Goal: Task Accomplishment & Management: Use online tool/utility

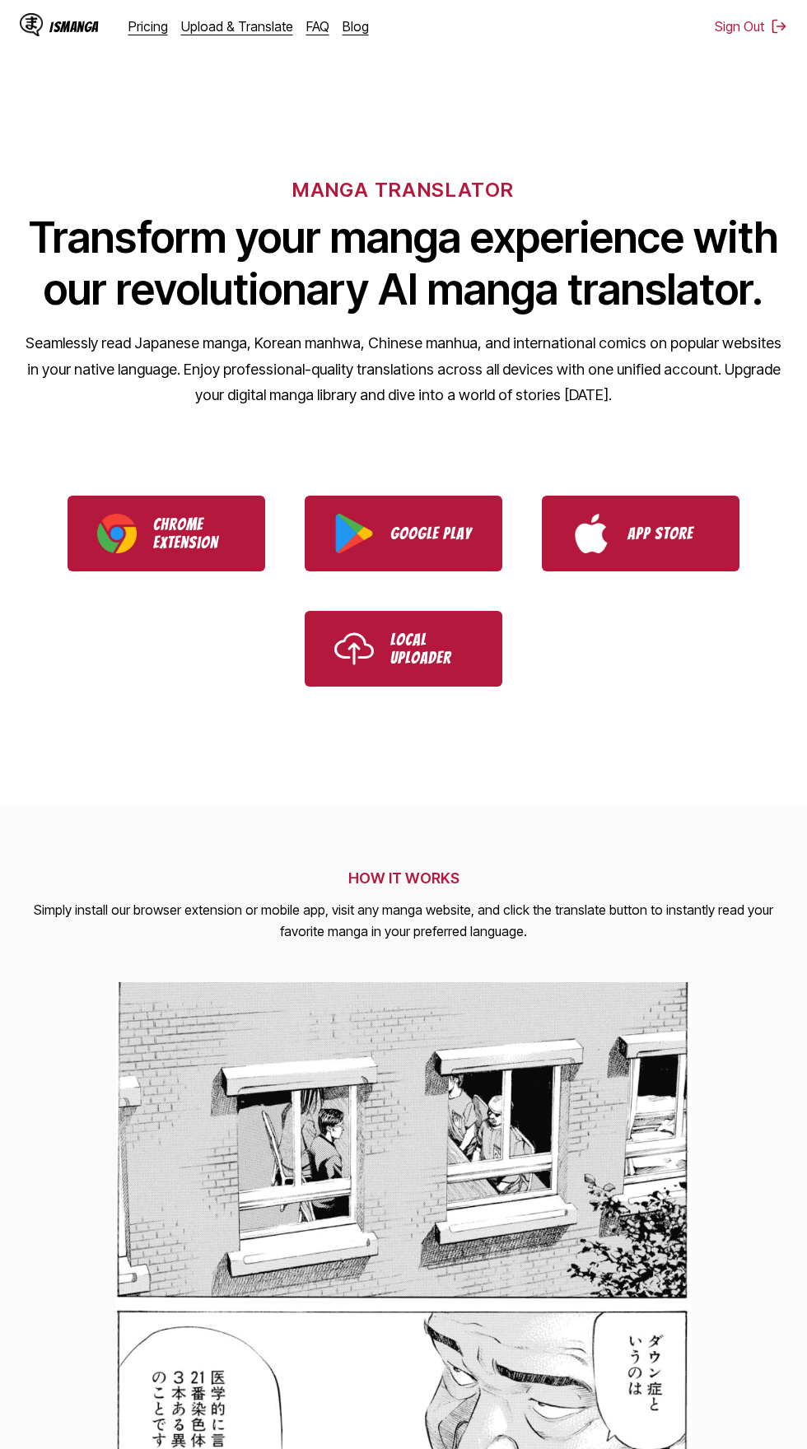
click at [238, 26] on link "Upload & Translate" at bounding box center [237, 26] width 112 height 16
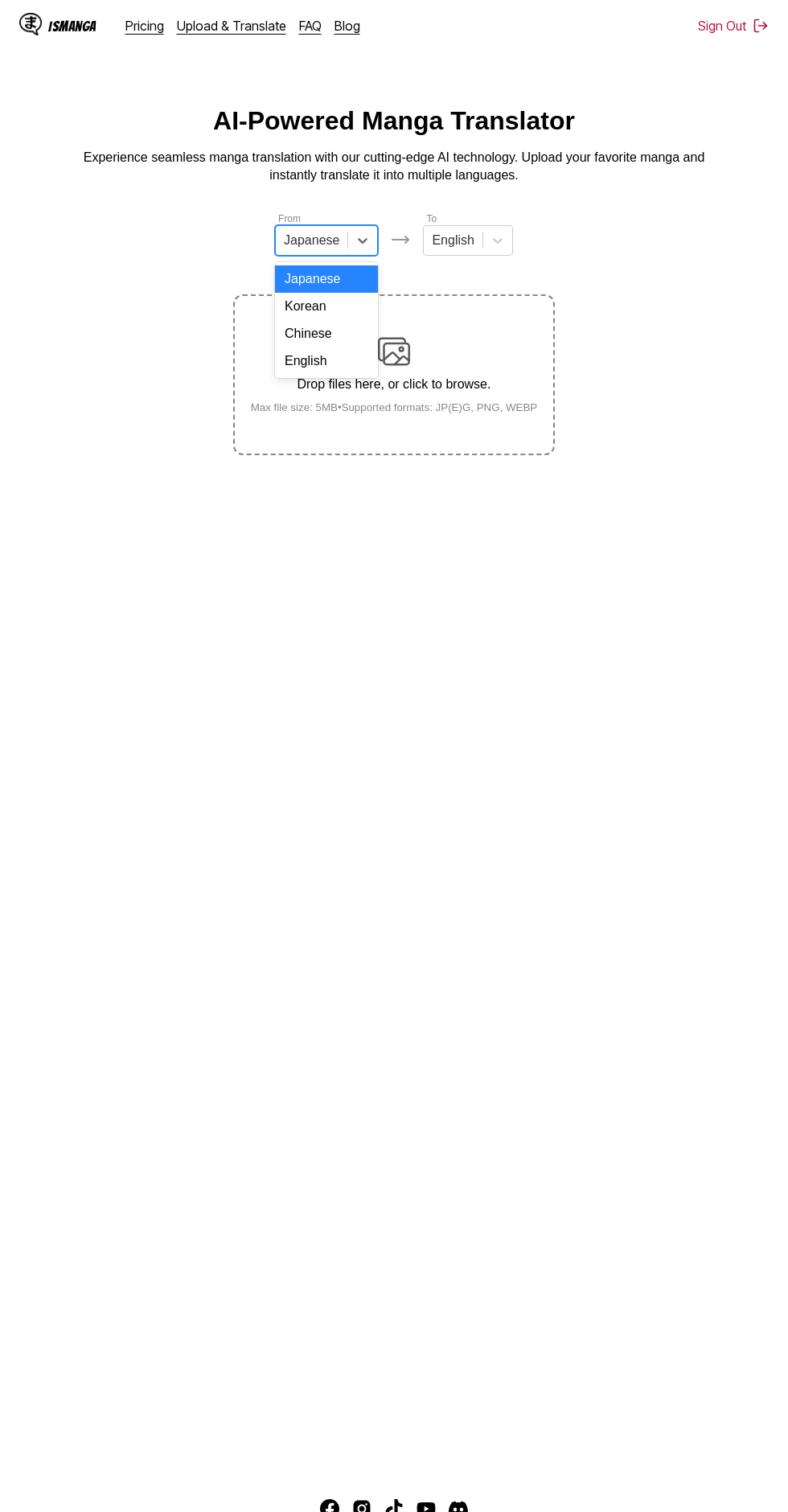
click at [353, 350] on div "English" at bounding box center [326, 361] width 103 height 27
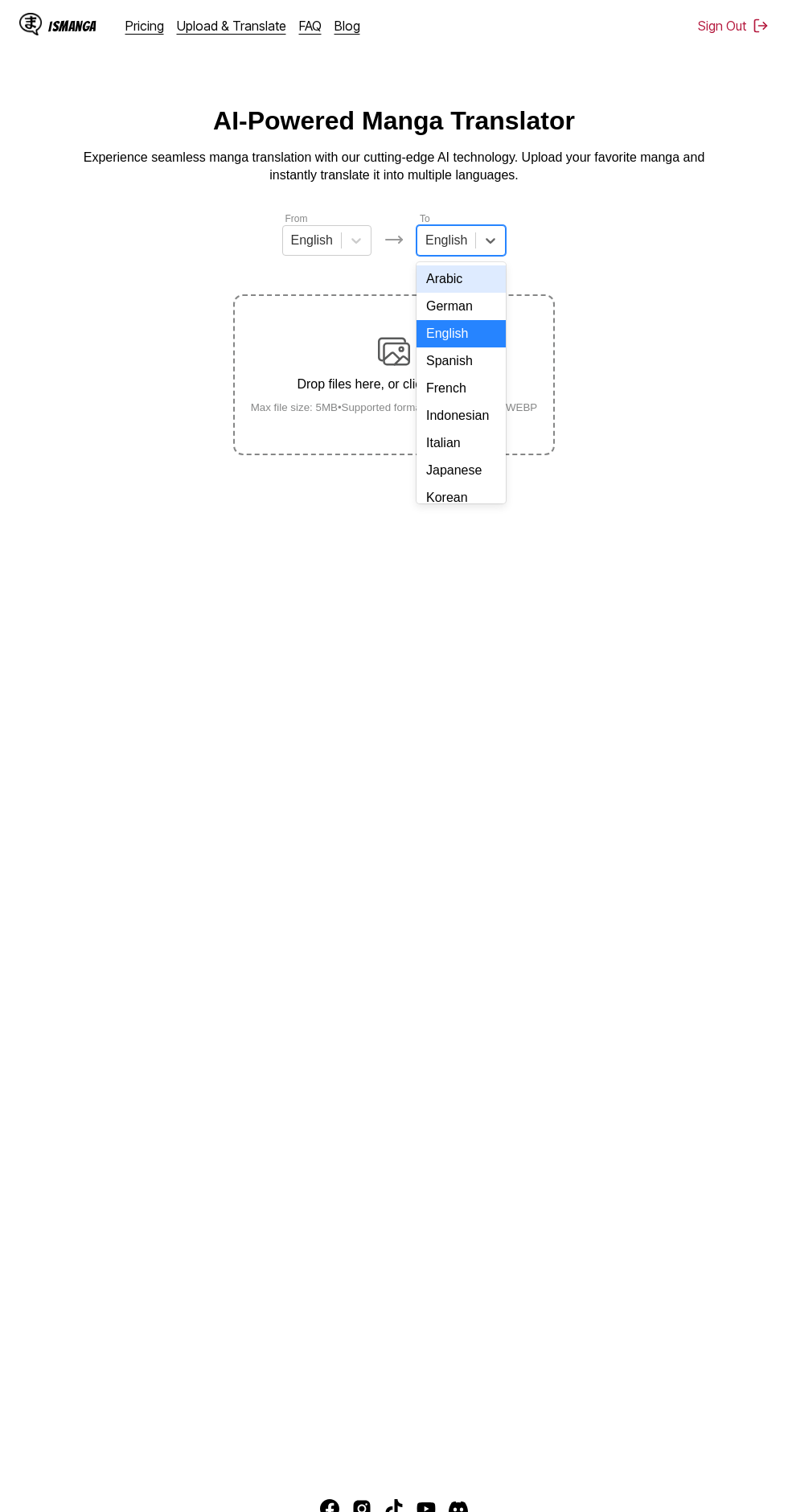
click at [479, 413] on div "Indonesian" at bounding box center [461, 416] width 89 height 27
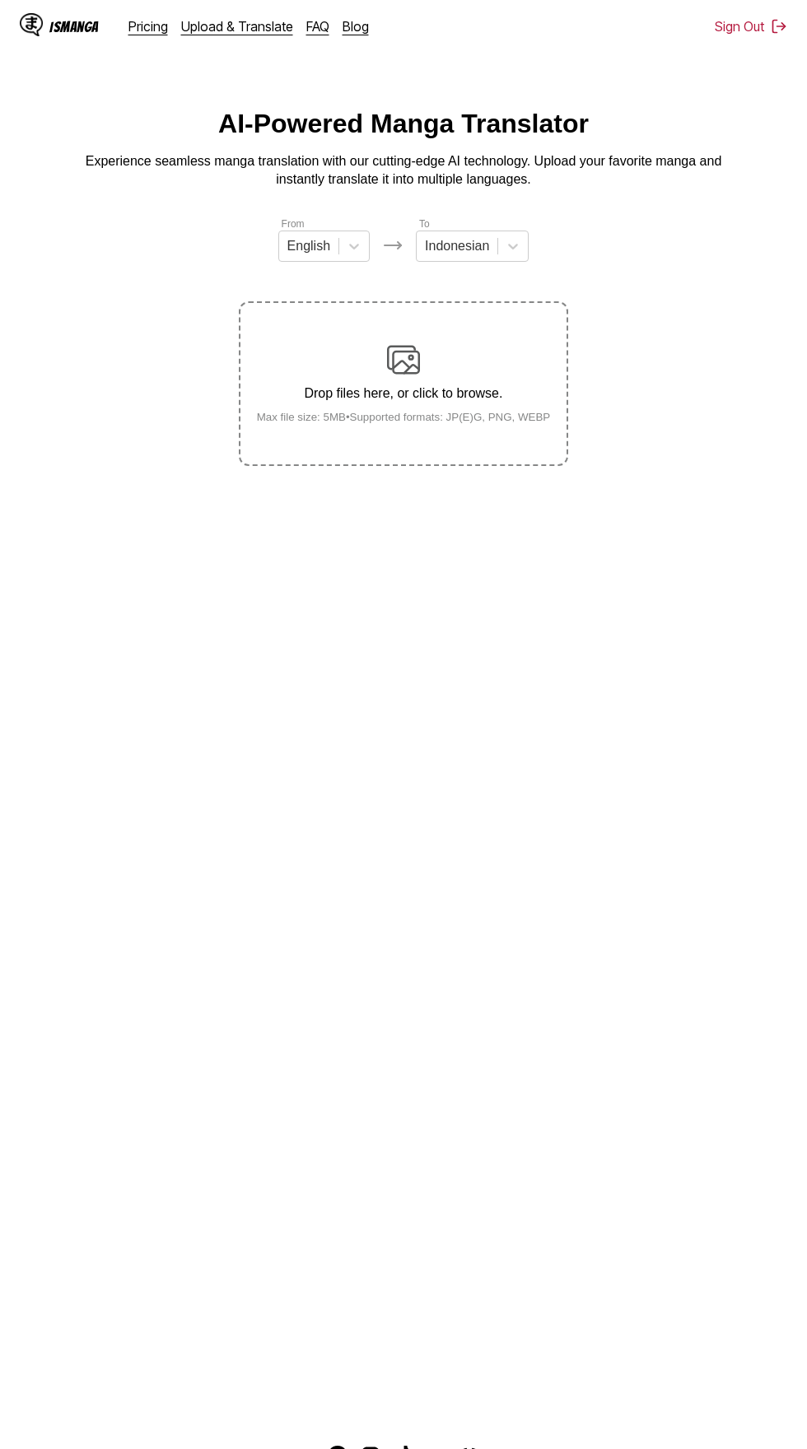
click at [419, 348] on img at bounding box center [403, 359] width 33 height 33
click at [0, 0] on input "Drop files here, or click to browse. Max file size: 5MB • Supported formats: JP…" at bounding box center [0, 0] width 0 height 0
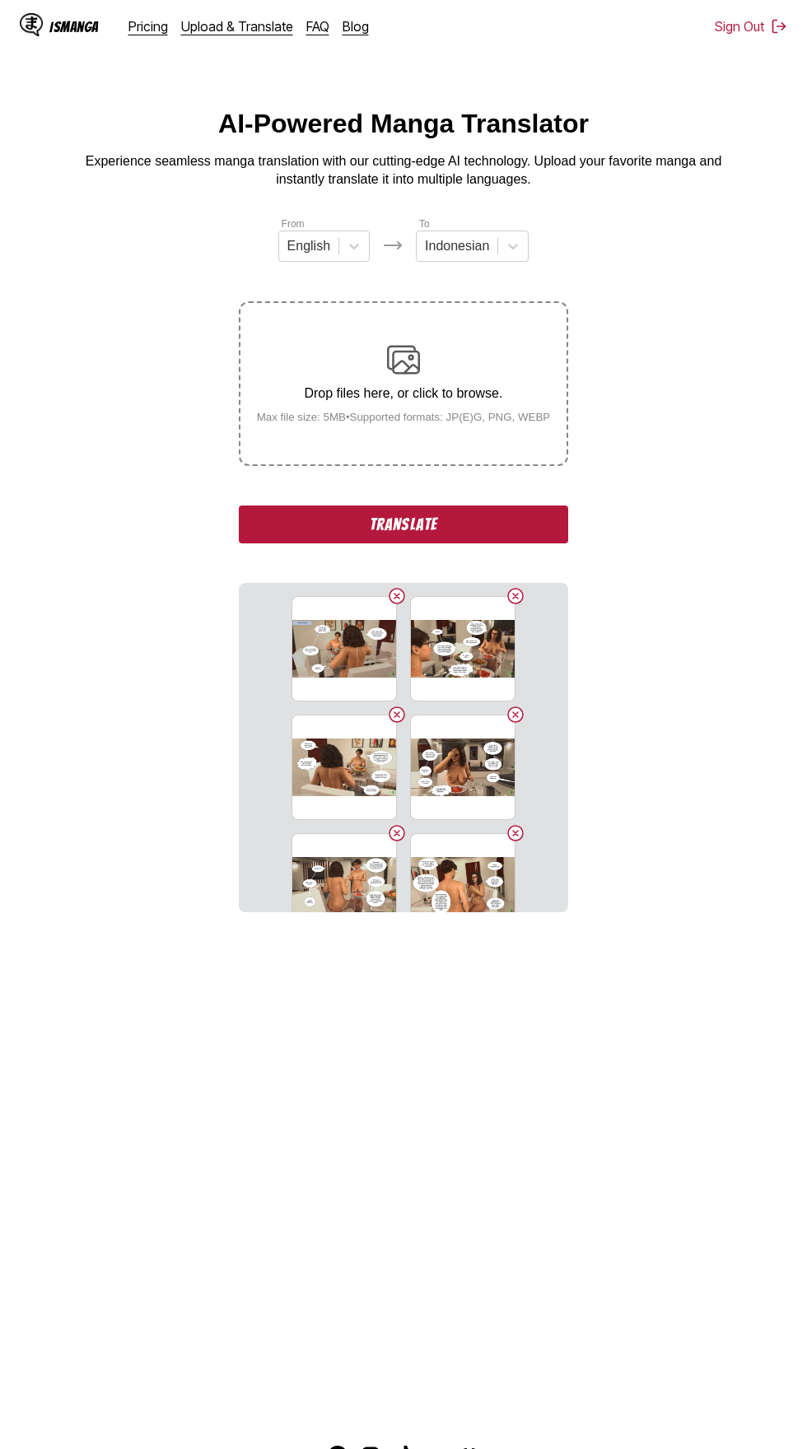
click at [271, 506] on button "Translate" at bounding box center [403, 525] width 329 height 38
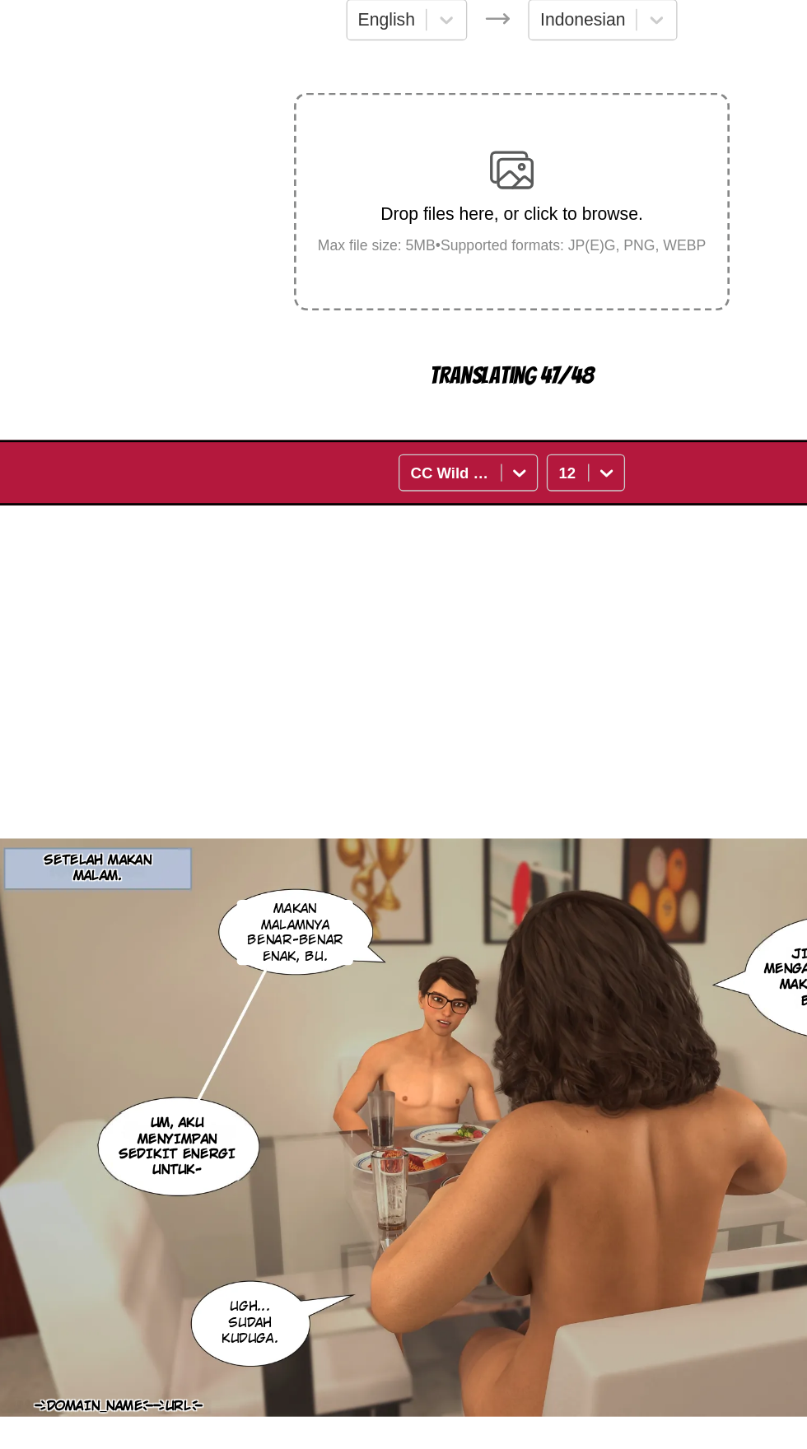
scroll to position [77, 0]
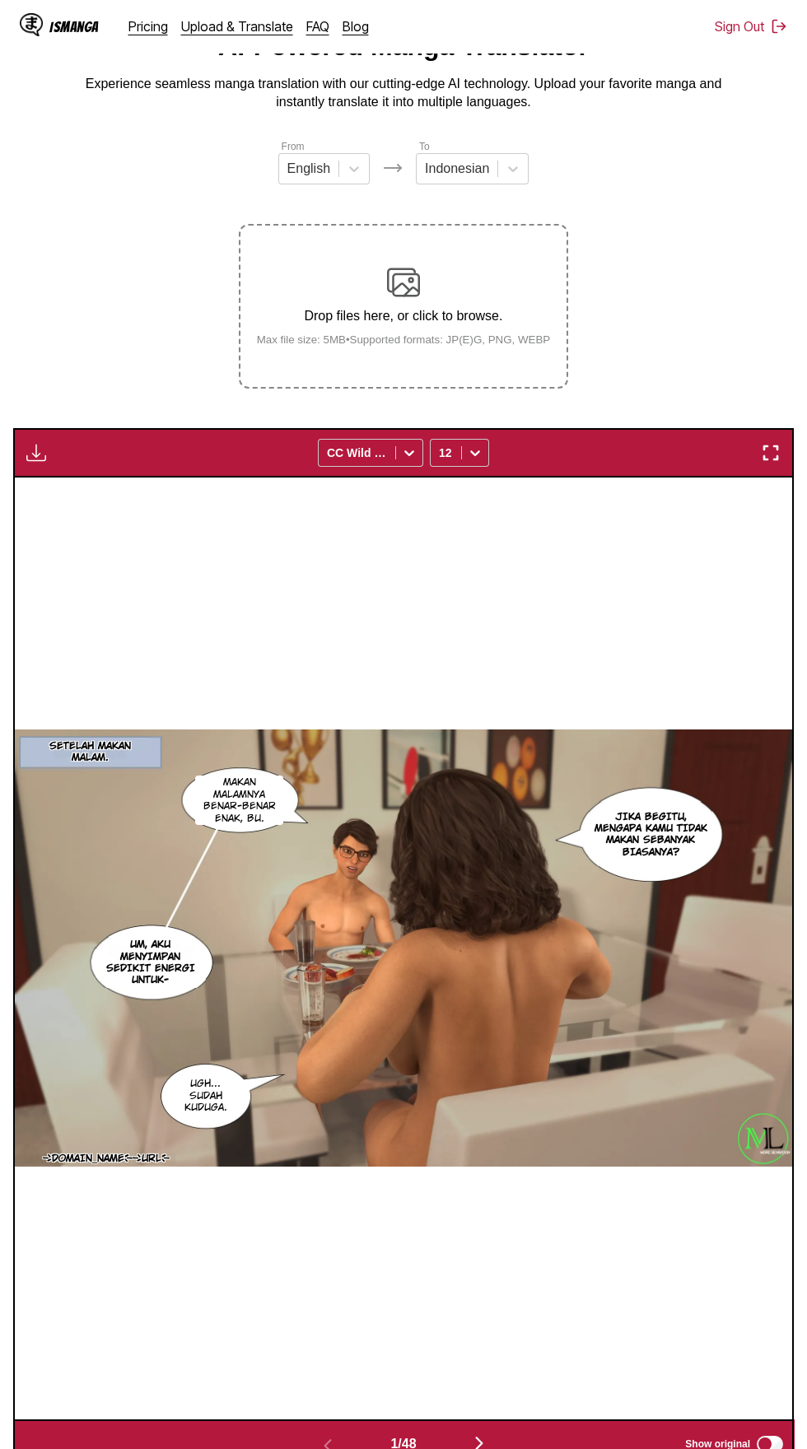
click at [37, 443] on img "button" at bounding box center [36, 453] width 20 height 20
click at [65, 488] on button "Download All" at bounding box center [80, 508] width 105 height 40
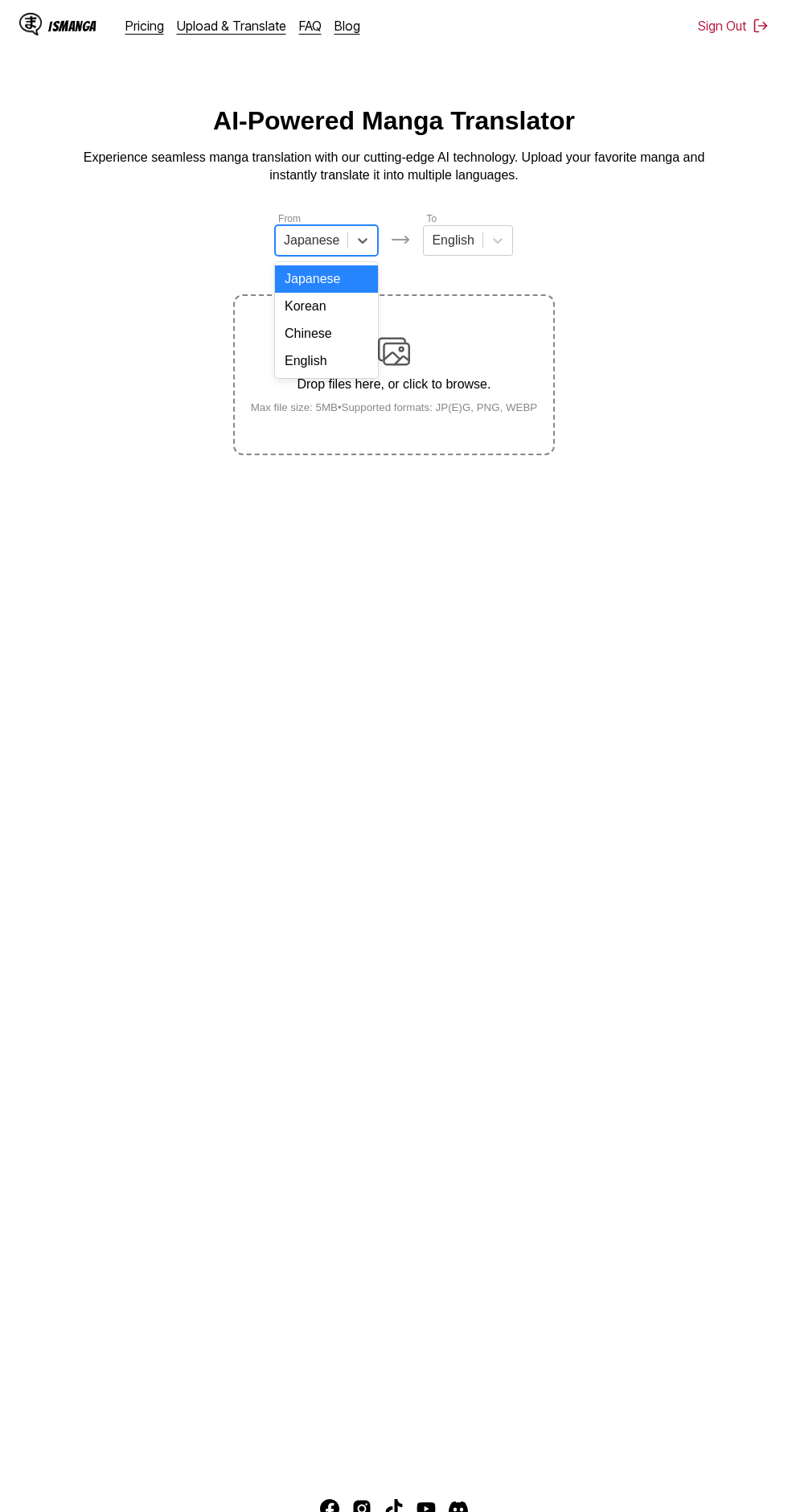
click at [355, 367] on div "English" at bounding box center [326, 361] width 103 height 27
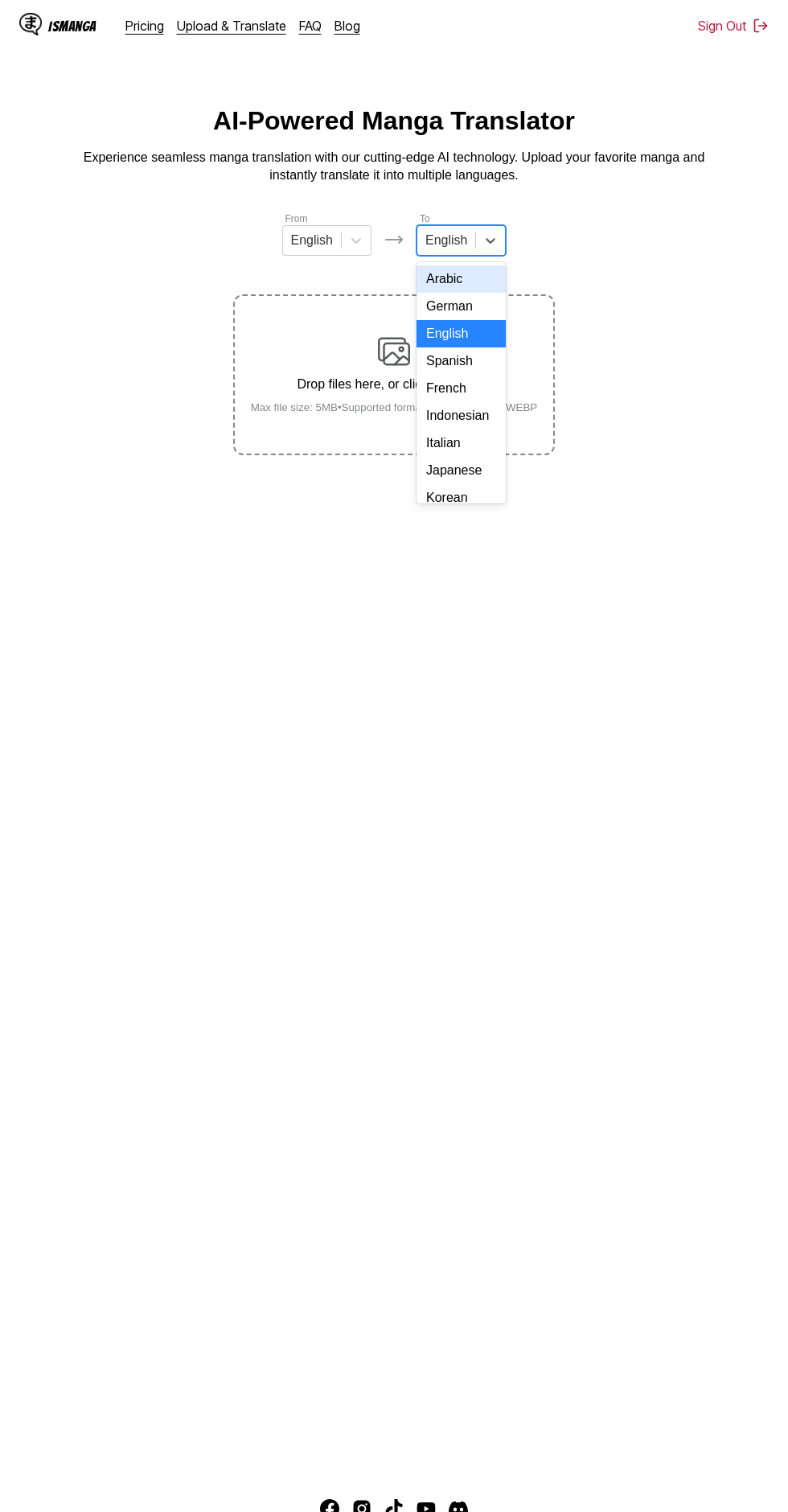
click at [465, 413] on div "Indonesian" at bounding box center [461, 416] width 89 height 27
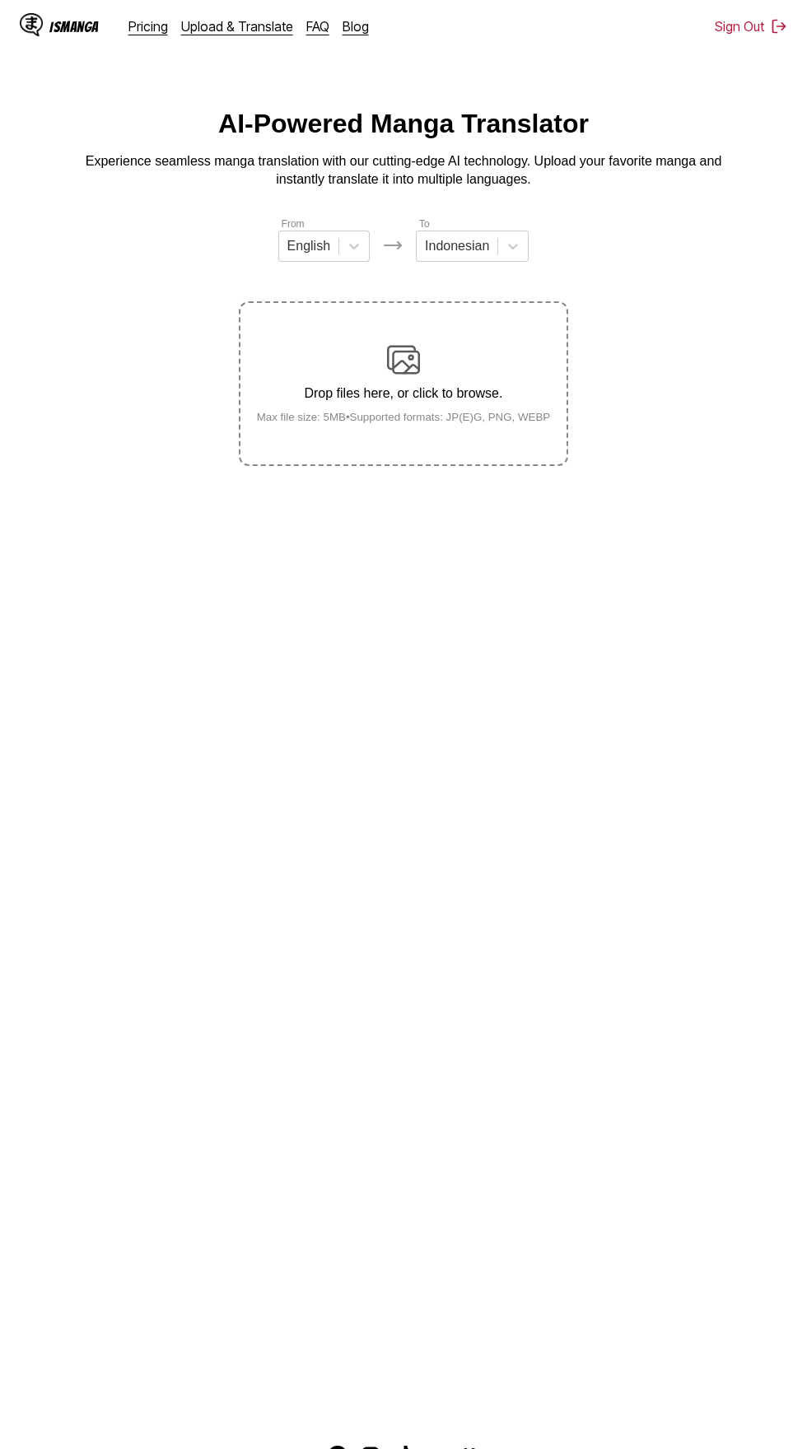
click at [425, 356] on div "Drop files here, or click to browse. Max file size: 5MB • Supported formats: JP…" at bounding box center [404, 383] width 320 height 80
click at [0, 0] on input "Drop files here, or click to browse. Max file size: 5MB • Supported formats: JP…" at bounding box center [0, 0] width 0 height 0
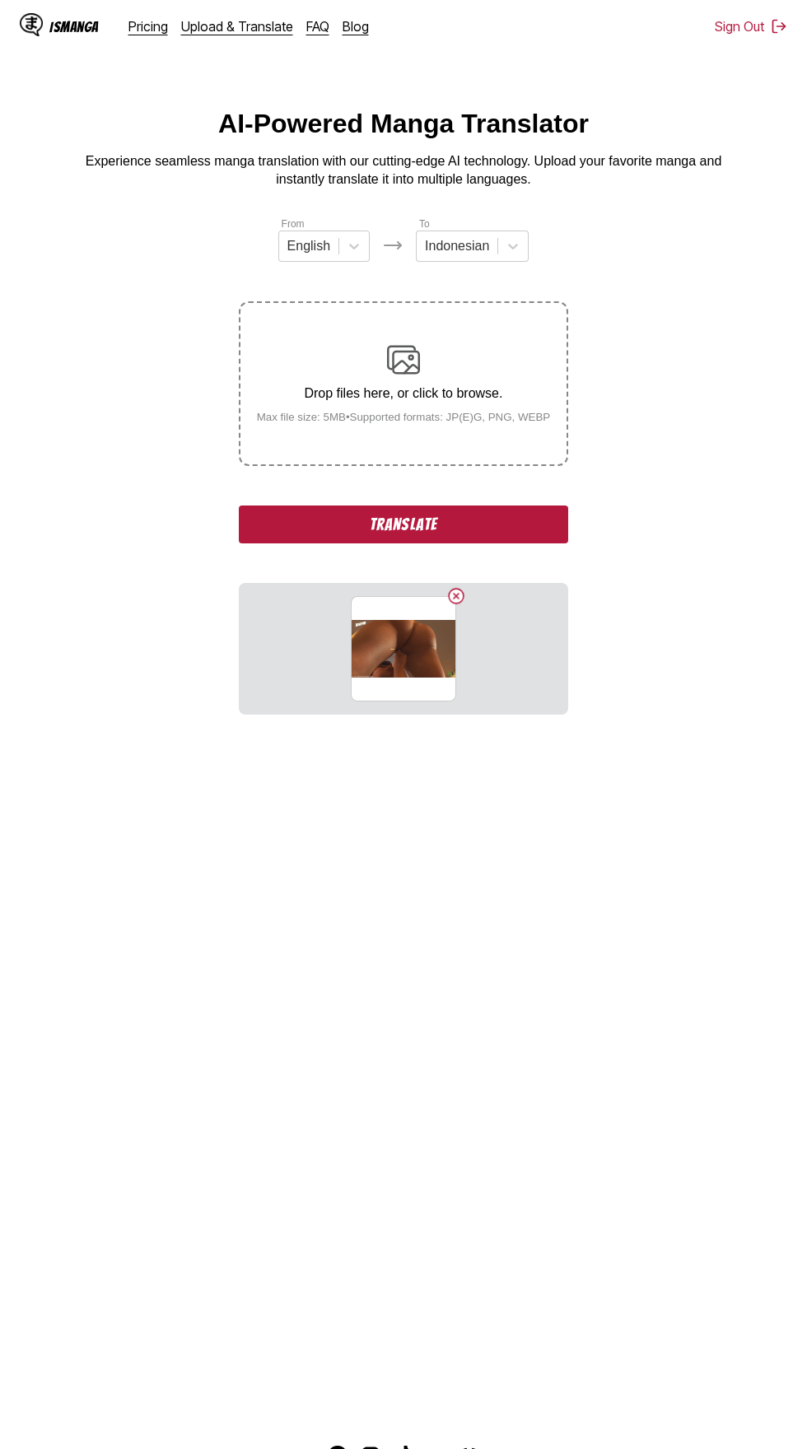
click at [460, 586] on button "Delete image" at bounding box center [456, 596] width 20 height 20
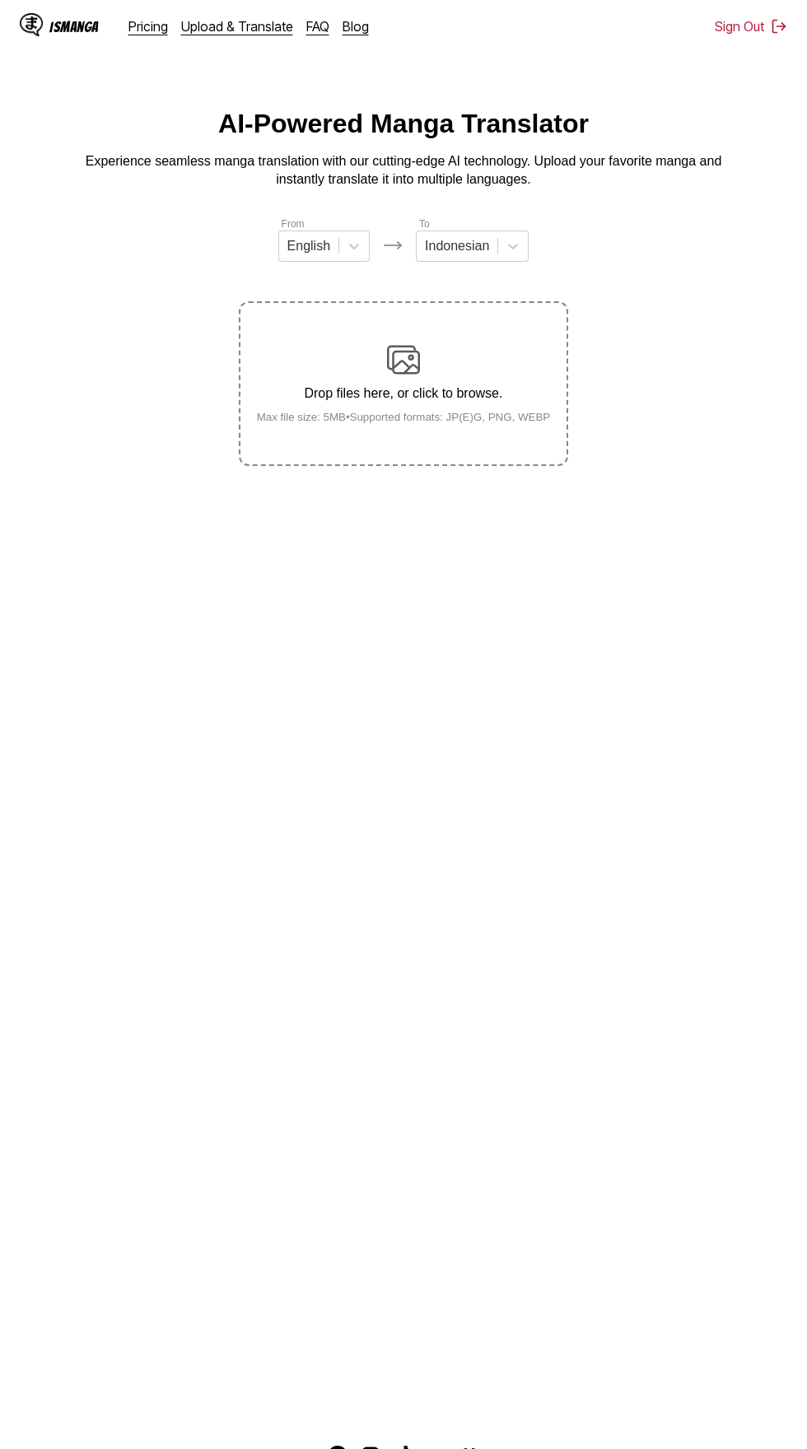
click at [436, 343] on div "Drop files here, or click to browse. Max file size: 5MB • Supported formats: JP…" at bounding box center [404, 383] width 320 height 80
click at [0, 0] on input "Drop files here, or click to browse. Max file size: 5MB • Supported formats: JP…" at bounding box center [0, 0] width 0 height 0
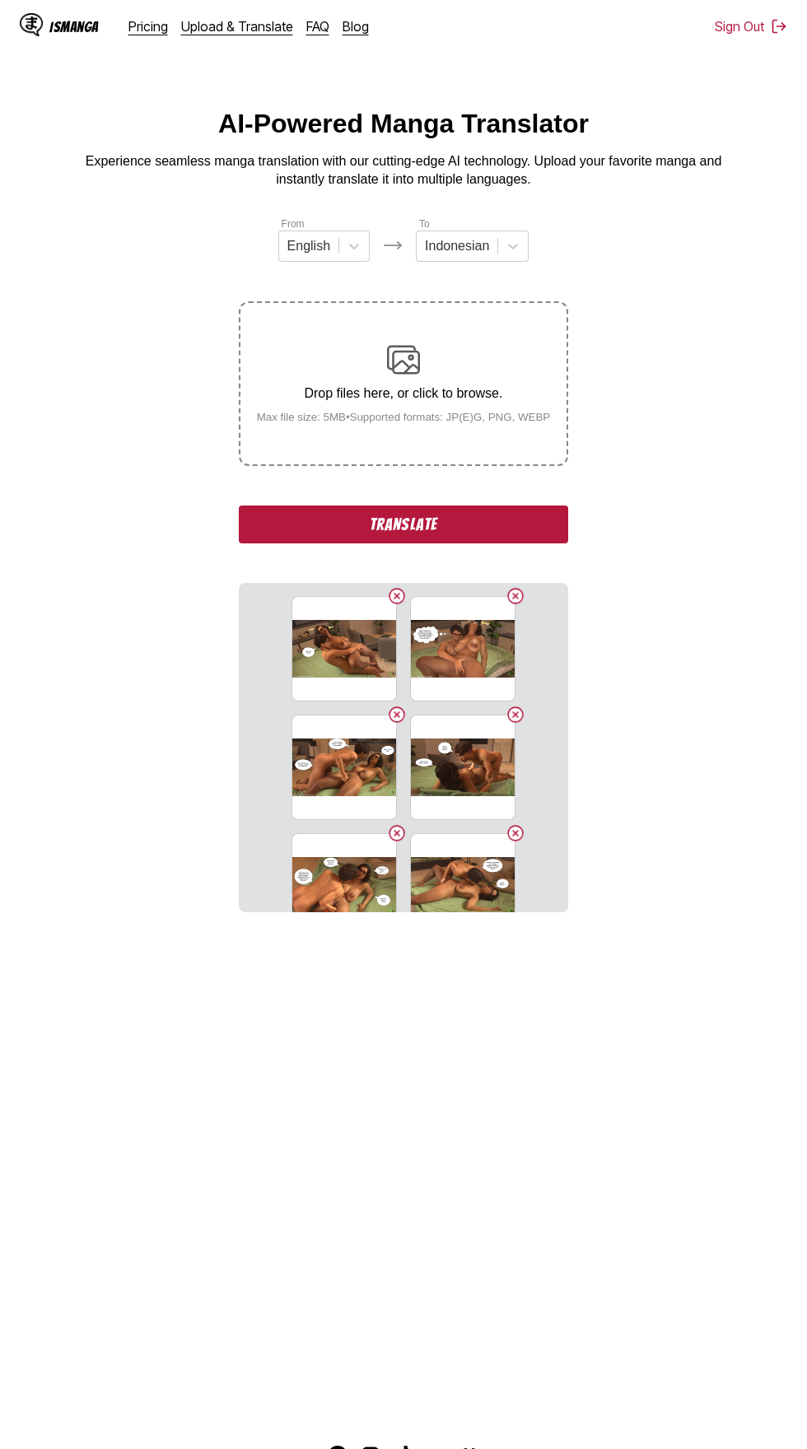
click at [497, 506] on button "Translate" at bounding box center [403, 525] width 329 height 38
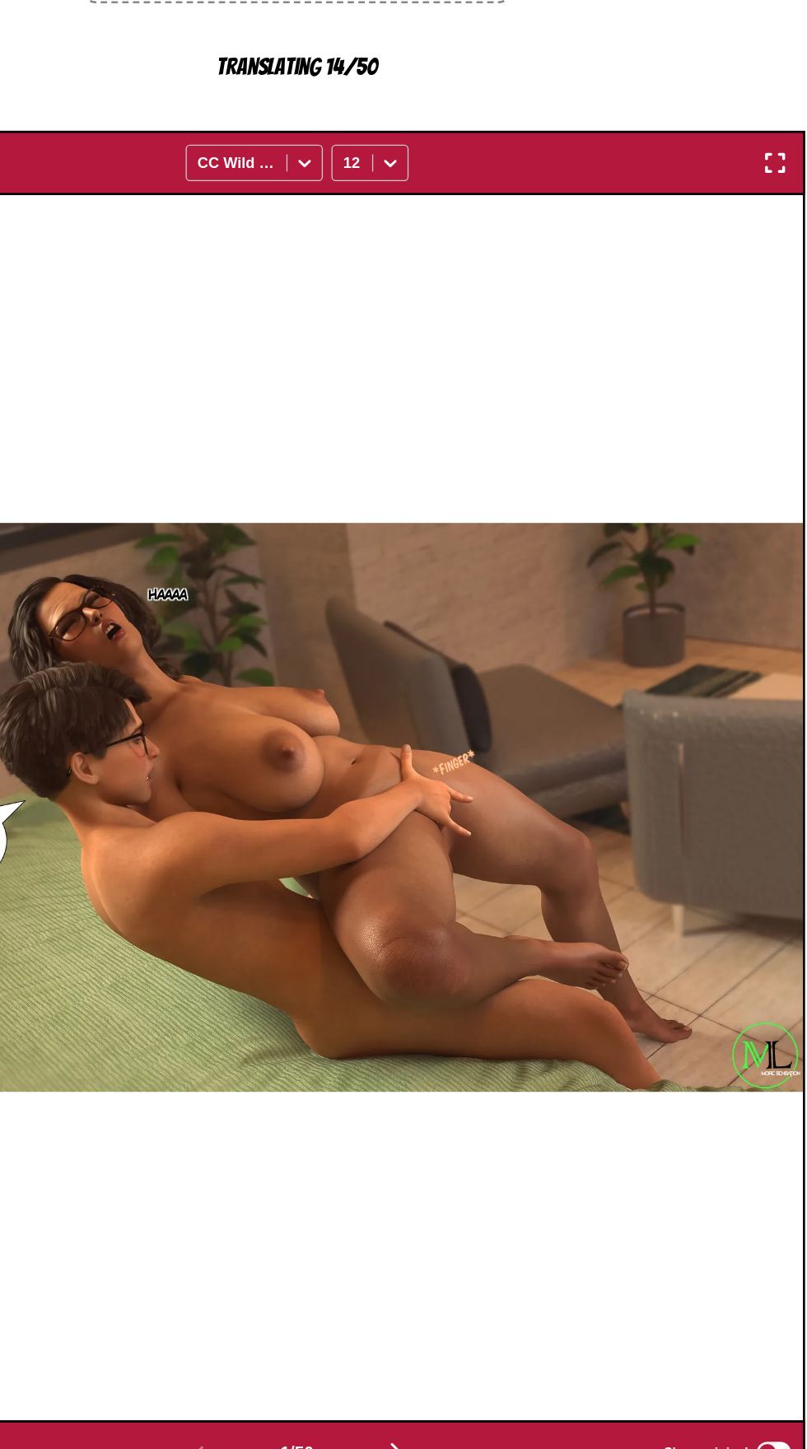
scroll to position [127, 0]
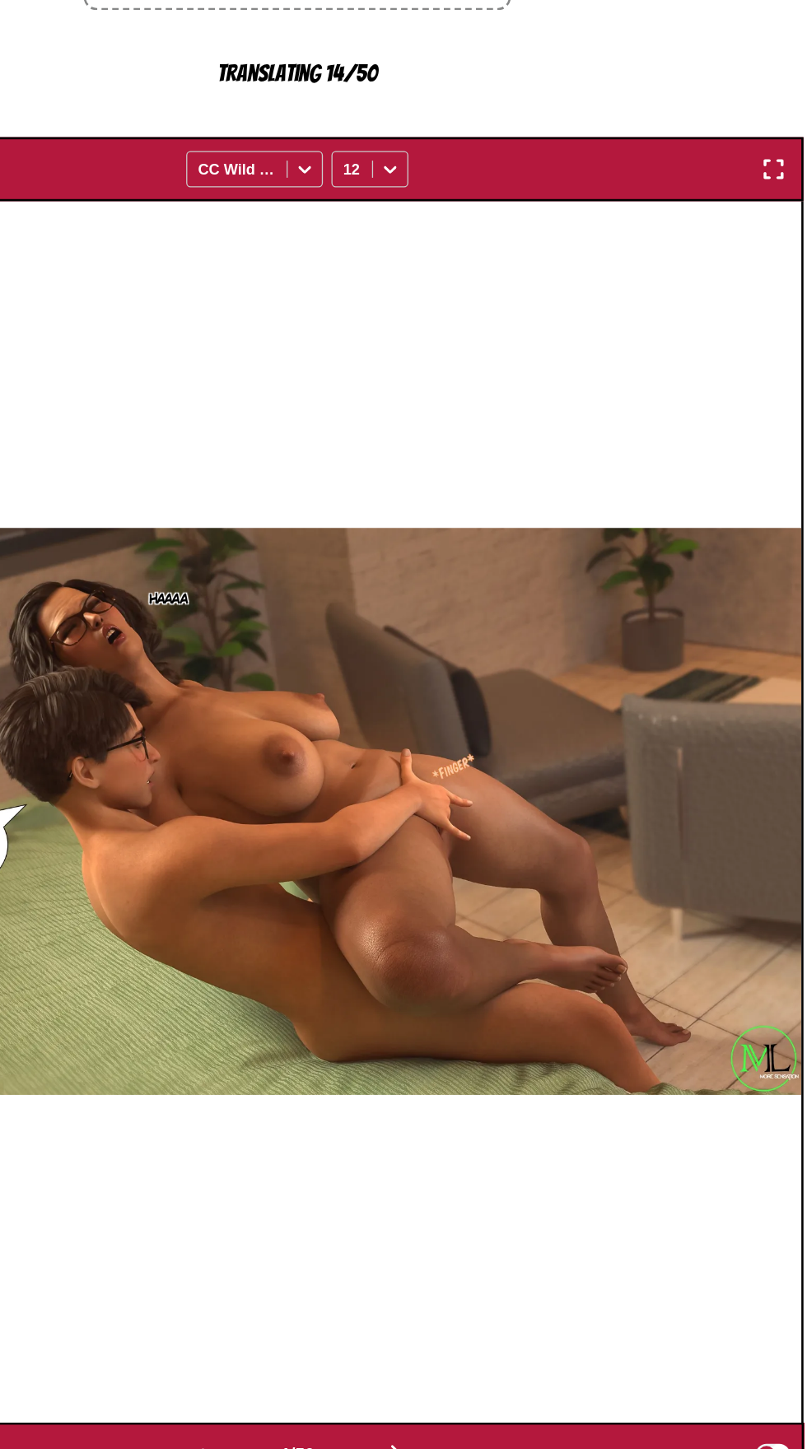
click at [478, 1443] on img "button" at bounding box center [479, 1453] width 20 height 20
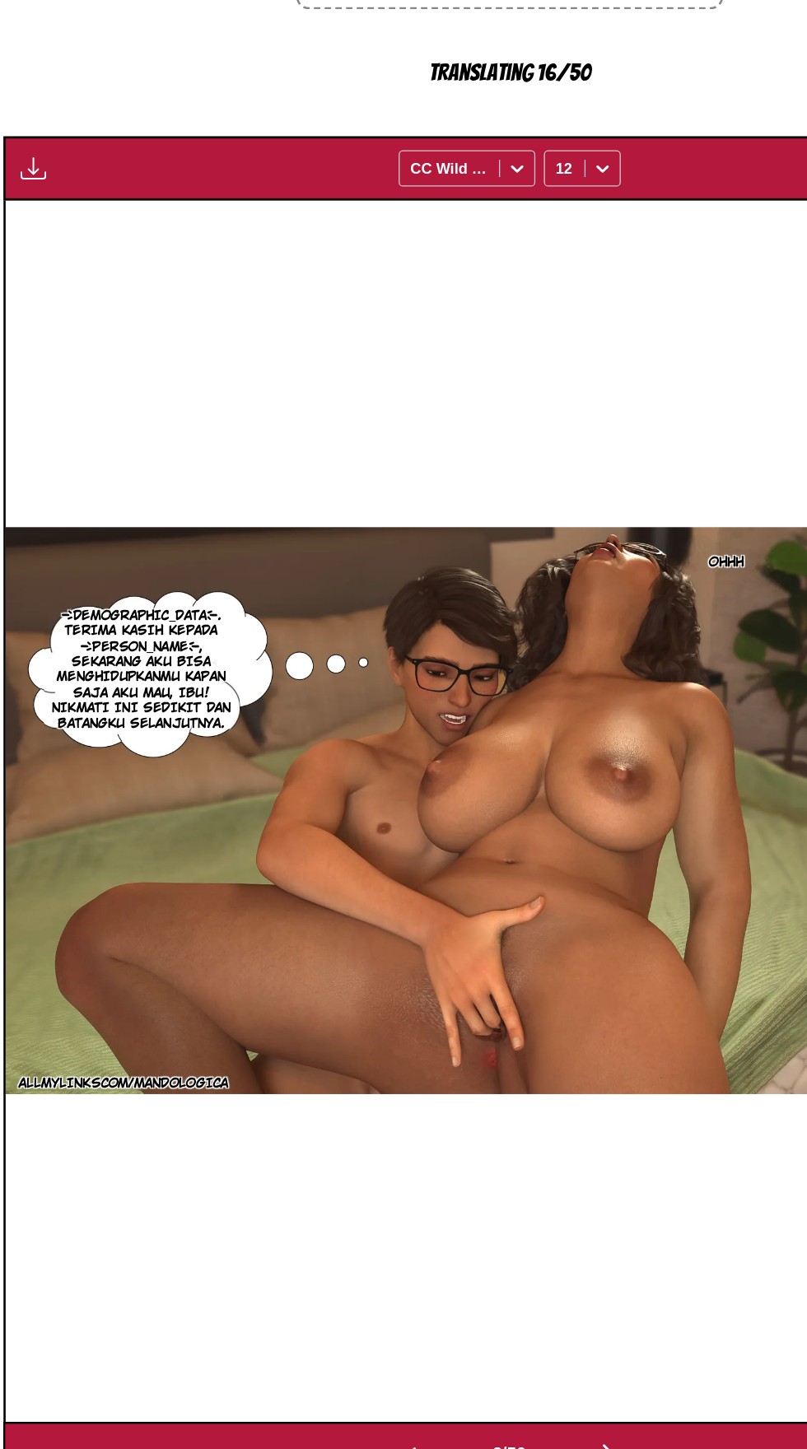
scroll to position [95, 0]
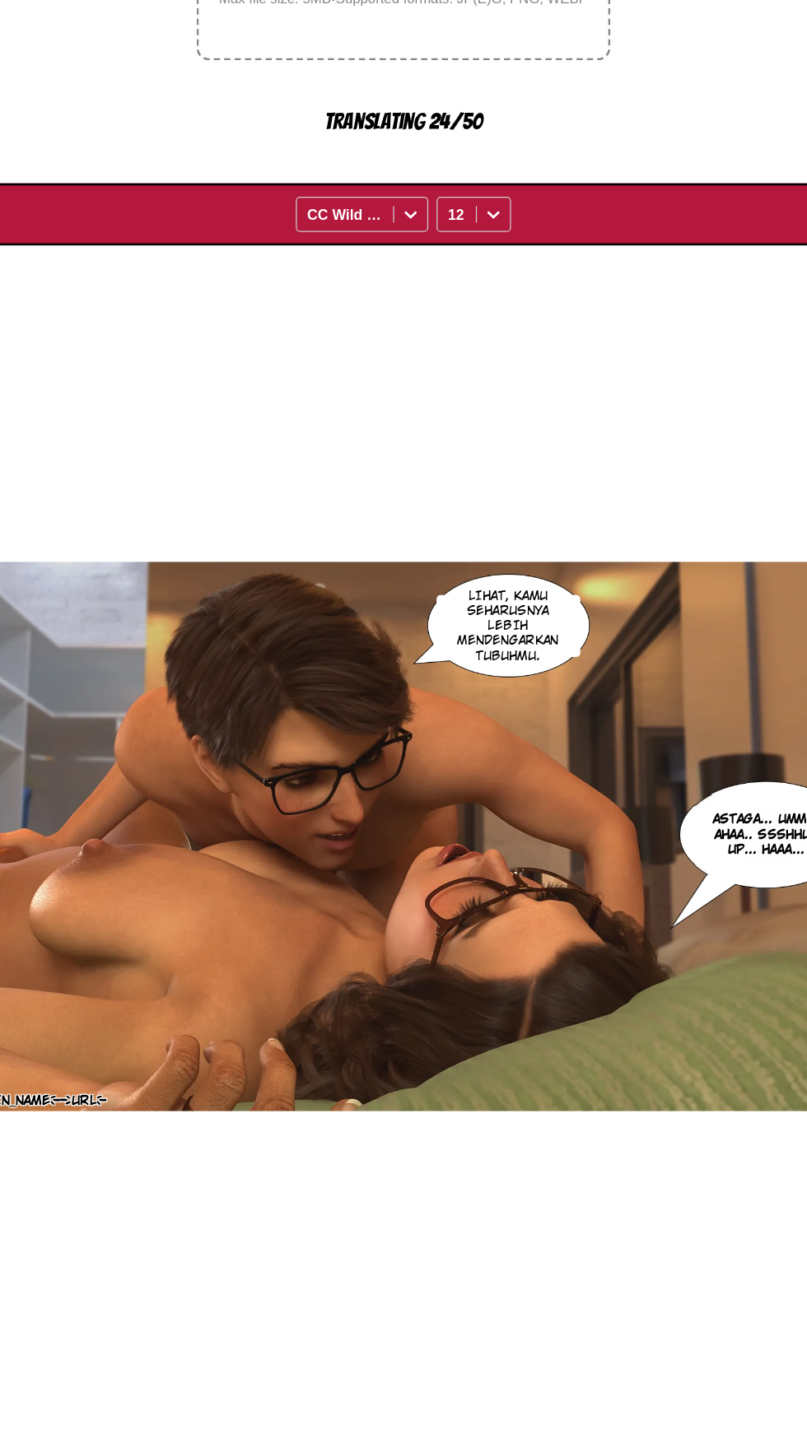
scroll to position [0, 6999]
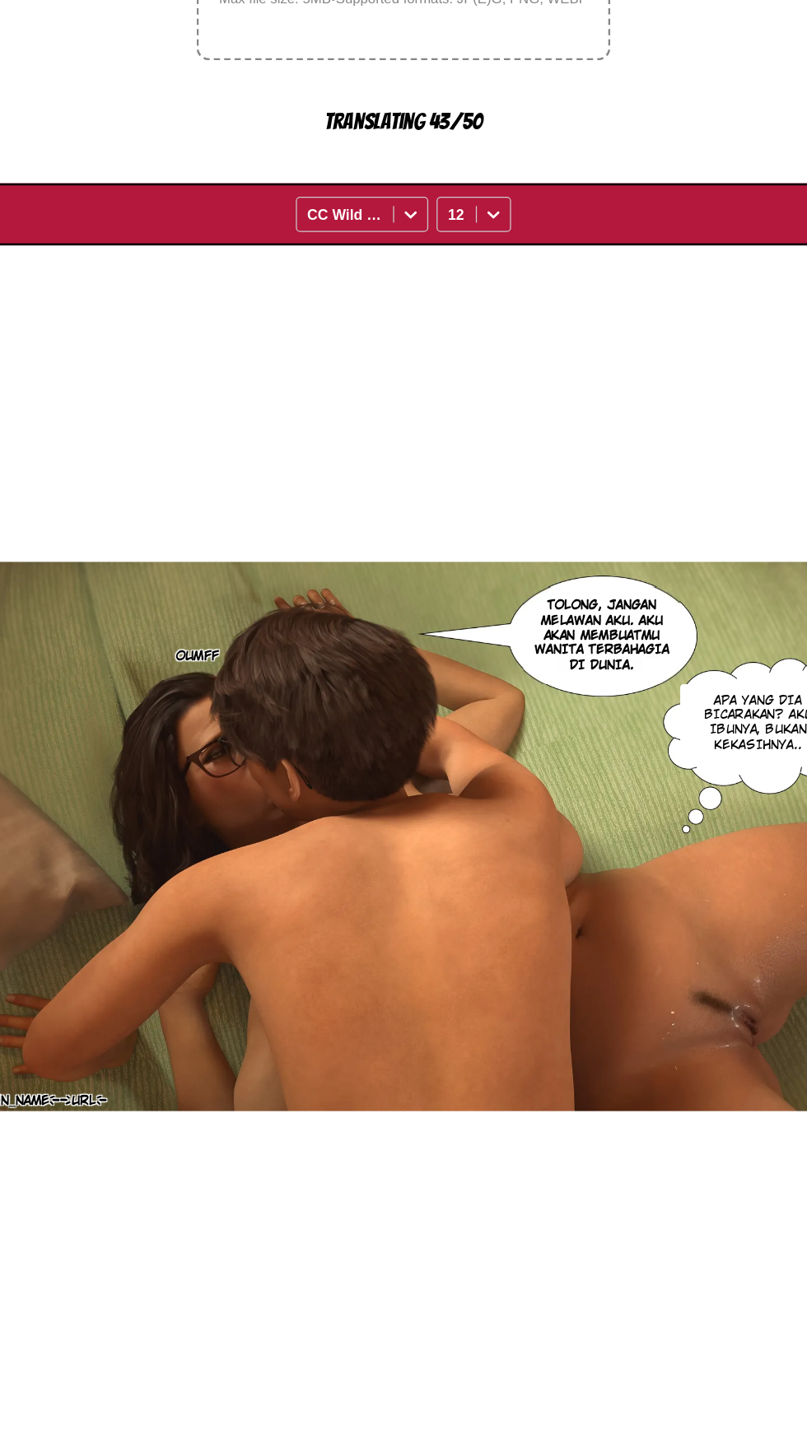
scroll to position [0, 8555]
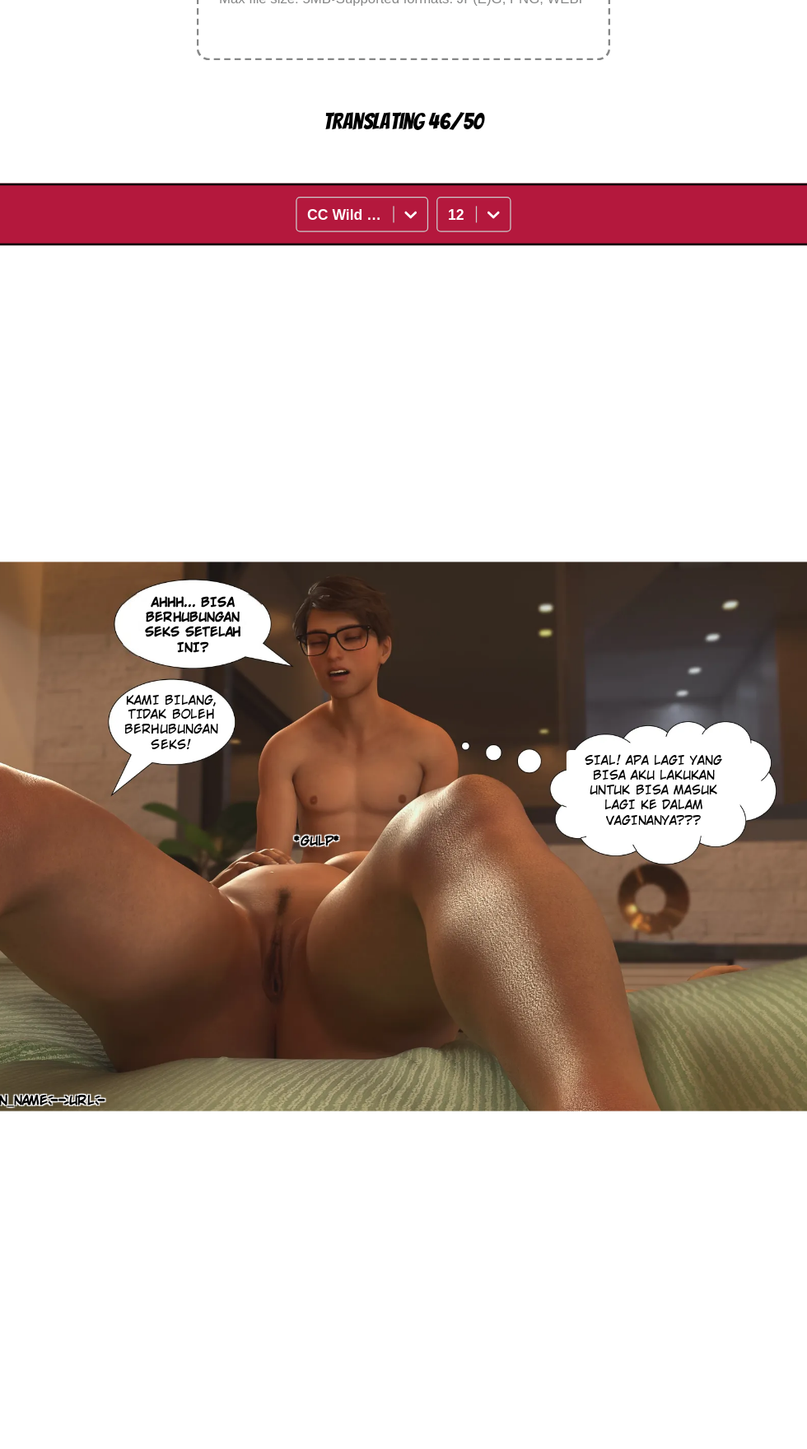
scroll to position [0, 10888]
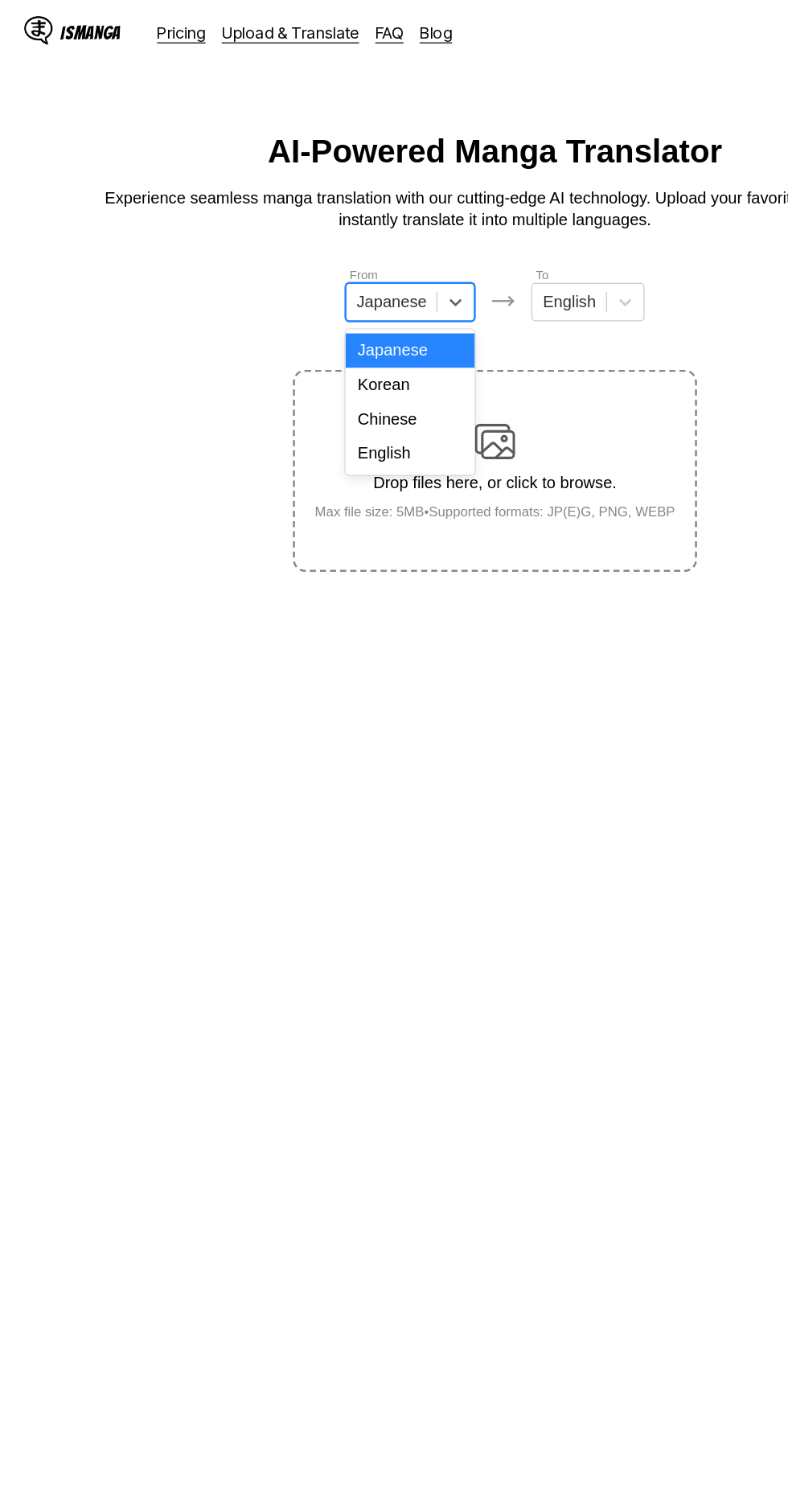
click at [342, 357] on div "English" at bounding box center [326, 361] width 103 height 27
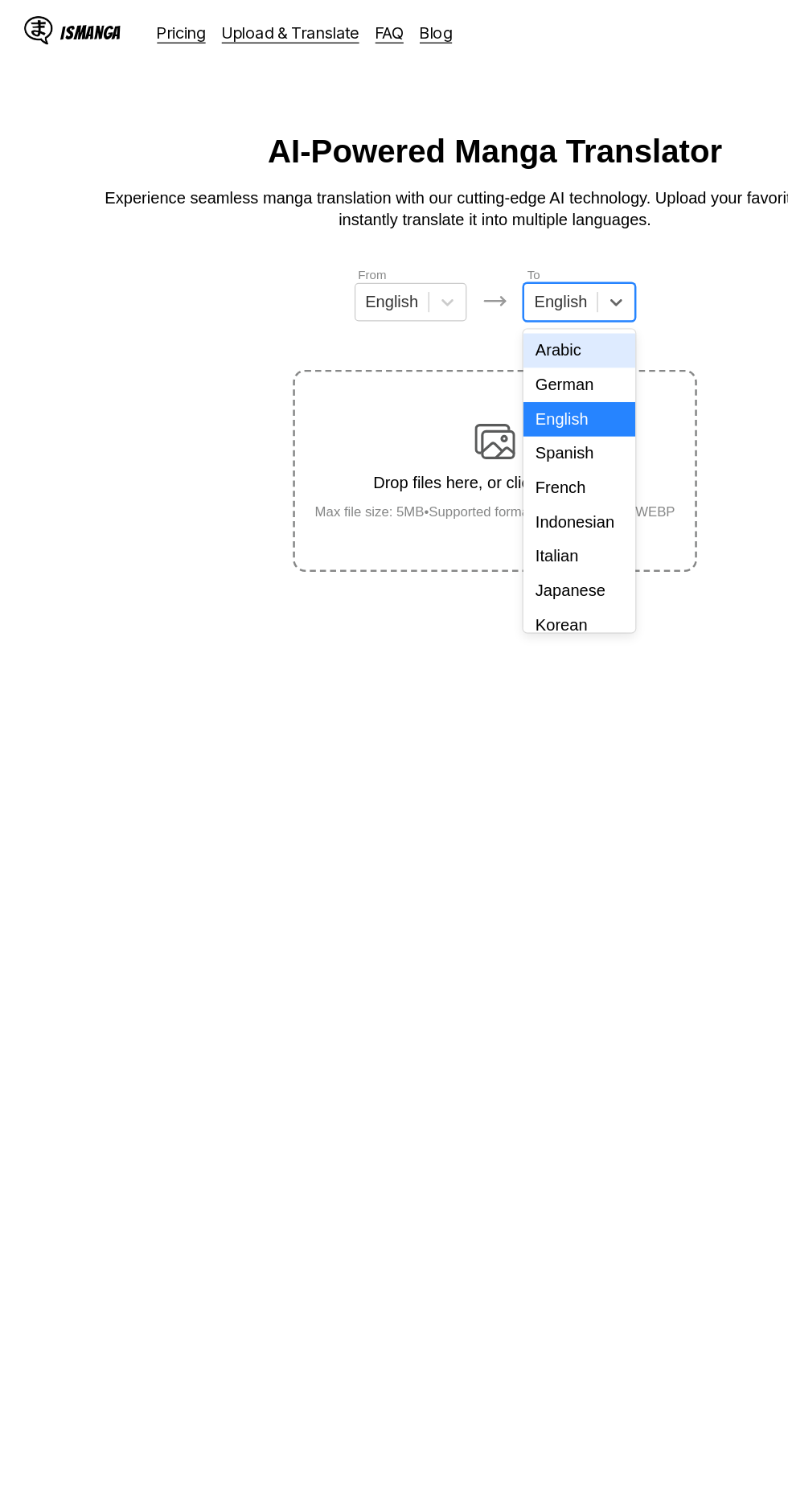
click at [467, 414] on div "Indonesian" at bounding box center [461, 416] width 89 height 27
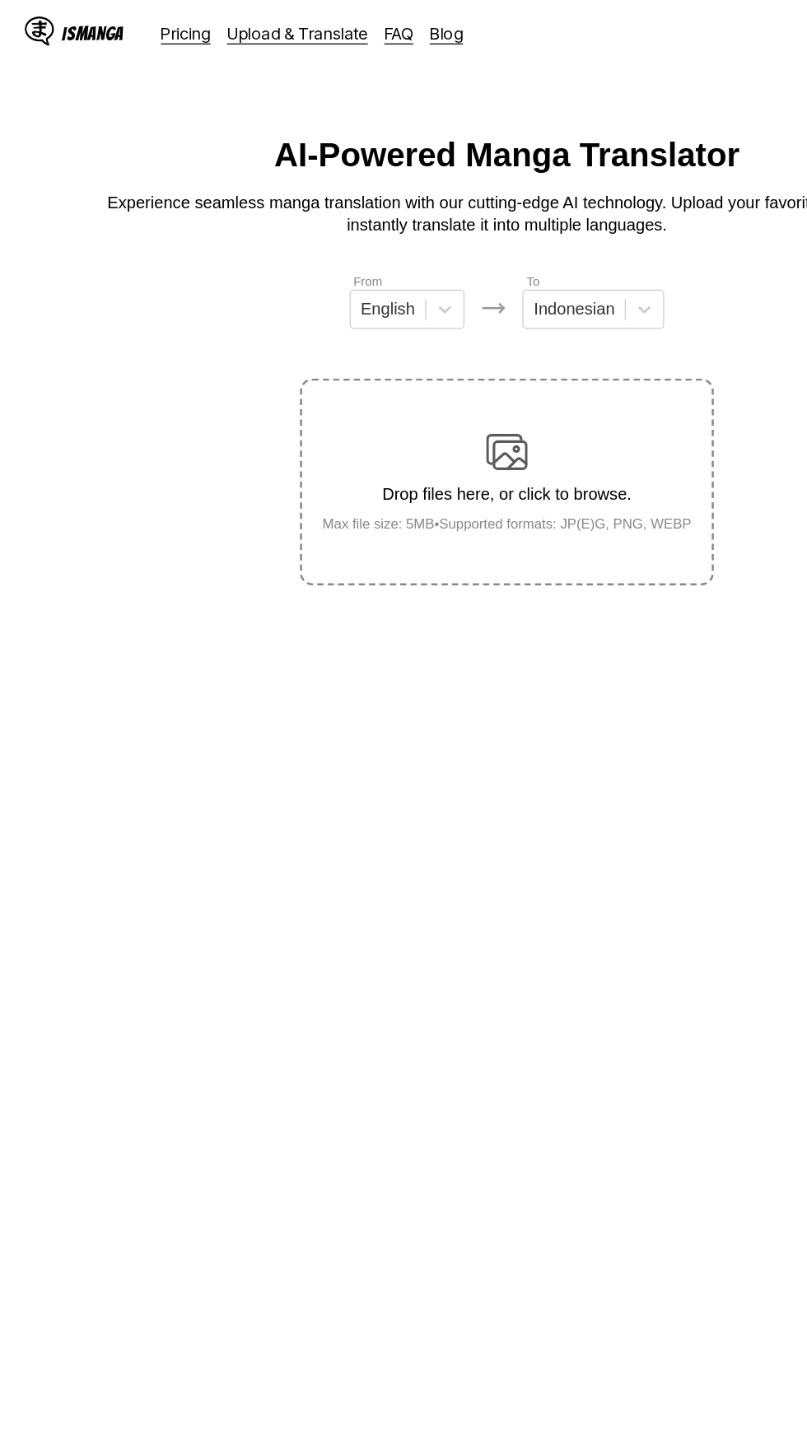
click at [411, 343] on img at bounding box center [403, 359] width 33 height 33
click at [0, 0] on input "Drop files here, or click to browse. Max file size: 5MB • Supported formats: JP…" at bounding box center [0, 0] width 0 height 0
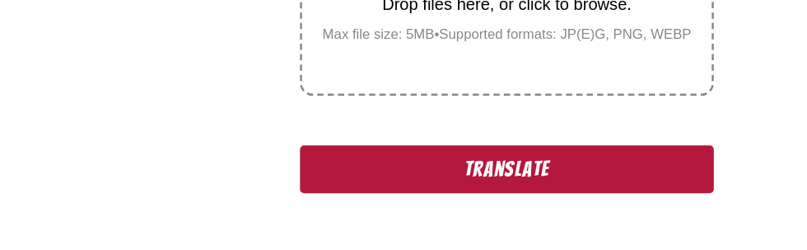
scroll to position [319, 0]
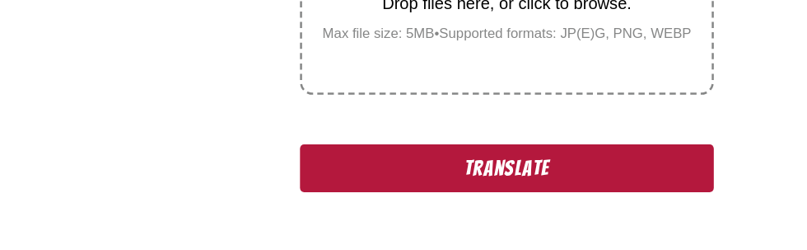
click at [301, 187] on button "Translate" at bounding box center [403, 206] width 329 height 38
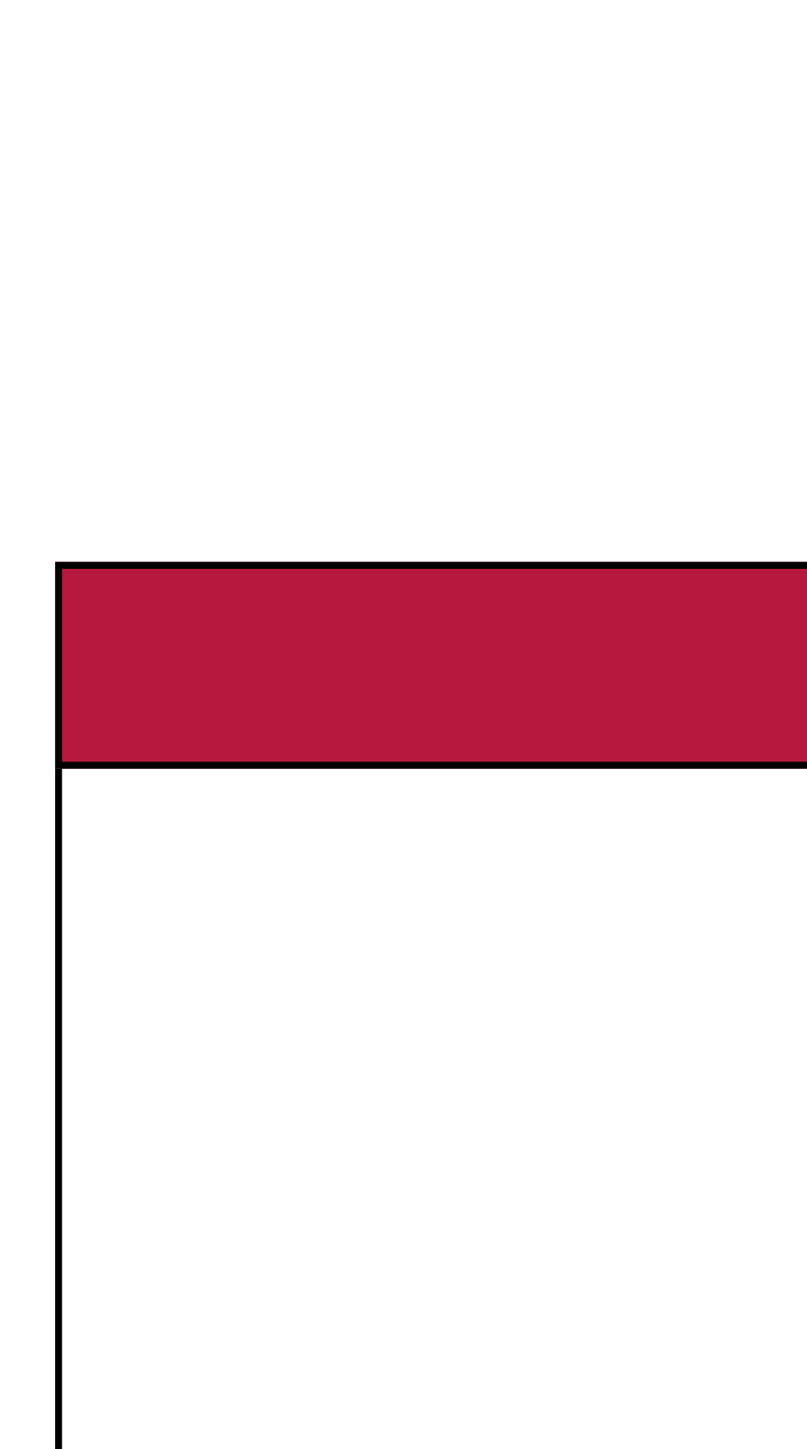
scroll to position [305, 0]
click at [44, 270] on img "button" at bounding box center [36, 280] width 20 height 20
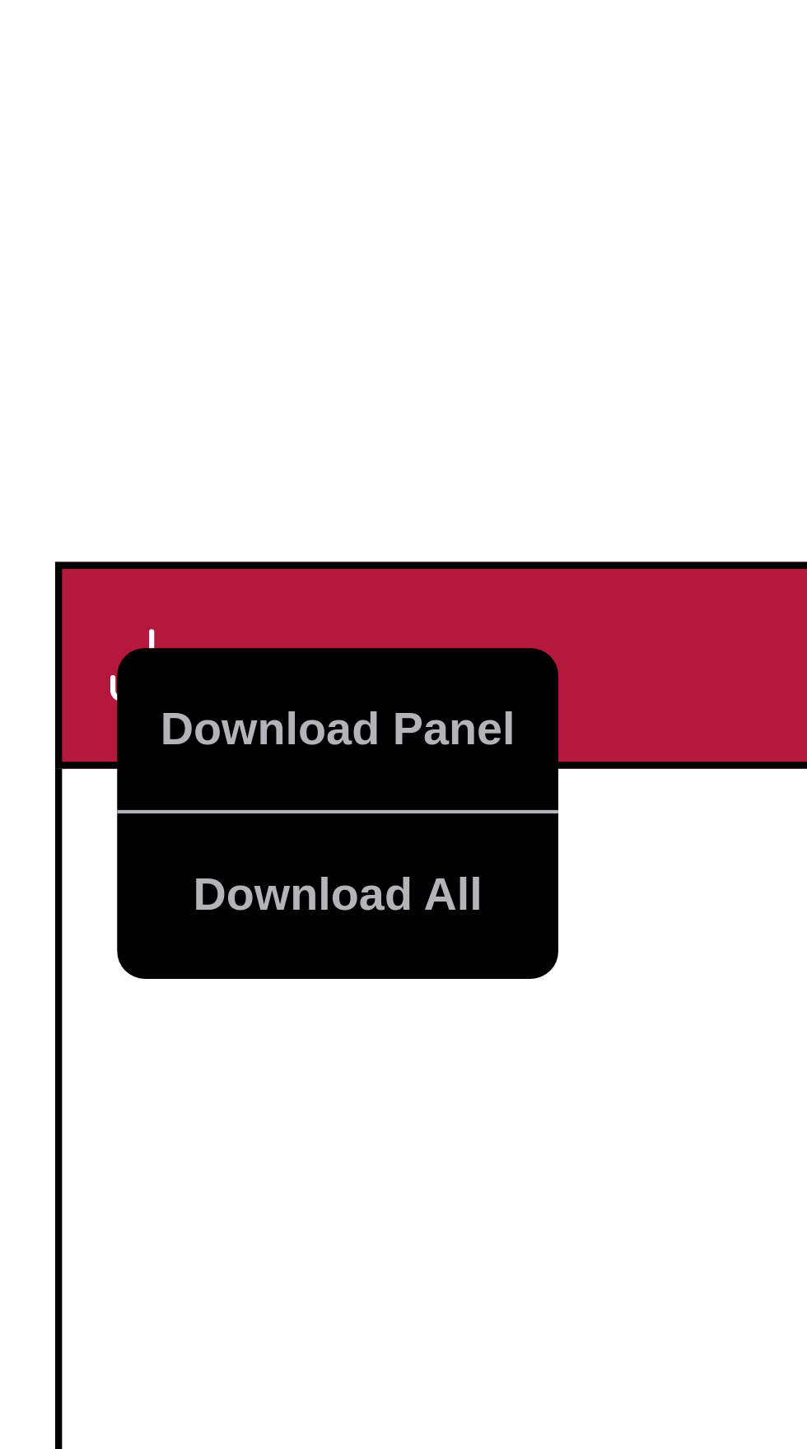
click at [59, 315] on button "Download All" at bounding box center [80, 335] width 105 height 40
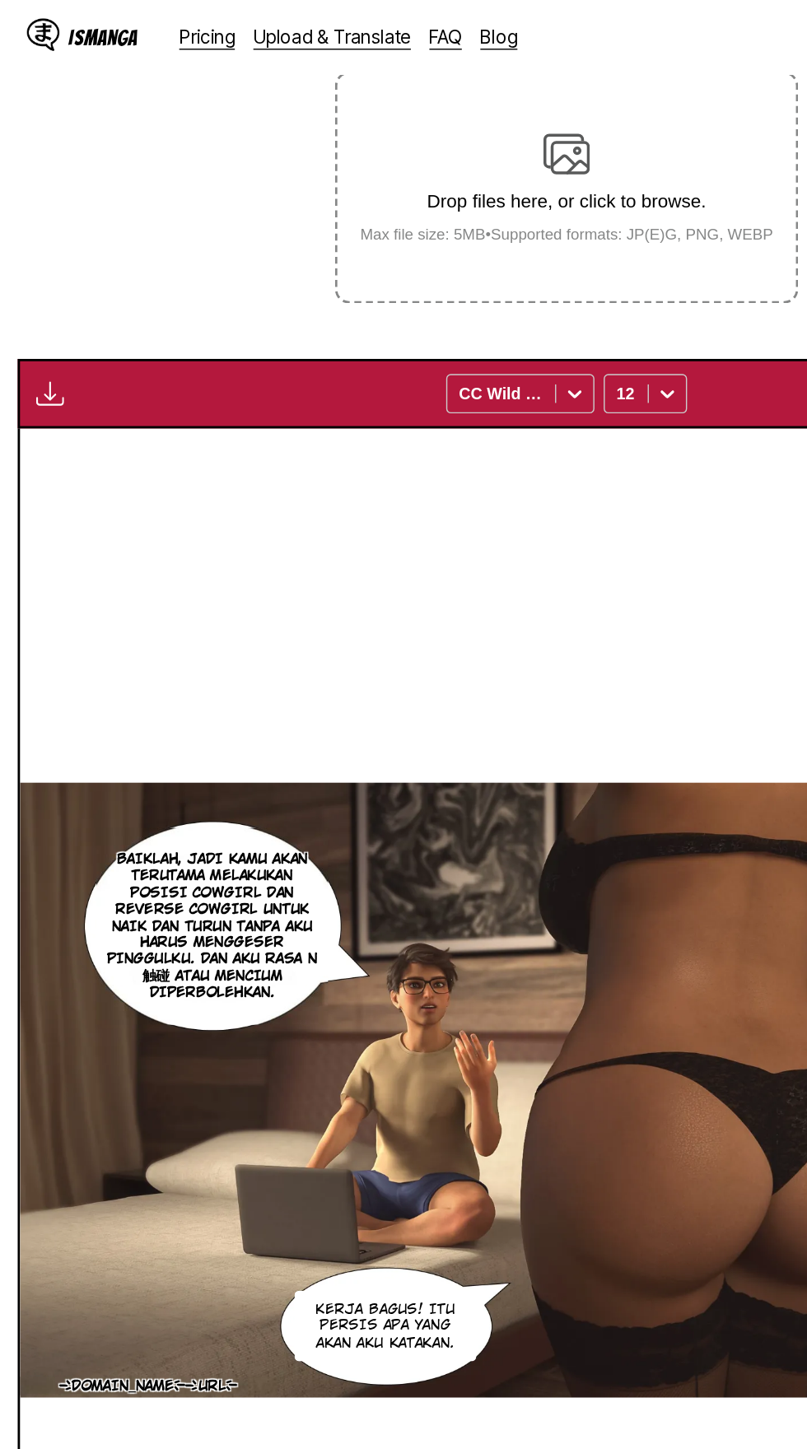
scroll to position [0, 0]
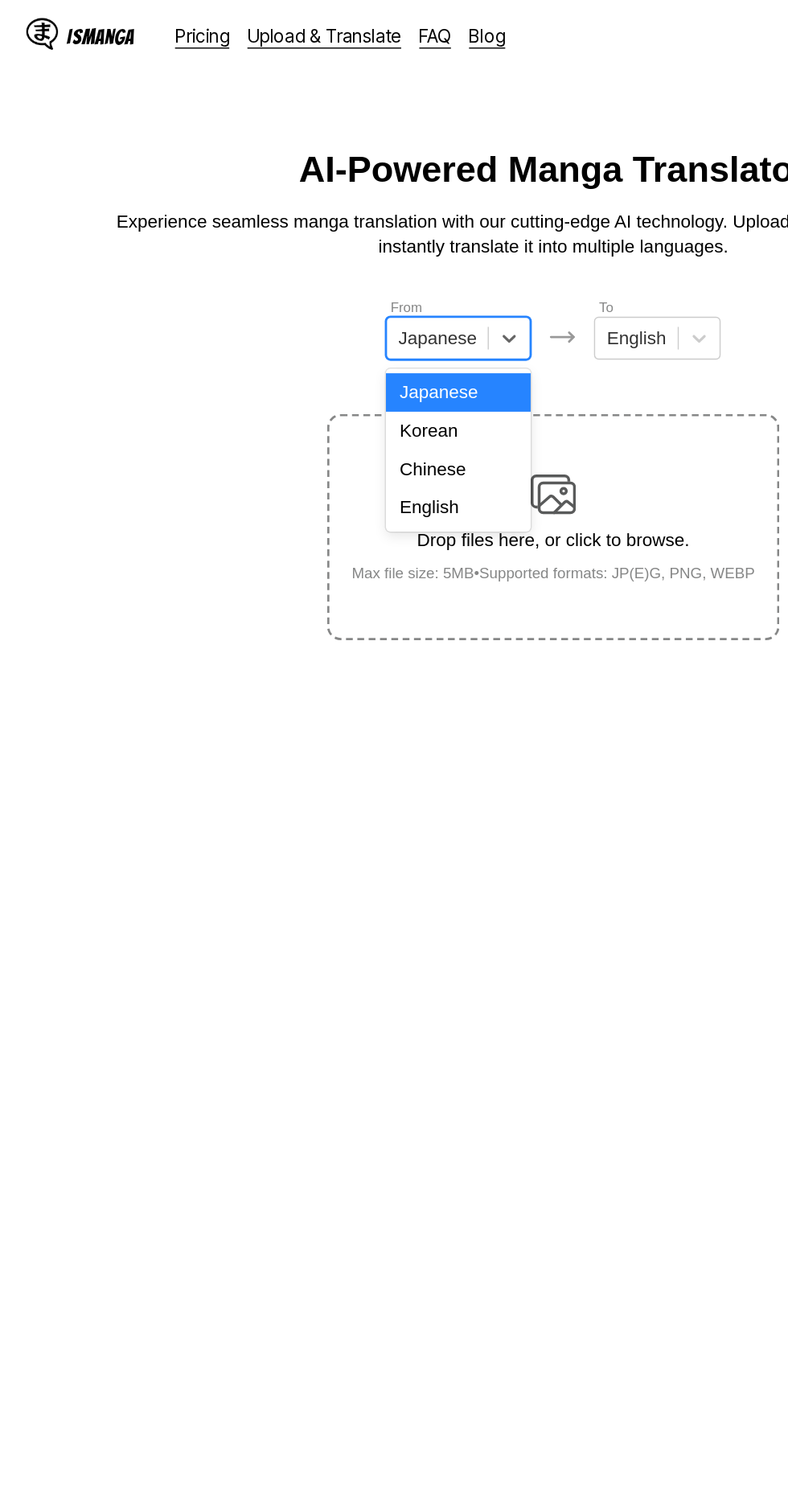
click at [336, 356] on div "English" at bounding box center [326, 361] width 103 height 27
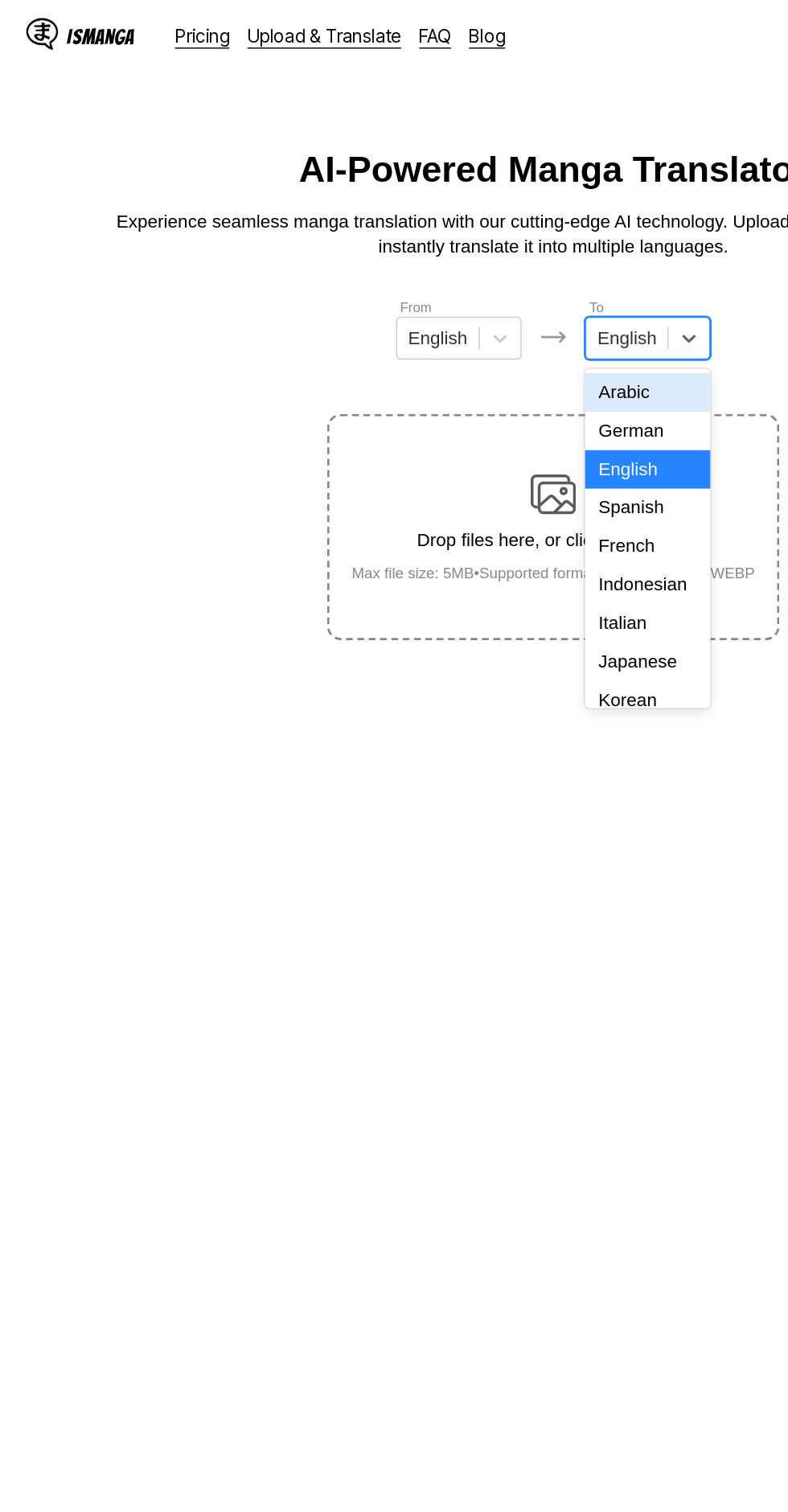
click at [470, 408] on div "Indonesian" at bounding box center [461, 416] width 89 height 27
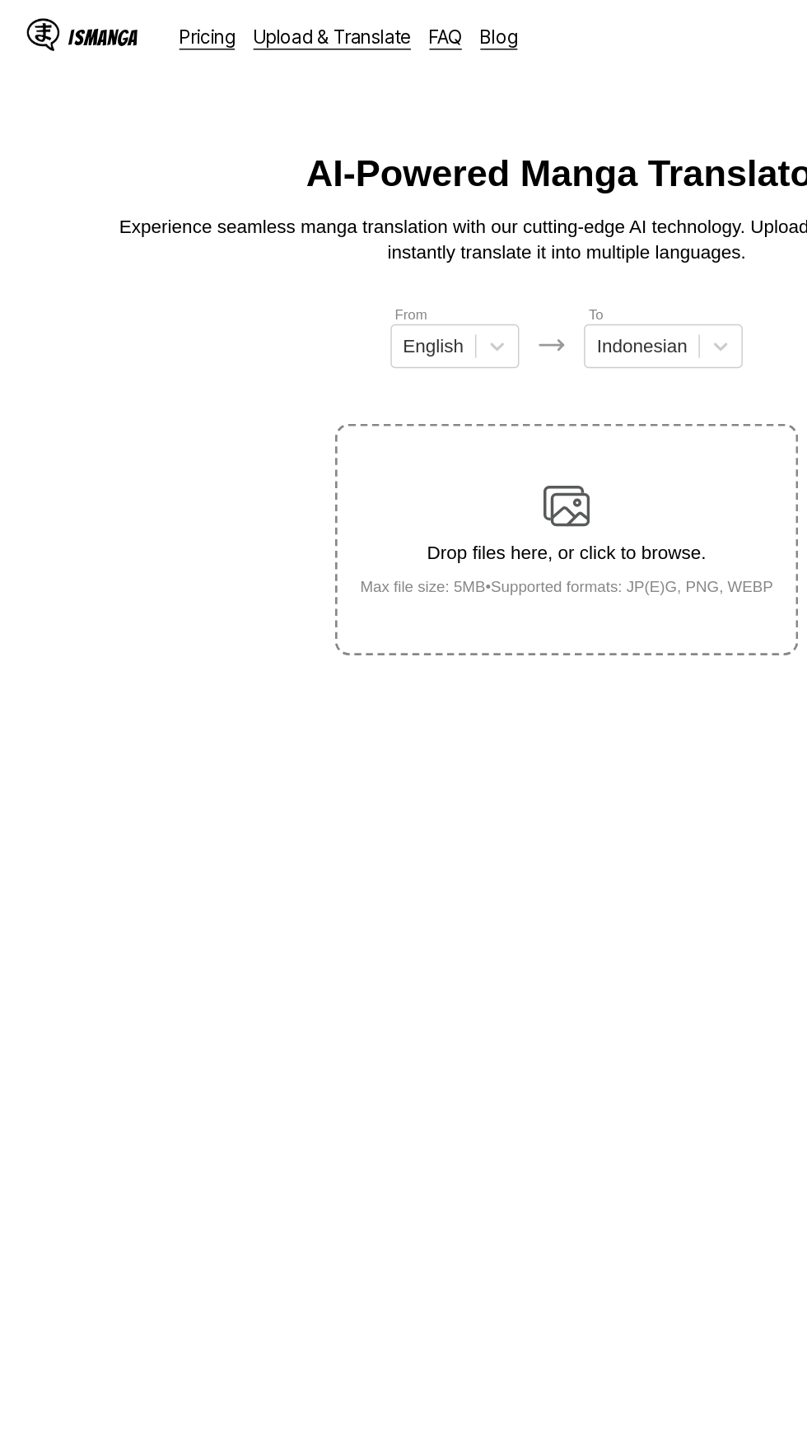
click at [409, 343] on img at bounding box center [403, 359] width 33 height 33
click at [0, 0] on input "Drop files here, or click to browse. Max file size: 5MB • Supported formats: JP…" at bounding box center [0, 0] width 0 height 0
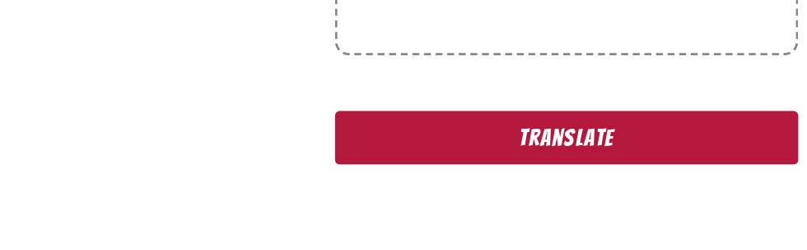
scroll to position [329, 0]
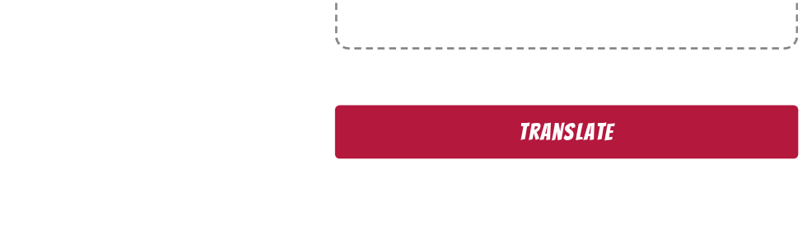
click at [300, 177] on button "Translate" at bounding box center [403, 196] width 329 height 38
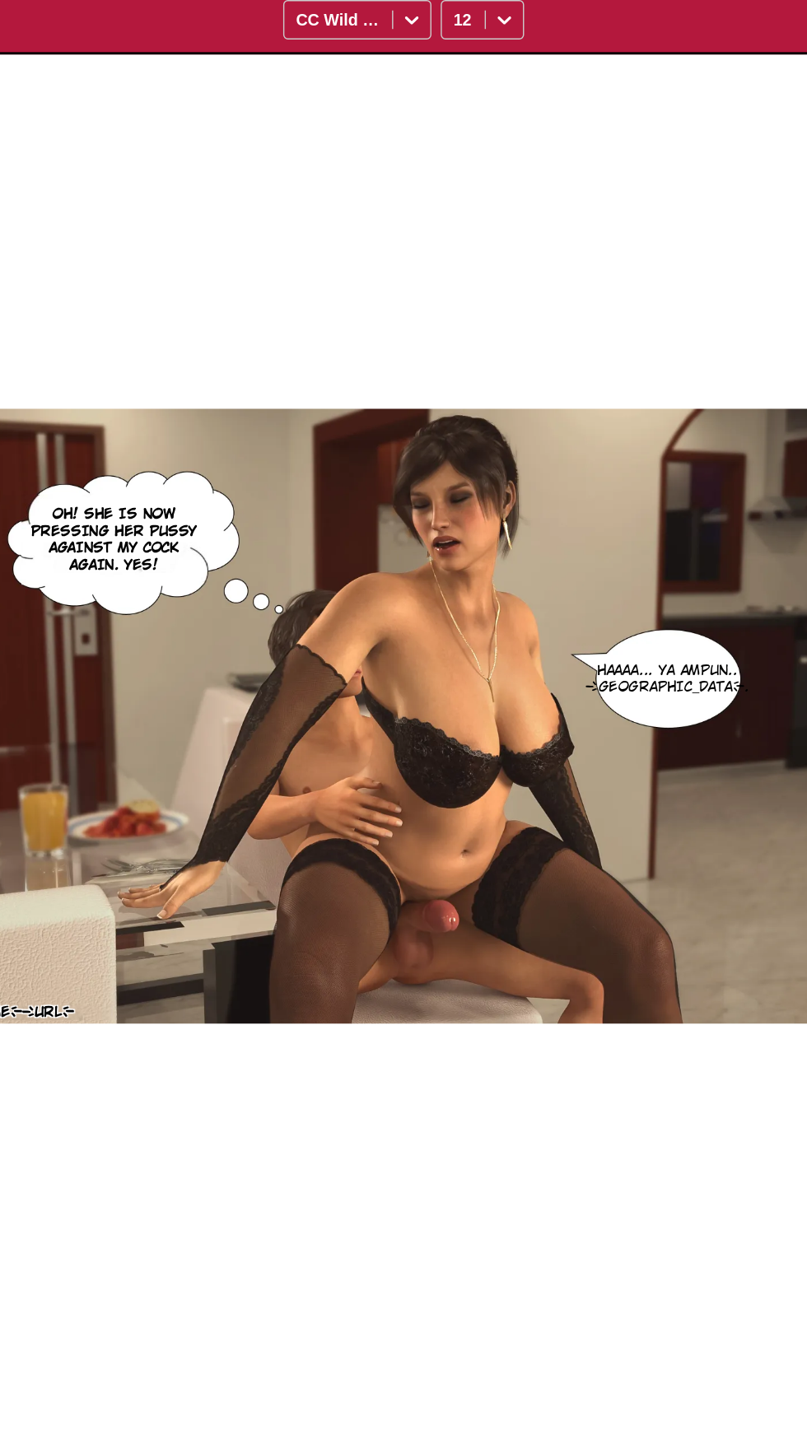
scroll to position [96, 0]
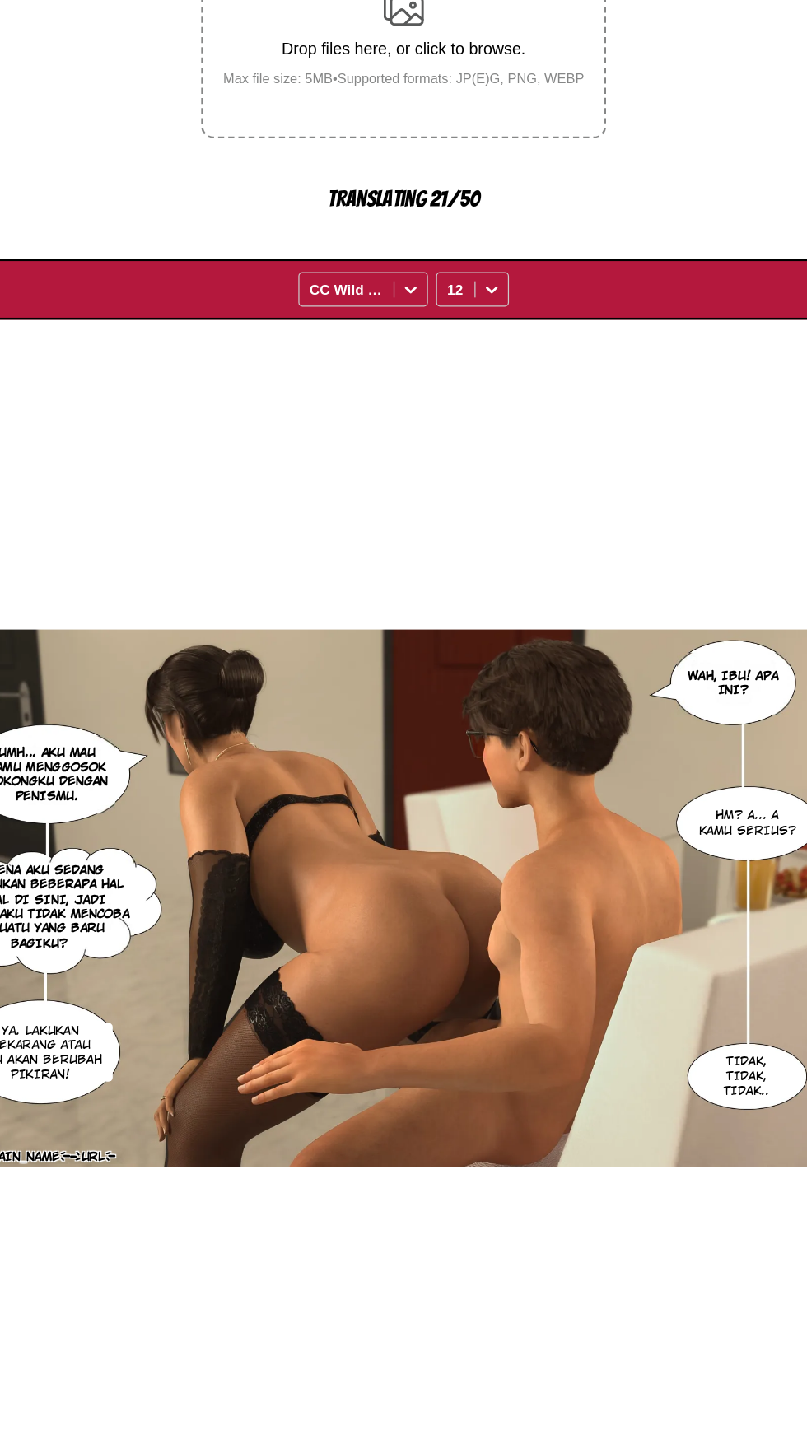
scroll to position [0, 2333]
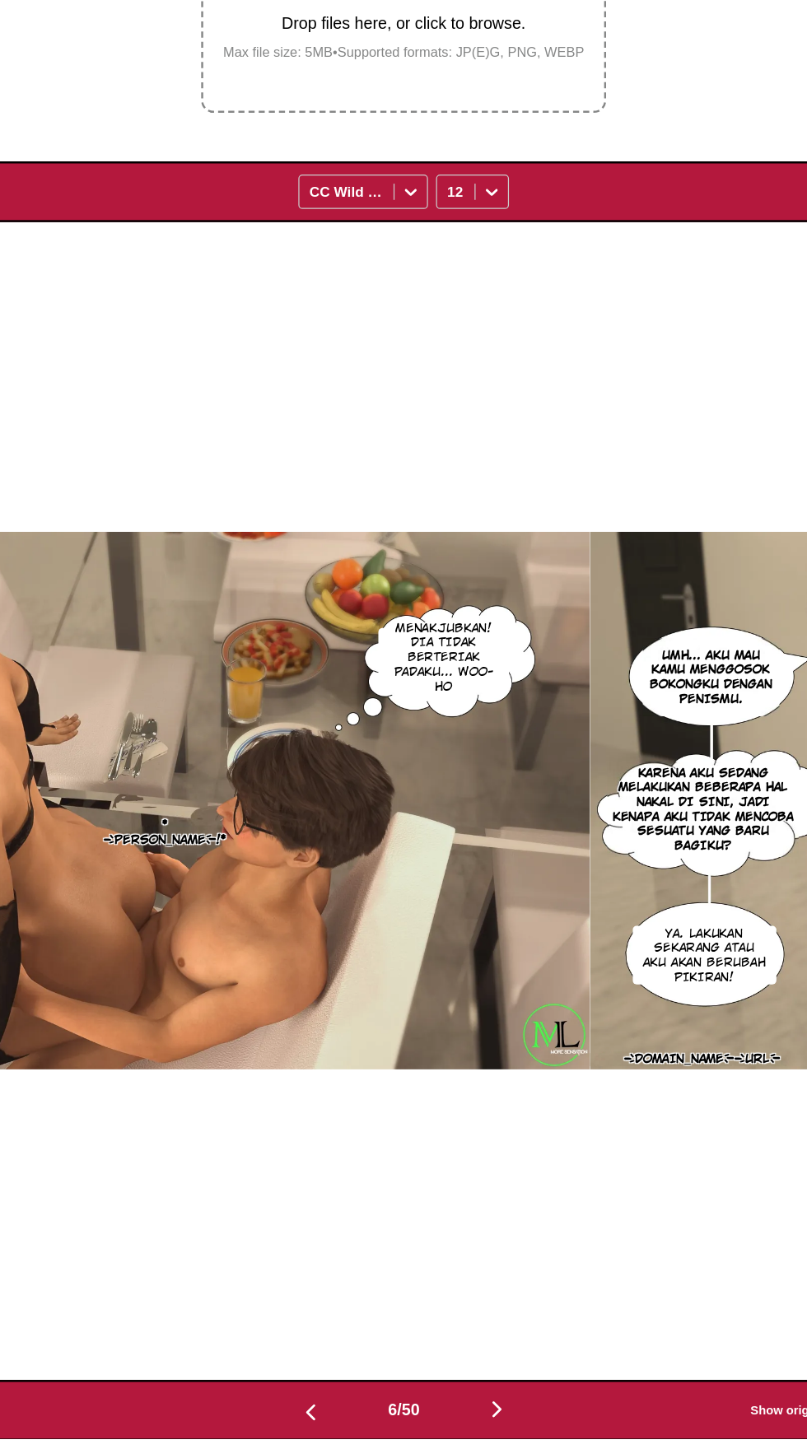
scroll to position [0, 3888]
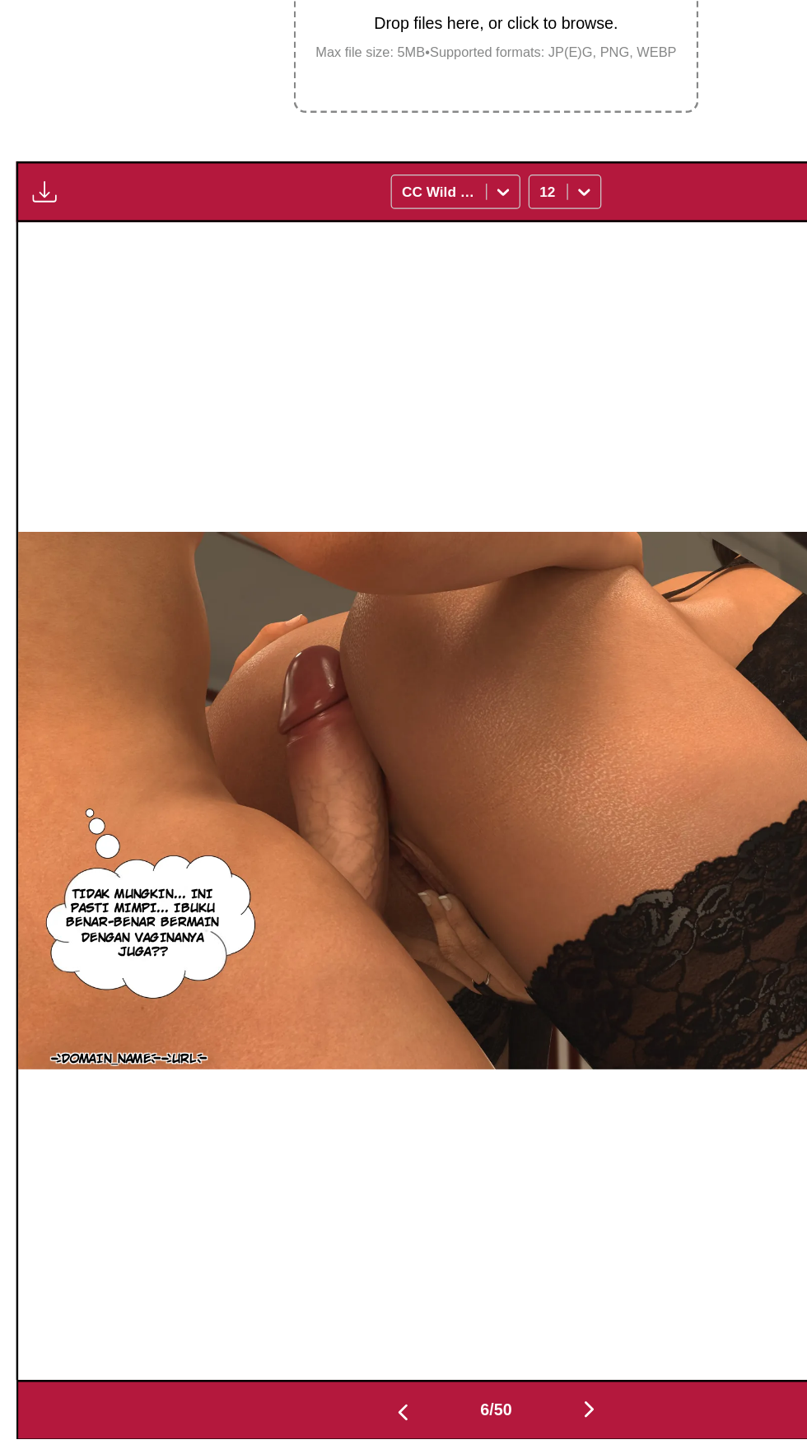
click at [38, 425] on img "button" at bounding box center [36, 435] width 20 height 20
click at [66, 470] on button "Download All" at bounding box center [80, 490] width 105 height 40
click at [90, 381] on section "From English To Indonesian Drop files here, or click to browse. Max file size: …" at bounding box center [403, 785] width 781 height 1331
click at [30, 425] on img "button" at bounding box center [36, 435] width 20 height 20
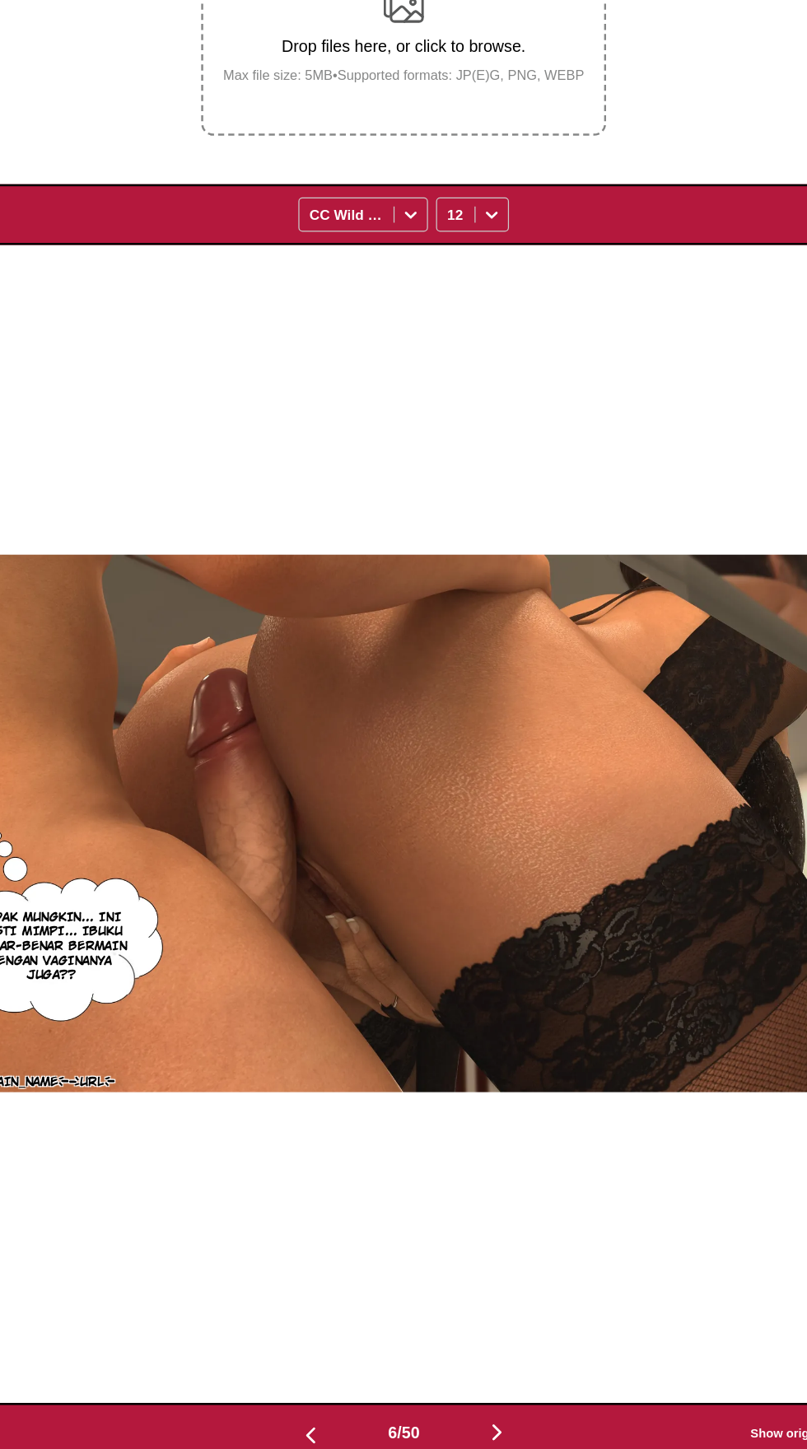
scroll to position [0, 0]
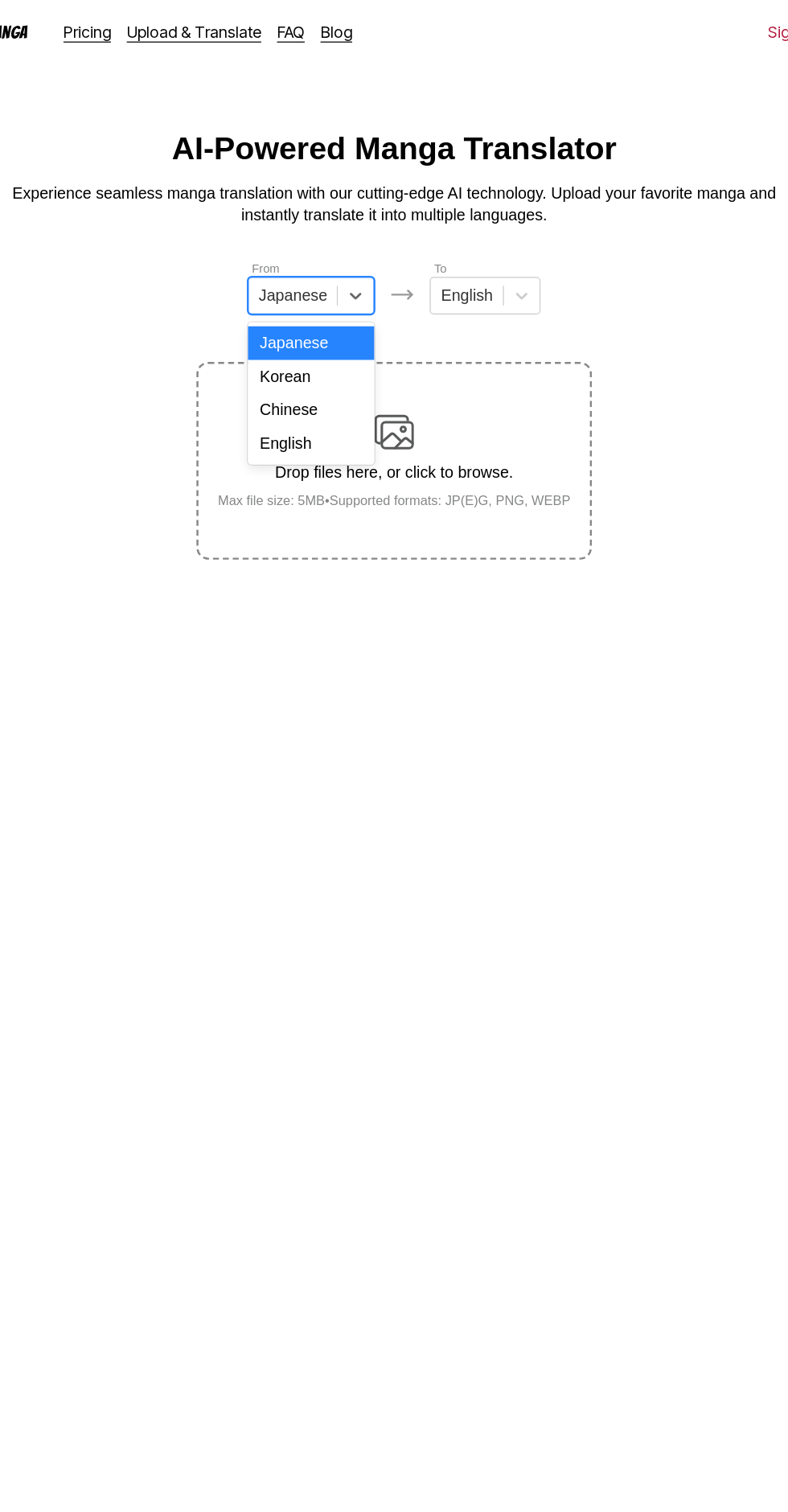
click at [344, 368] on div "English" at bounding box center [326, 361] width 103 height 27
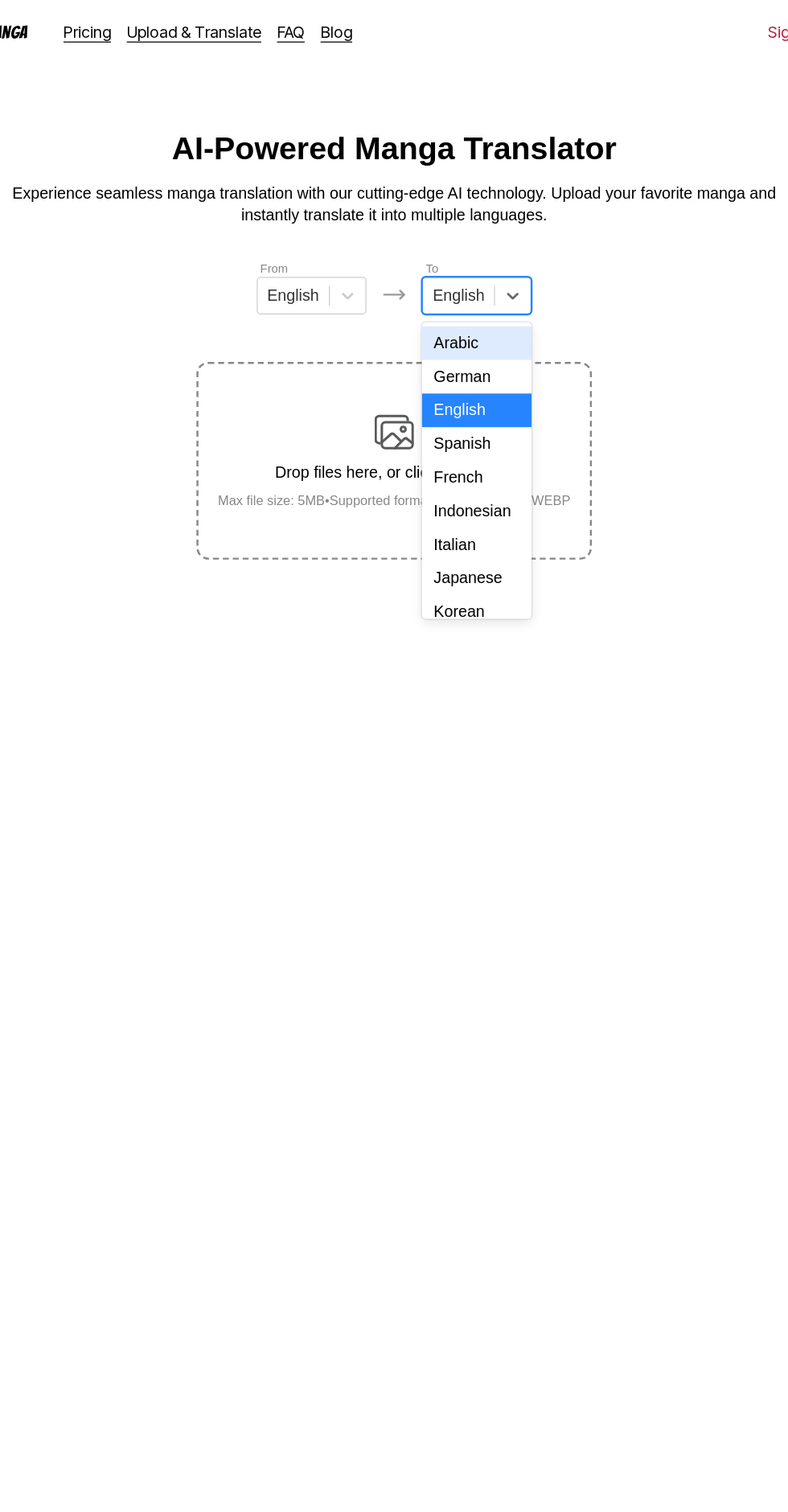
click at [472, 409] on div "Indonesian" at bounding box center [461, 416] width 89 height 27
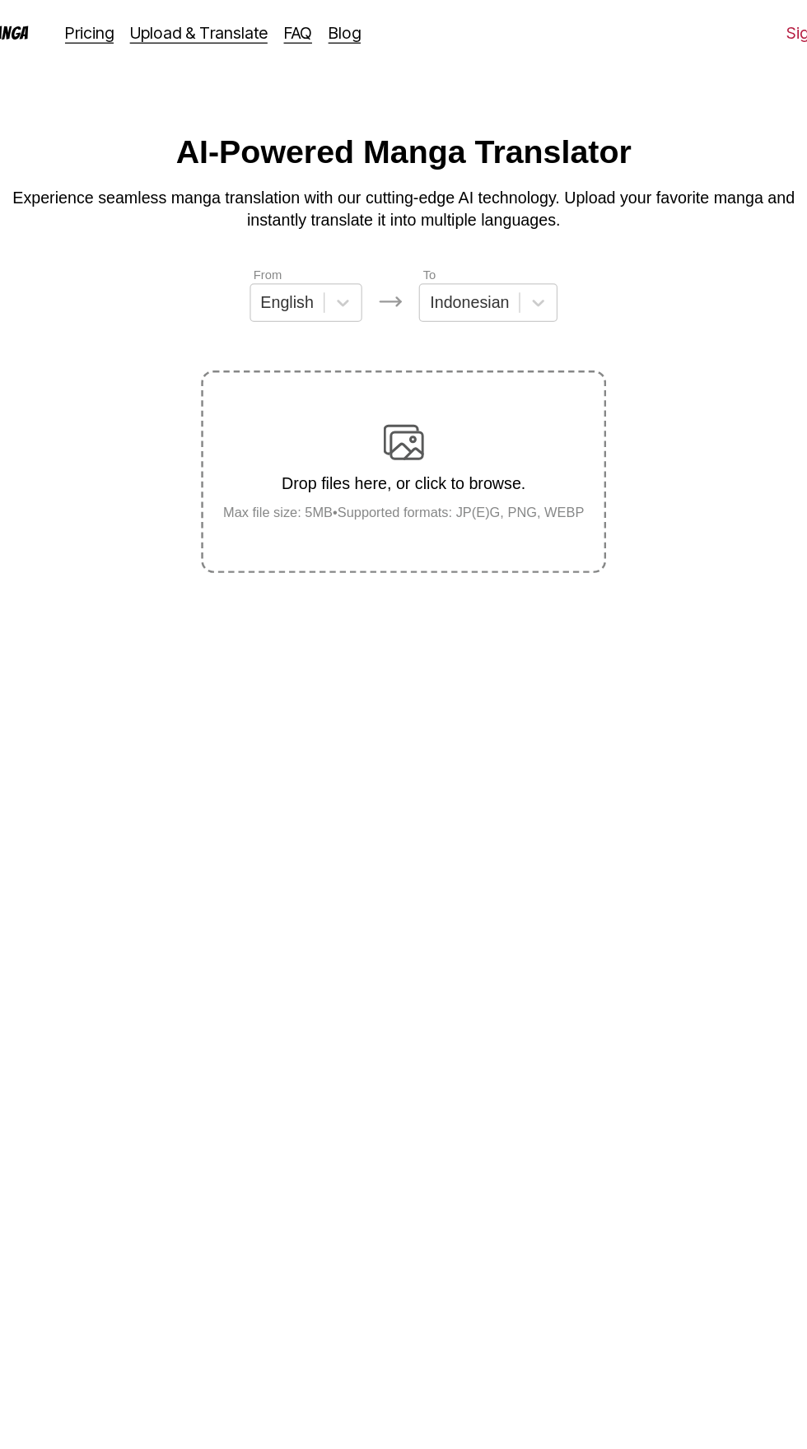
click at [414, 348] on img at bounding box center [403, 359] width 33 height 33
click at [0, 0] on input "Drop files here, or click to browse. Max file size: 5MB • Supported formats: JP…" at bounding box center [0, 0] width 0 height 0
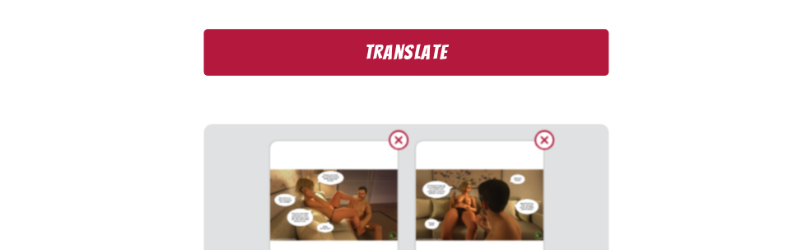
scroll to position [438, 0]
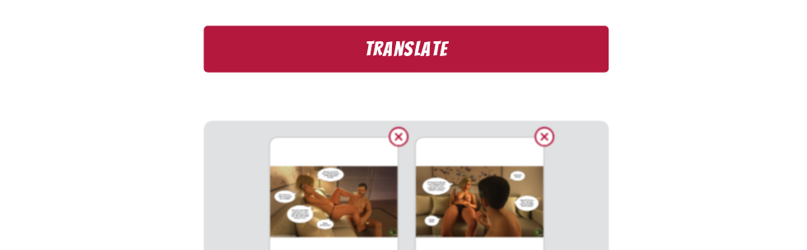
click at [303, 72] on button "Translate" at bounding box center [403, 87] width 329 height 38
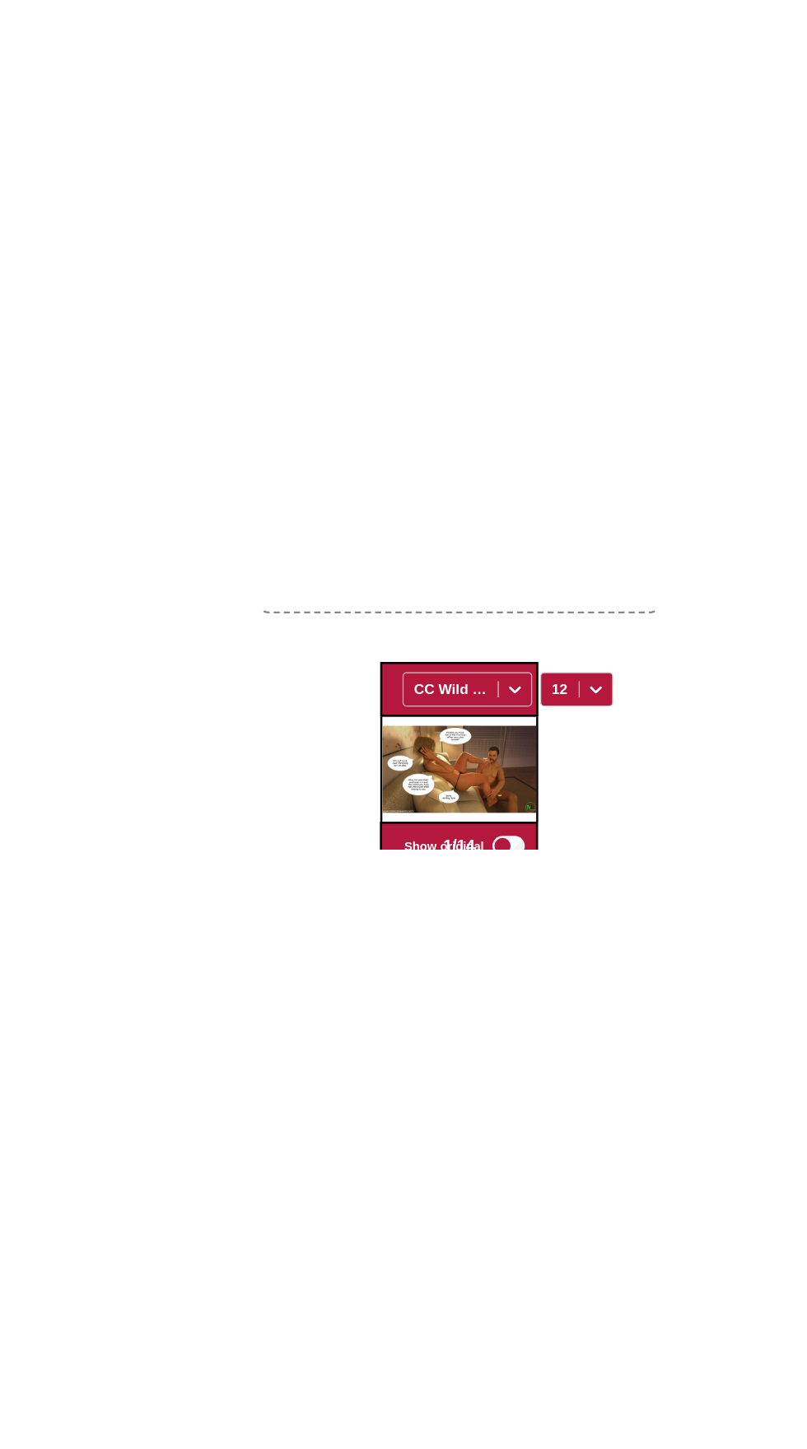
scroll to position [0, 0]
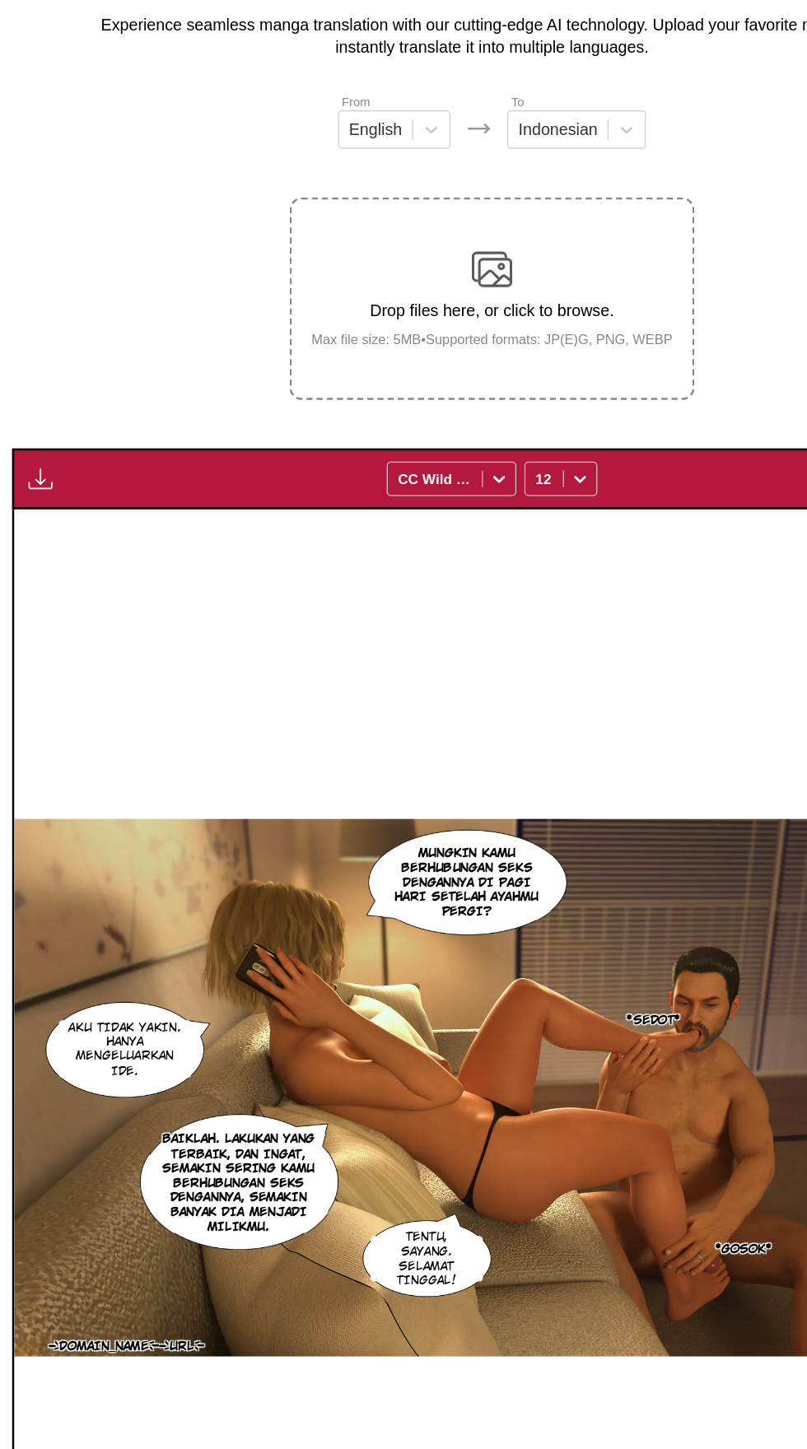
click at [29, 520] on img "button" at bounding box center [36, 530] width 20 height 20
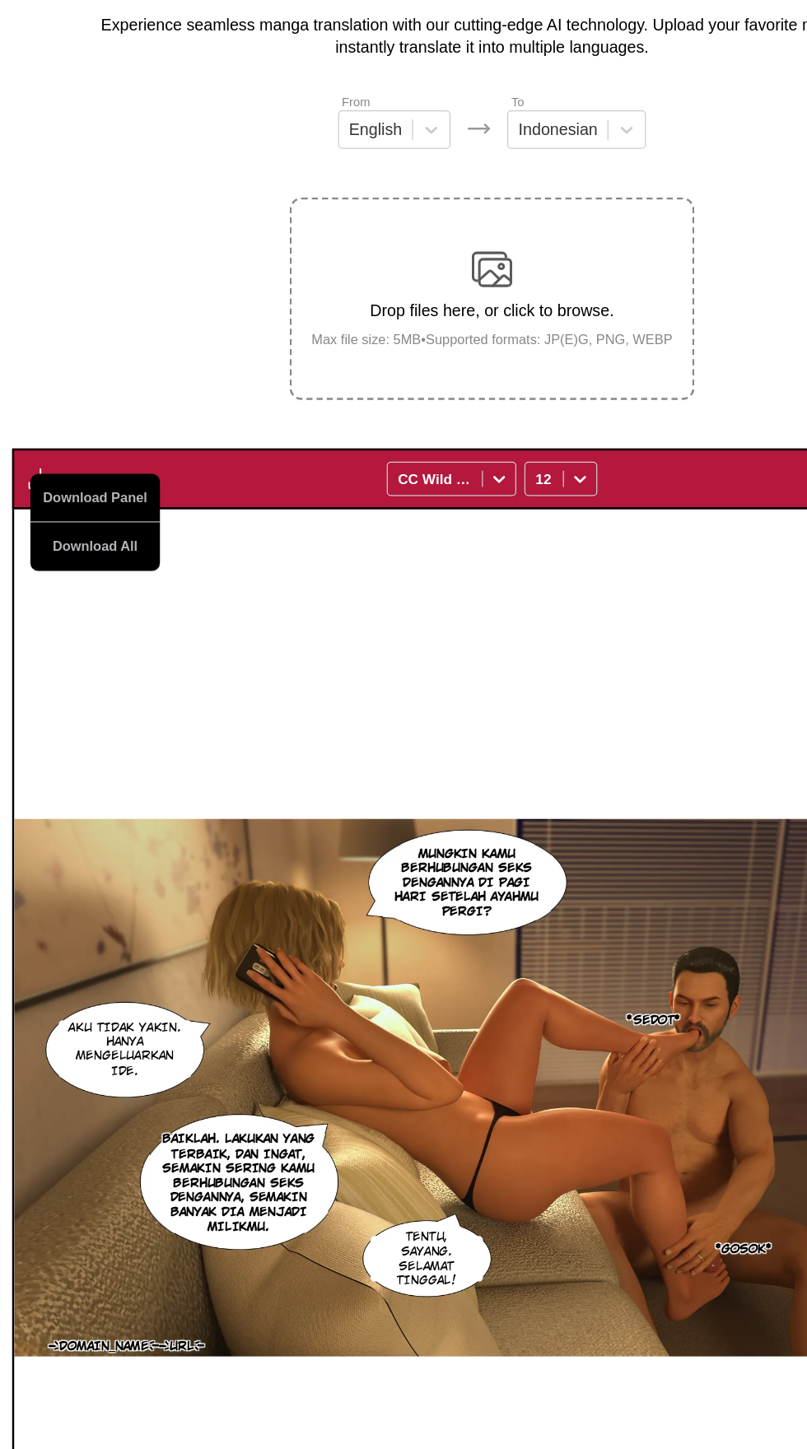
click at [63, 566] on button "Download All" at bounding box center [80, 586] width 105 height 40
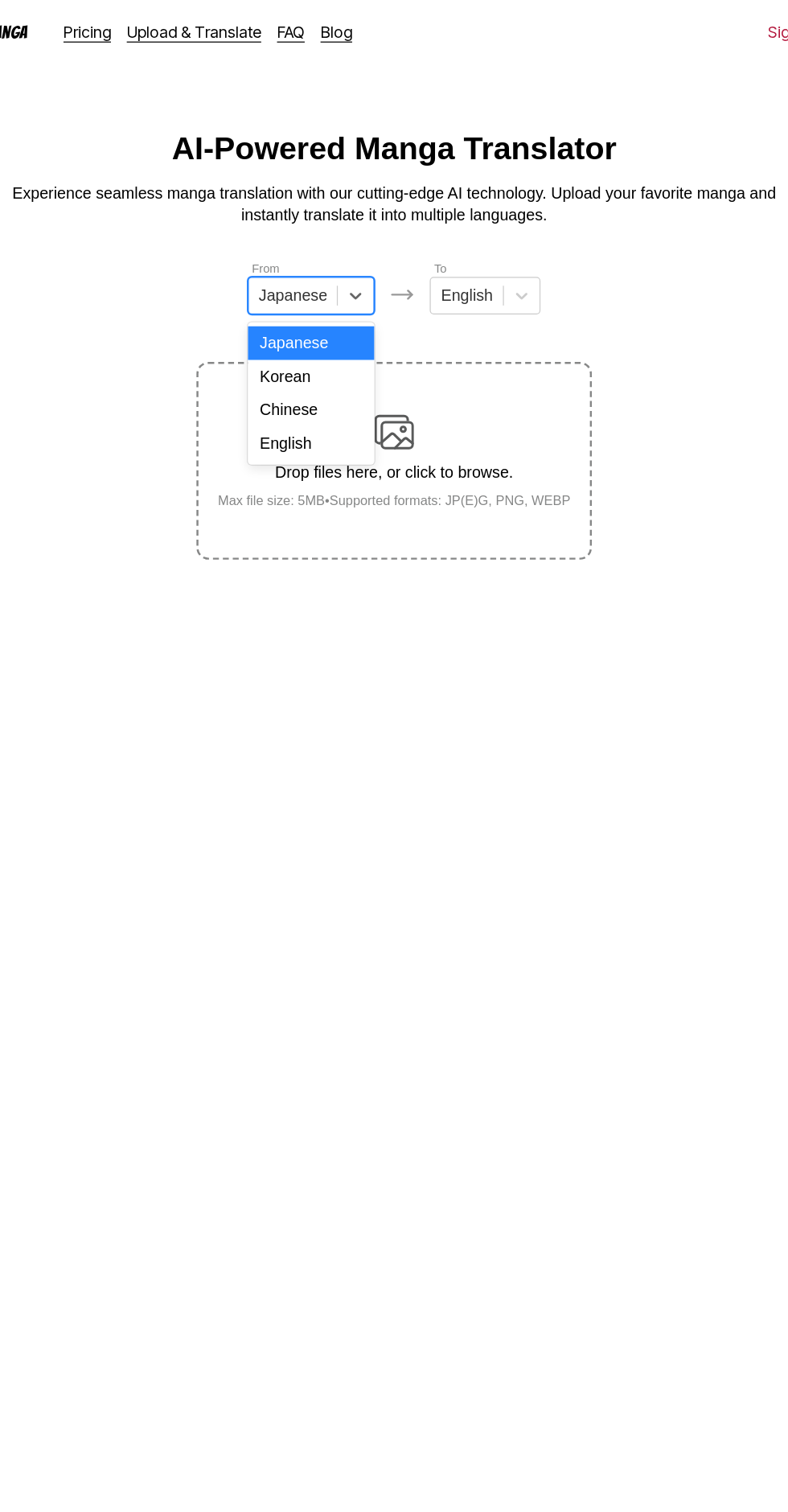
click at [347, 360] on div "English" at bounding box center [326, 361] width 103 height 27
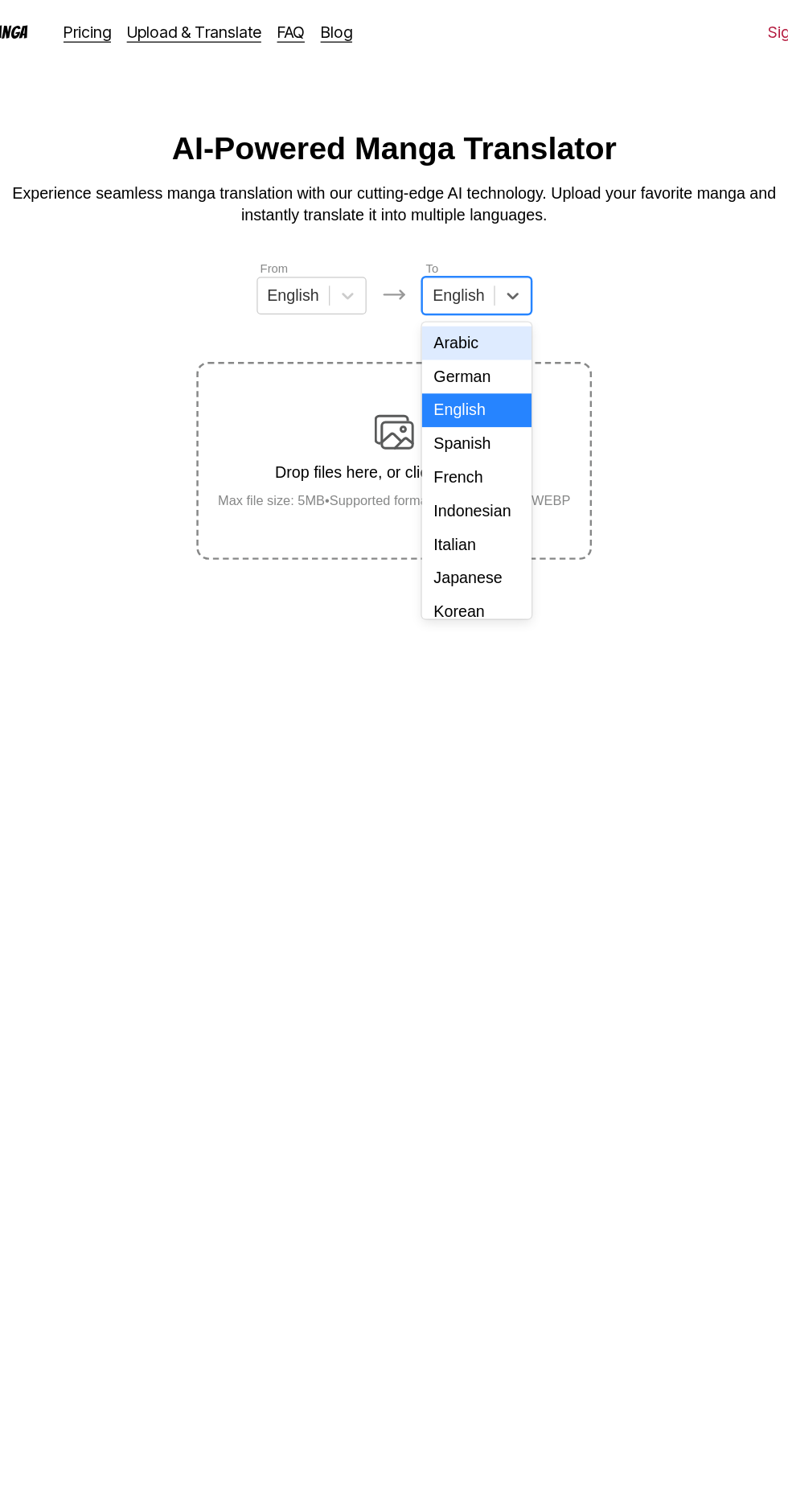
click at [470, 422] on div "Indonesian" at bounding box center [461, 416] width 89 height 27
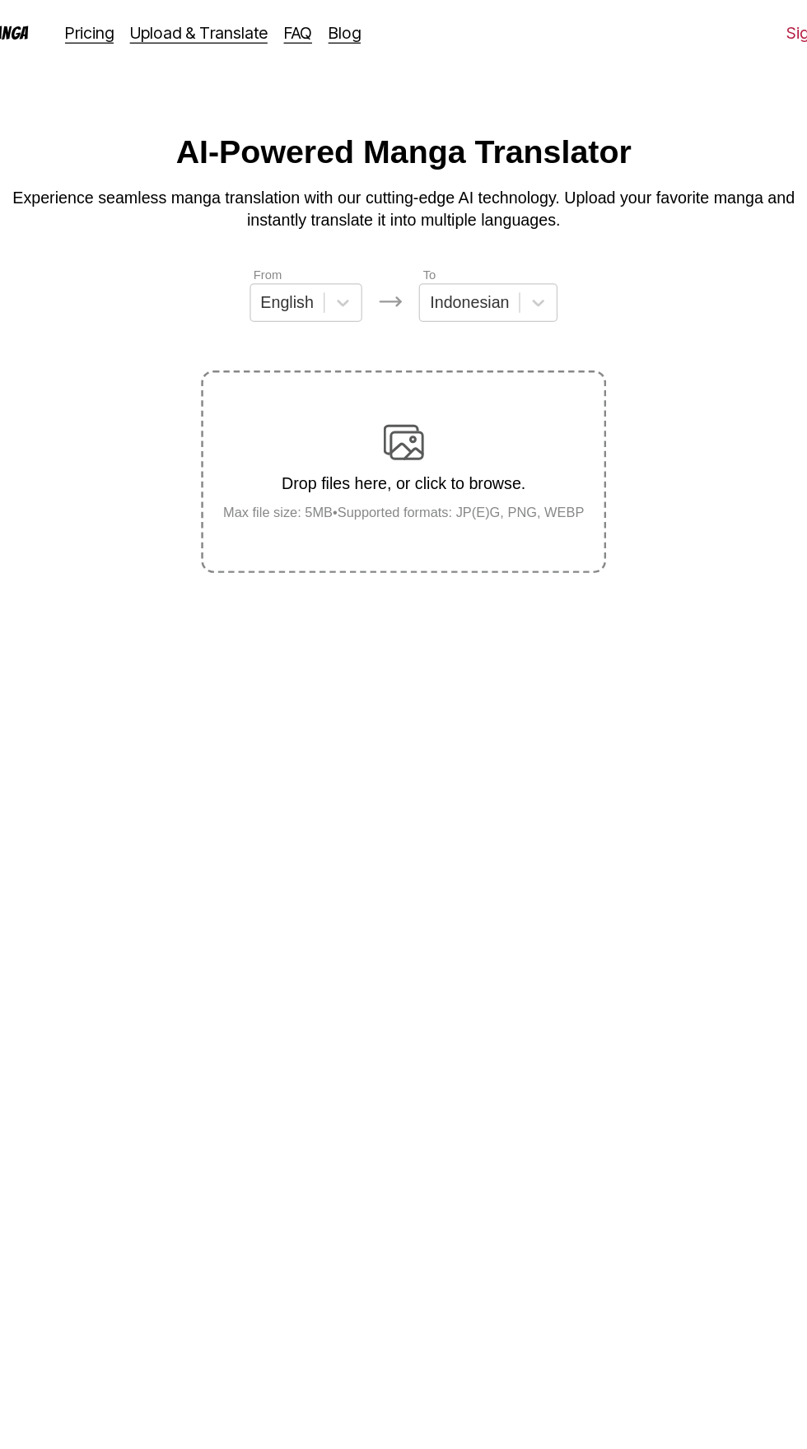
click at [411, 343] on img at bounding box center [403, 359] width 33 height 33
click at [0, 0] on input "Drop files here, or click to browse. Max file size: 5MB • Supported formats: JP…" at bounding box center [0, 0] width 0 height 0
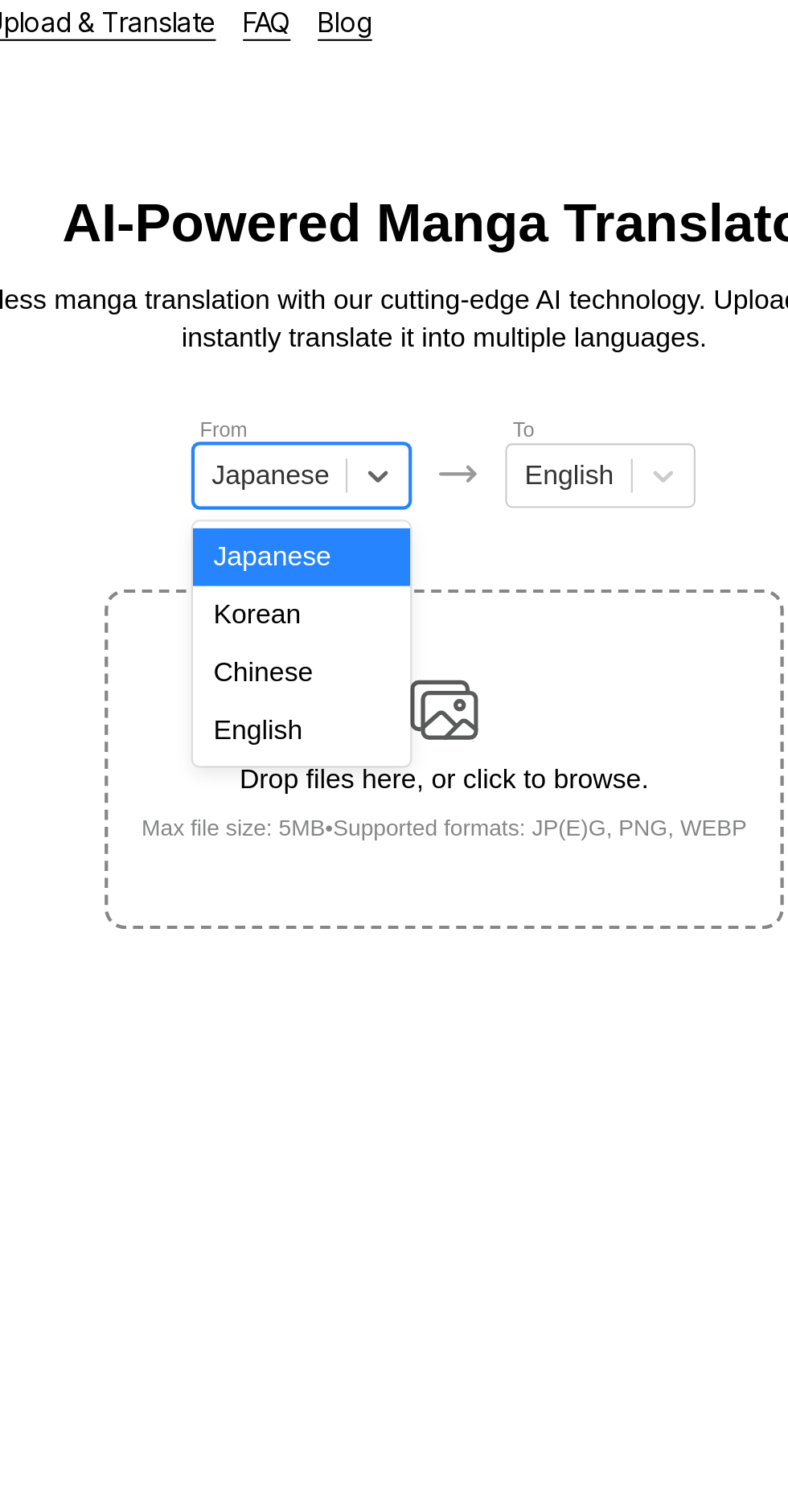
click at [332, 365] on div "English" at bounding box center [326, 361] width 103 height 27
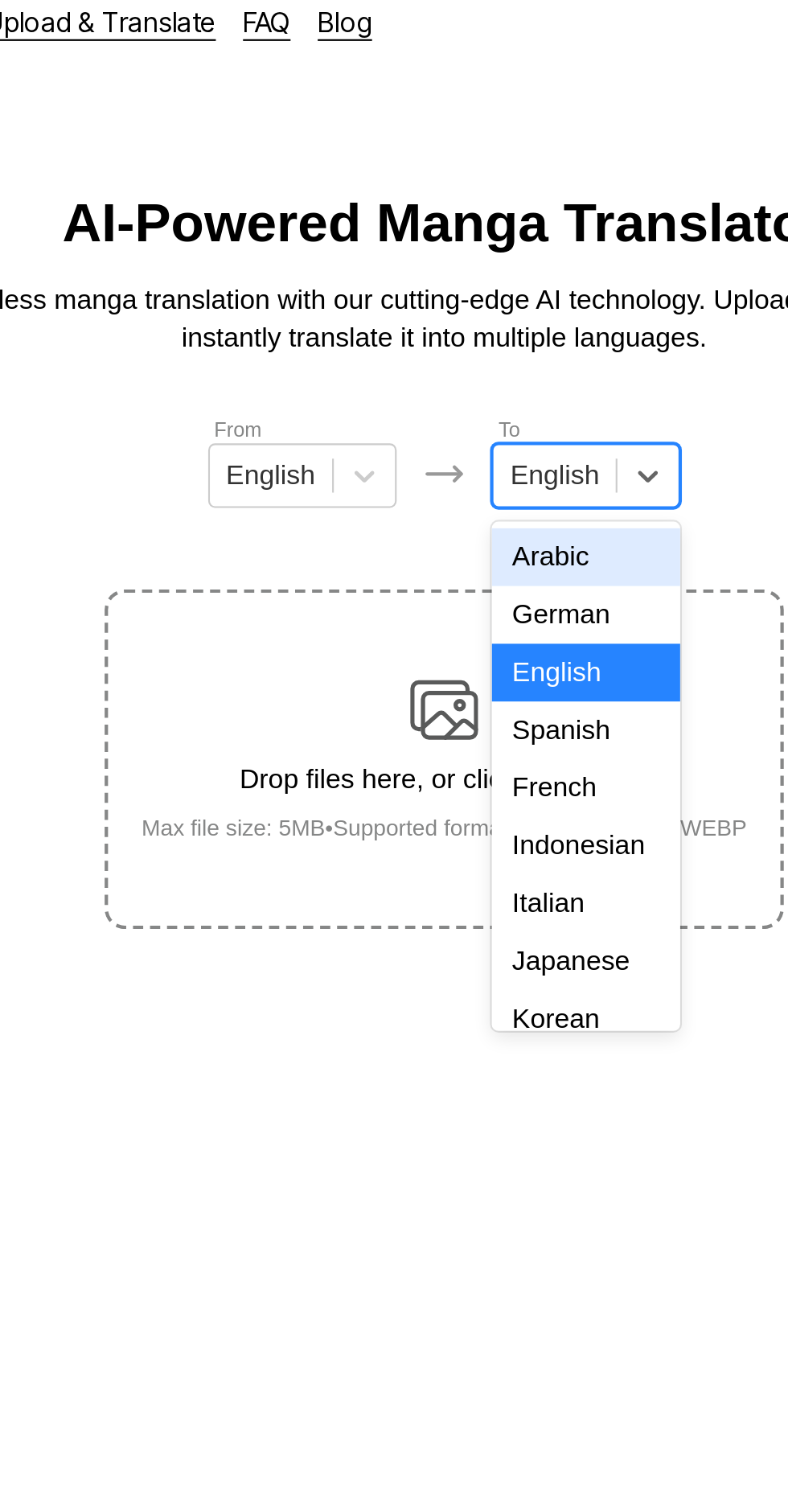
click at [464, 411] on div "Indonesian" at bounding box center [461, 416] width 89 height 27
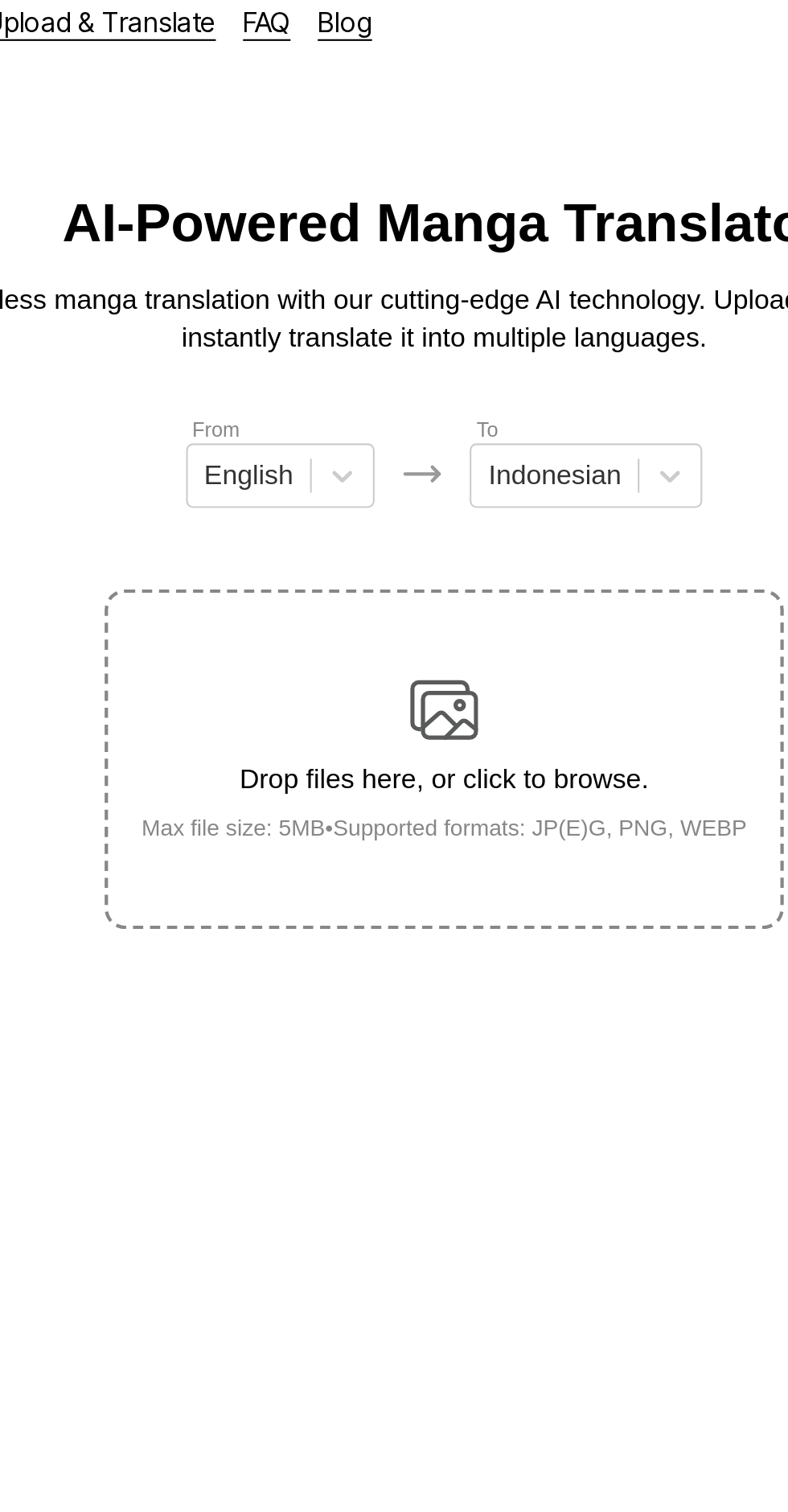
click at [408, 335] on img at bounding box center [394, 351] width 32 height 32
click at [0, 0] on input "Drop files here, or click to browse. Max file size: 5MB • Supported formats: JP…" at bounding box center [0, 0] width 0 height 0
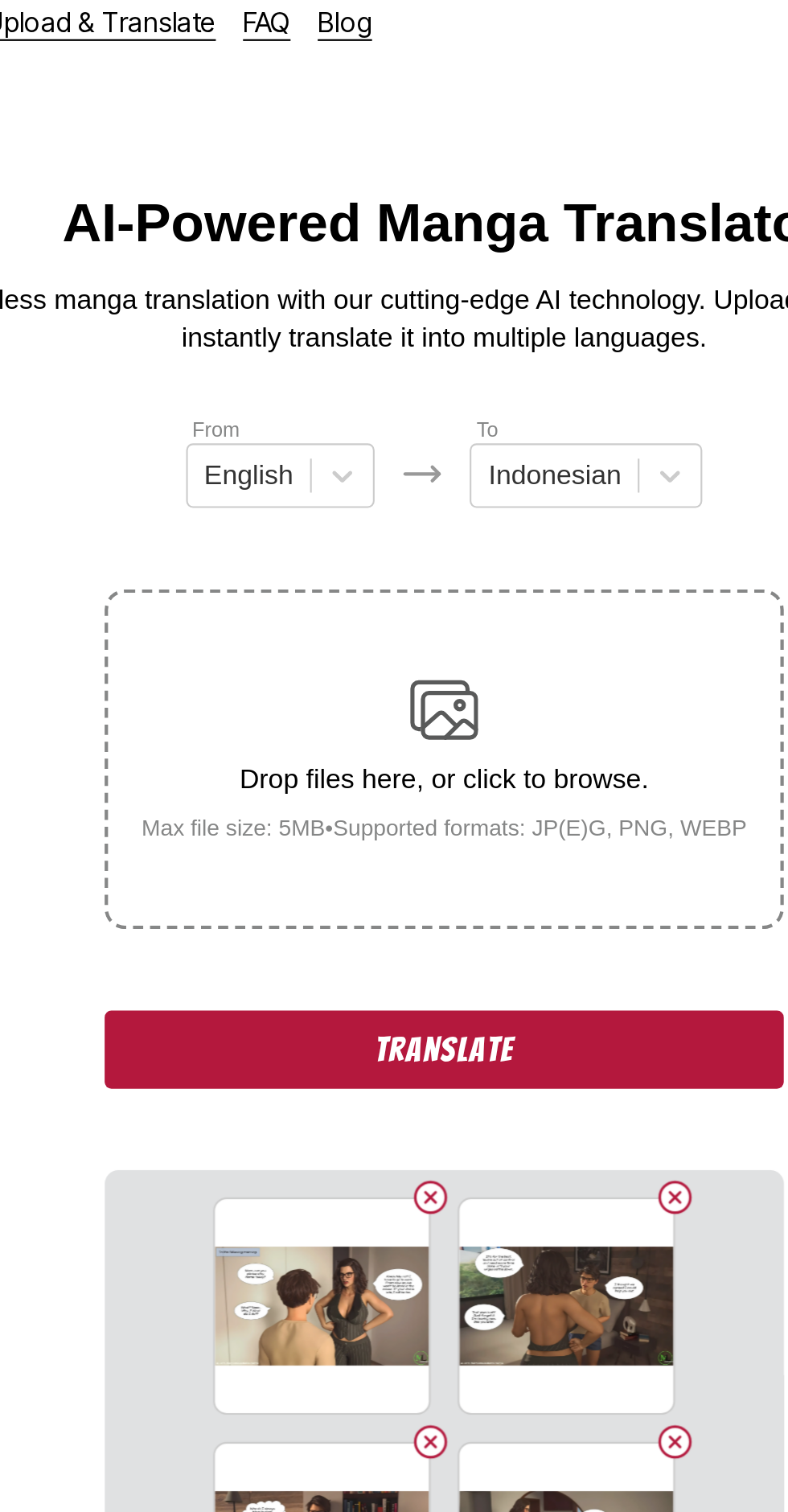
click at [290, 494] on button "Translate" at bounding box center [394, 513] width 321 height 37
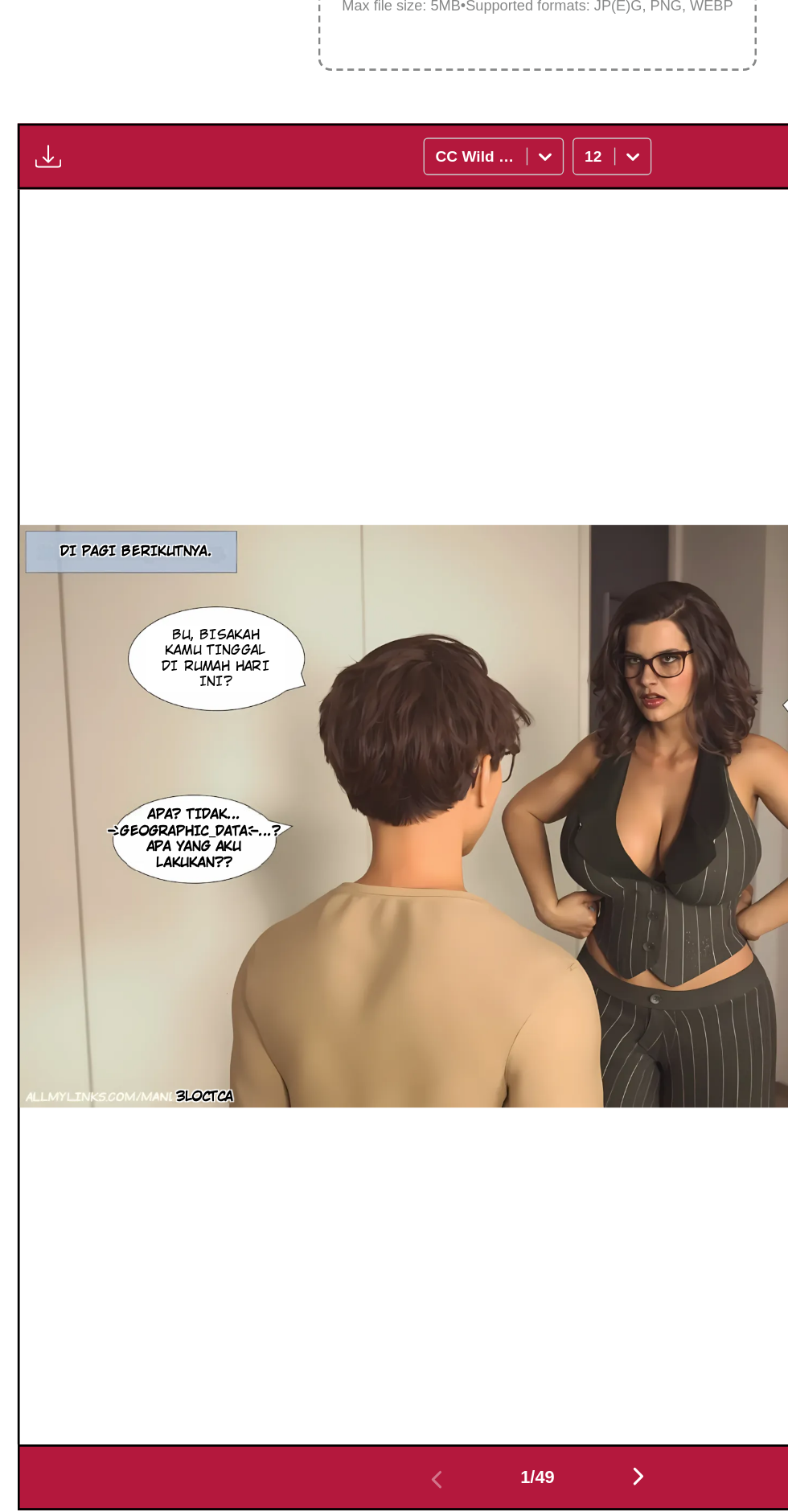
click at [42, 508] on img "button" at bounding box center [35, 518] width 20 height 20
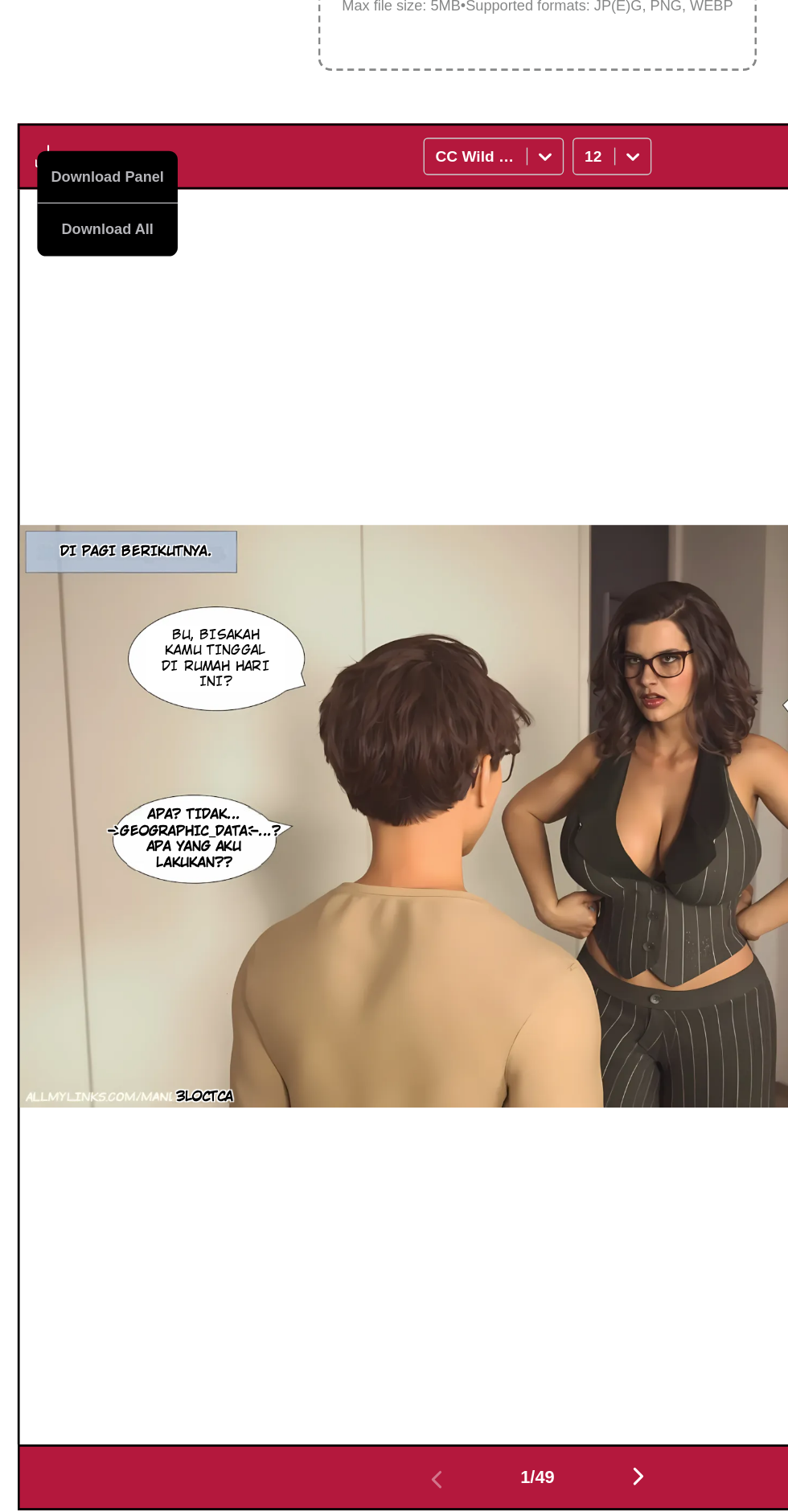
click at [97, 553] on button "Download All" at bounding box center [78, 572] width 103 height 39
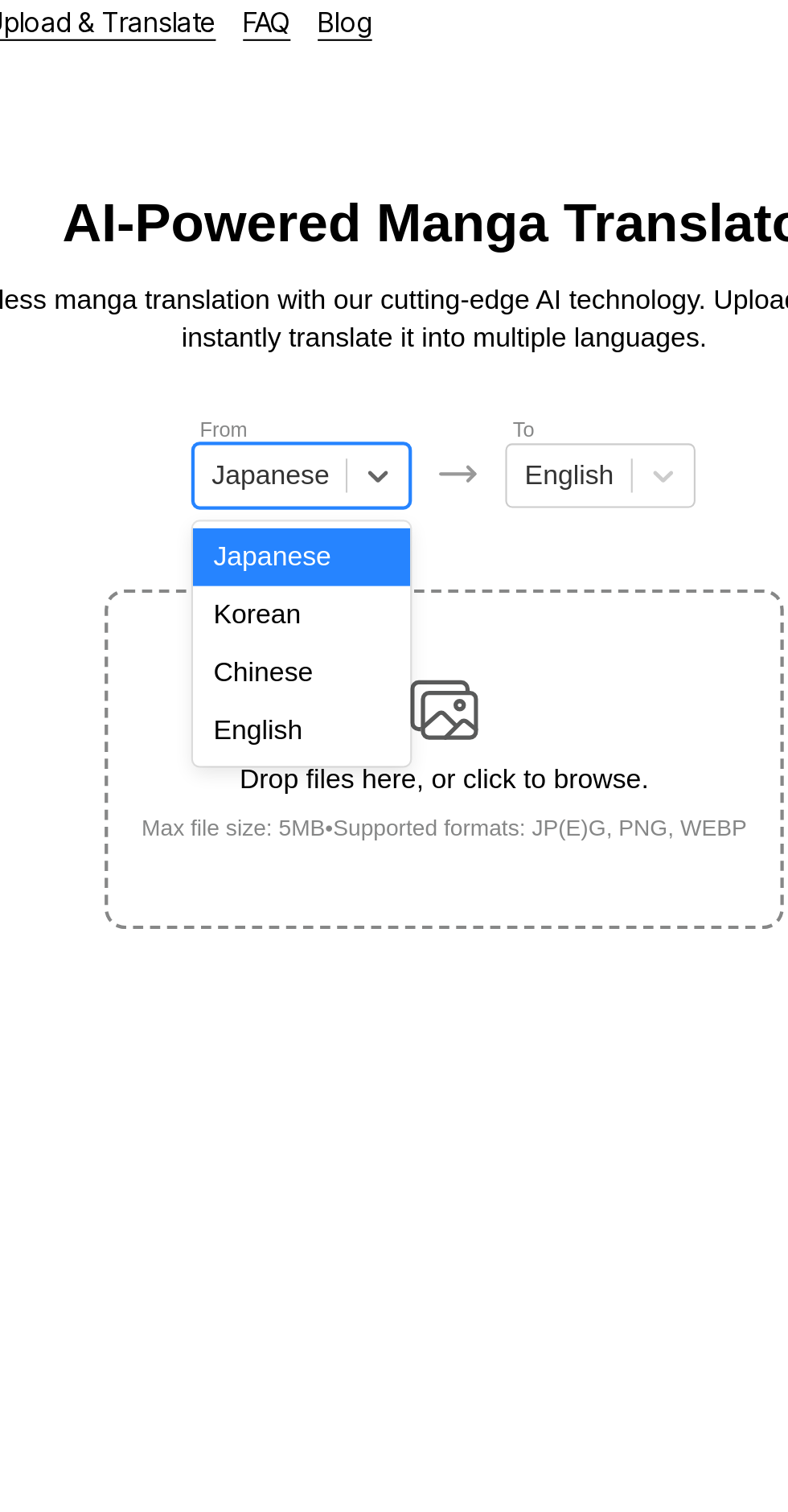
click at [342, 370] on div "English" at bounding box center [326, 361] width 103 height 27
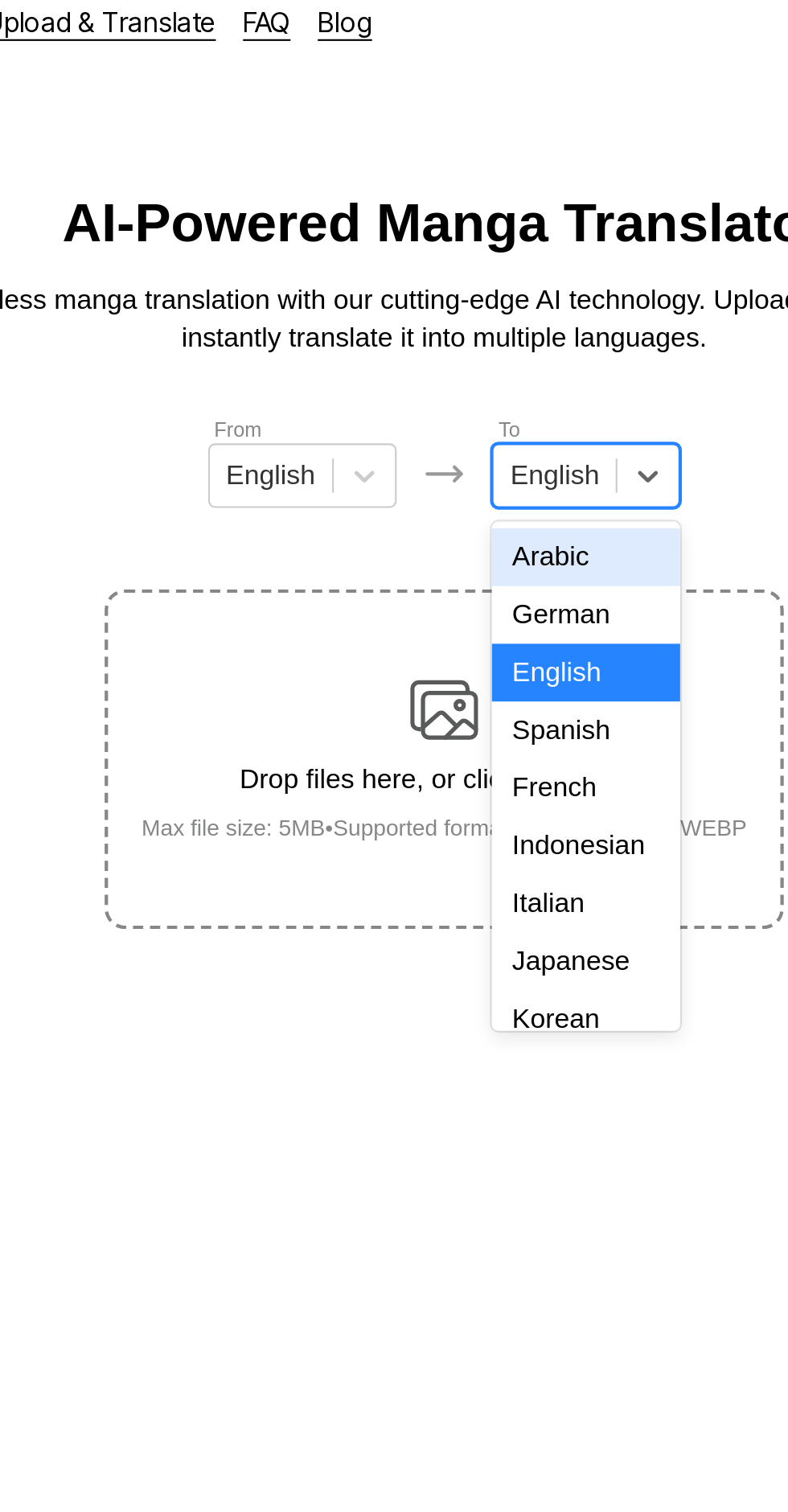
click at [473, 410] on div "Indonesian" at bounding box center [461, 416] width 89 height 27
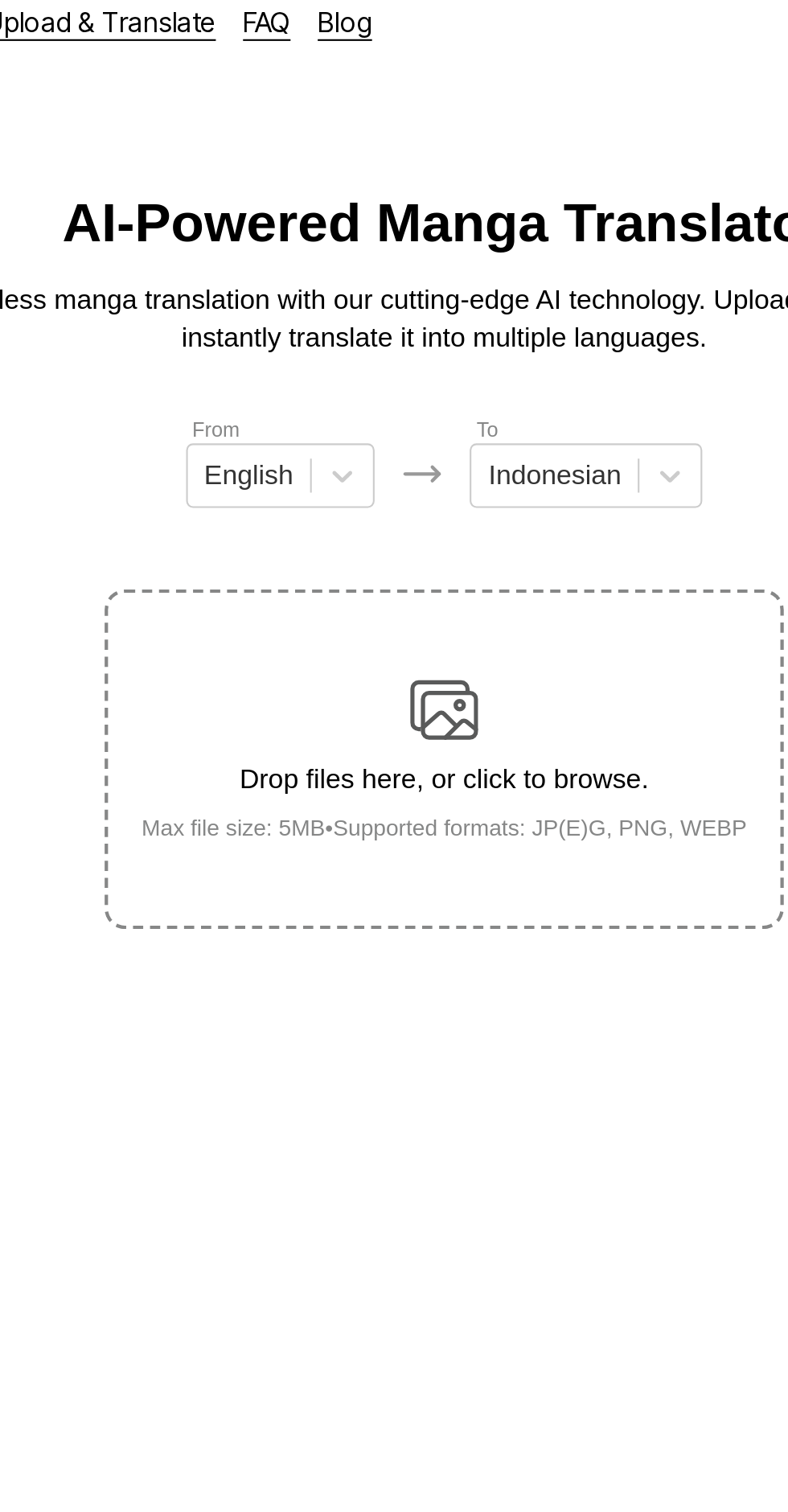
click at [420, 335] on div "Drop files here, or click to browse. Max file size: 5MB • Supported formats: JP…" at bounding box center [394, 374] width 312 height 78
click at [0, 0] on input "Drop files here, or click to browse. Max file size: 5MB • Supported formats: JP…" at bounding box center [0, 0] width 0 height 0
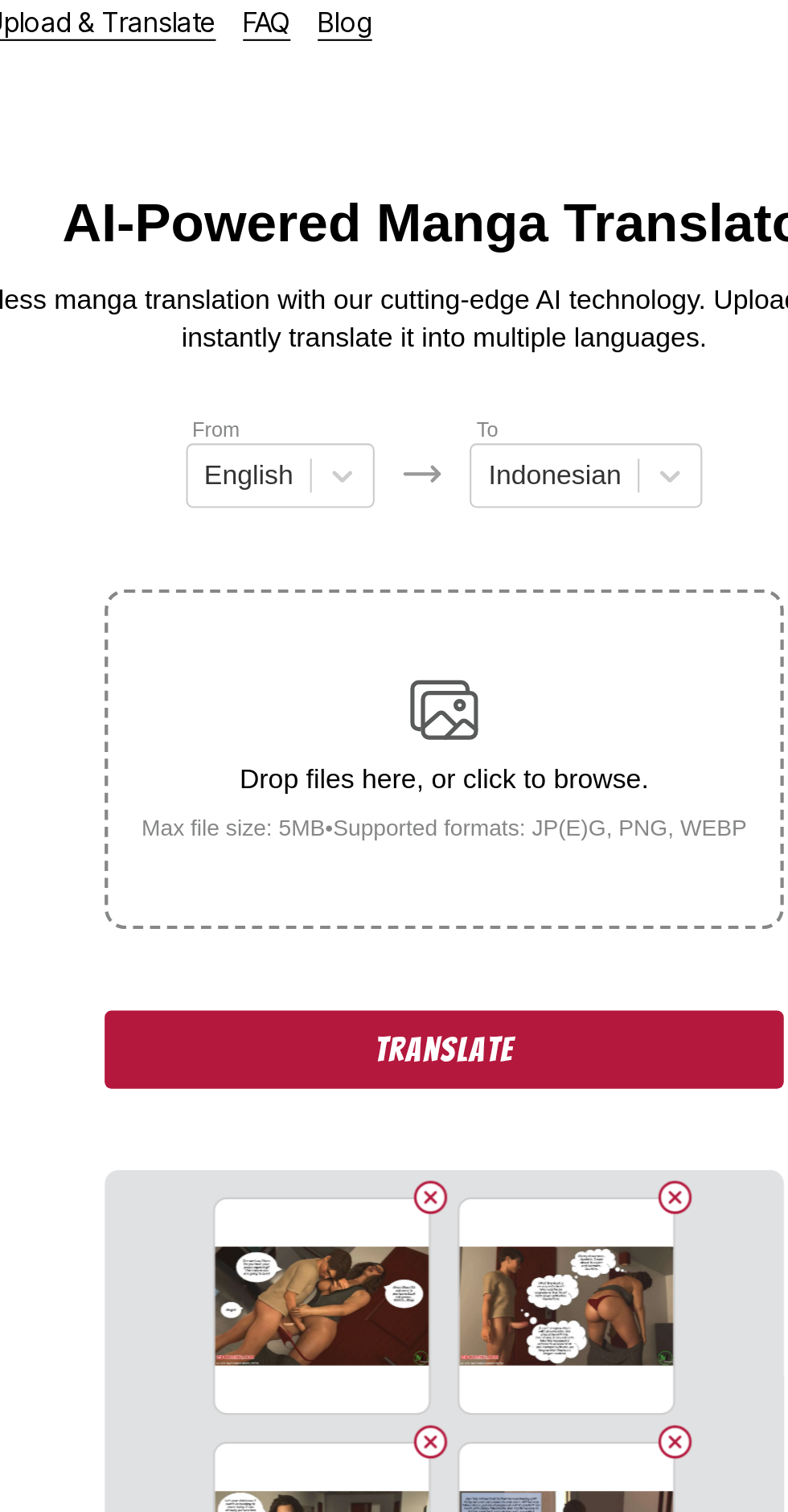
click at [293, 494] on button "Translate" at bounding box center [394, 513] width 321 height 37
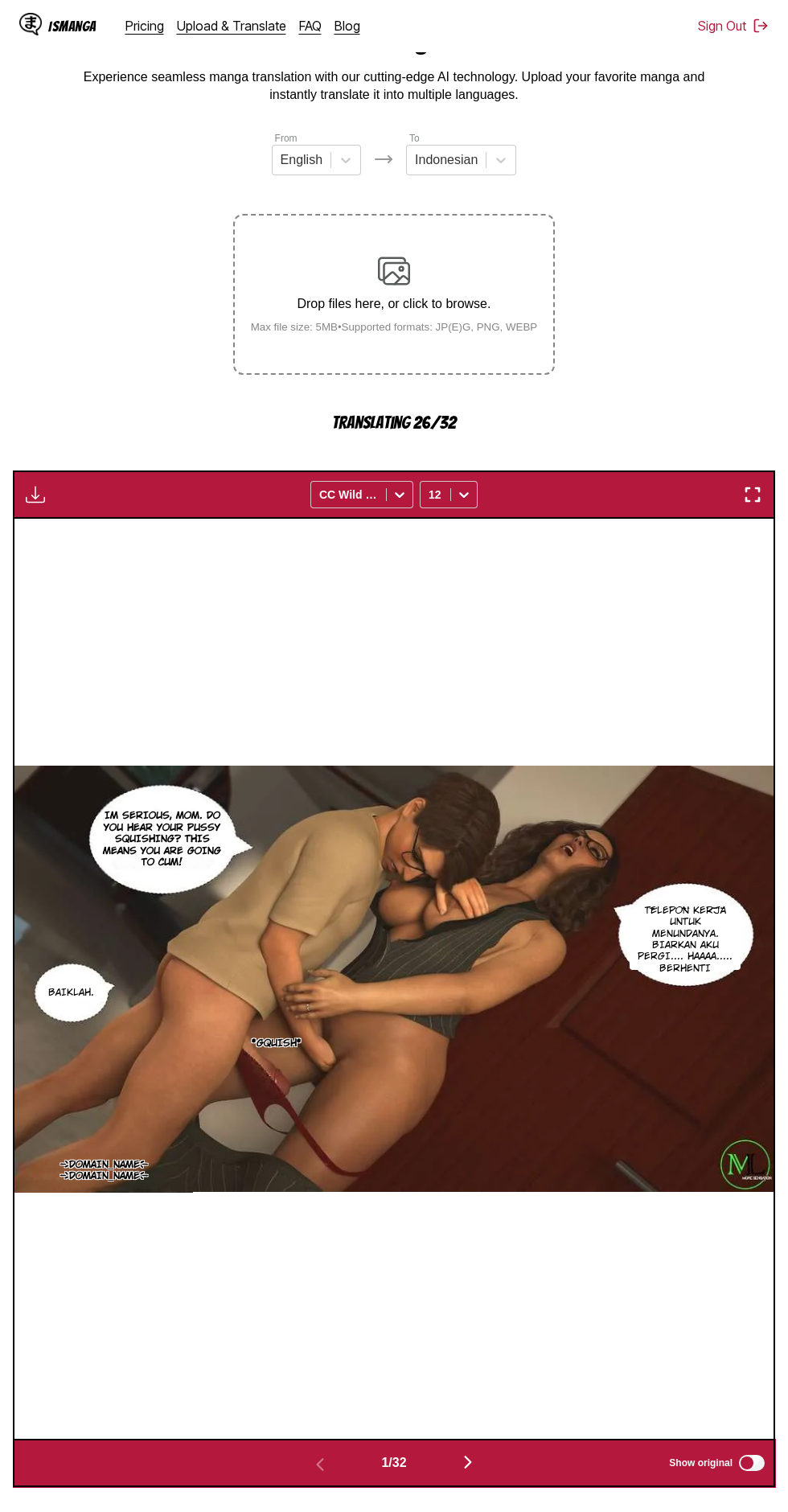
scroll to position [80, 0]
click at [477, 1452] on img "button" at bounding box center [468, 1462] width 20 height 20
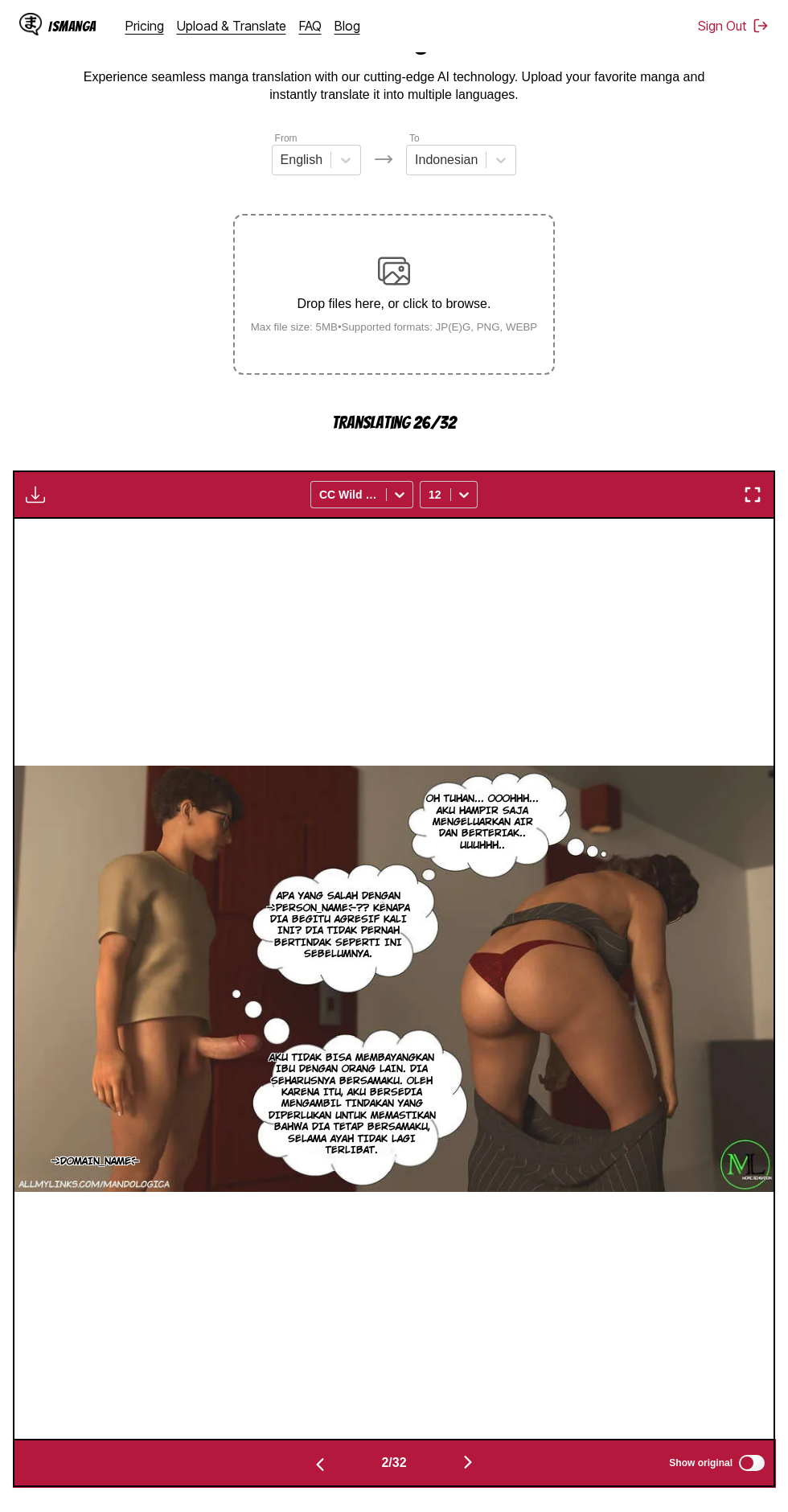
click at [304, 1451] on button "button" at bounding box center [319, 1463] width 97 height 23
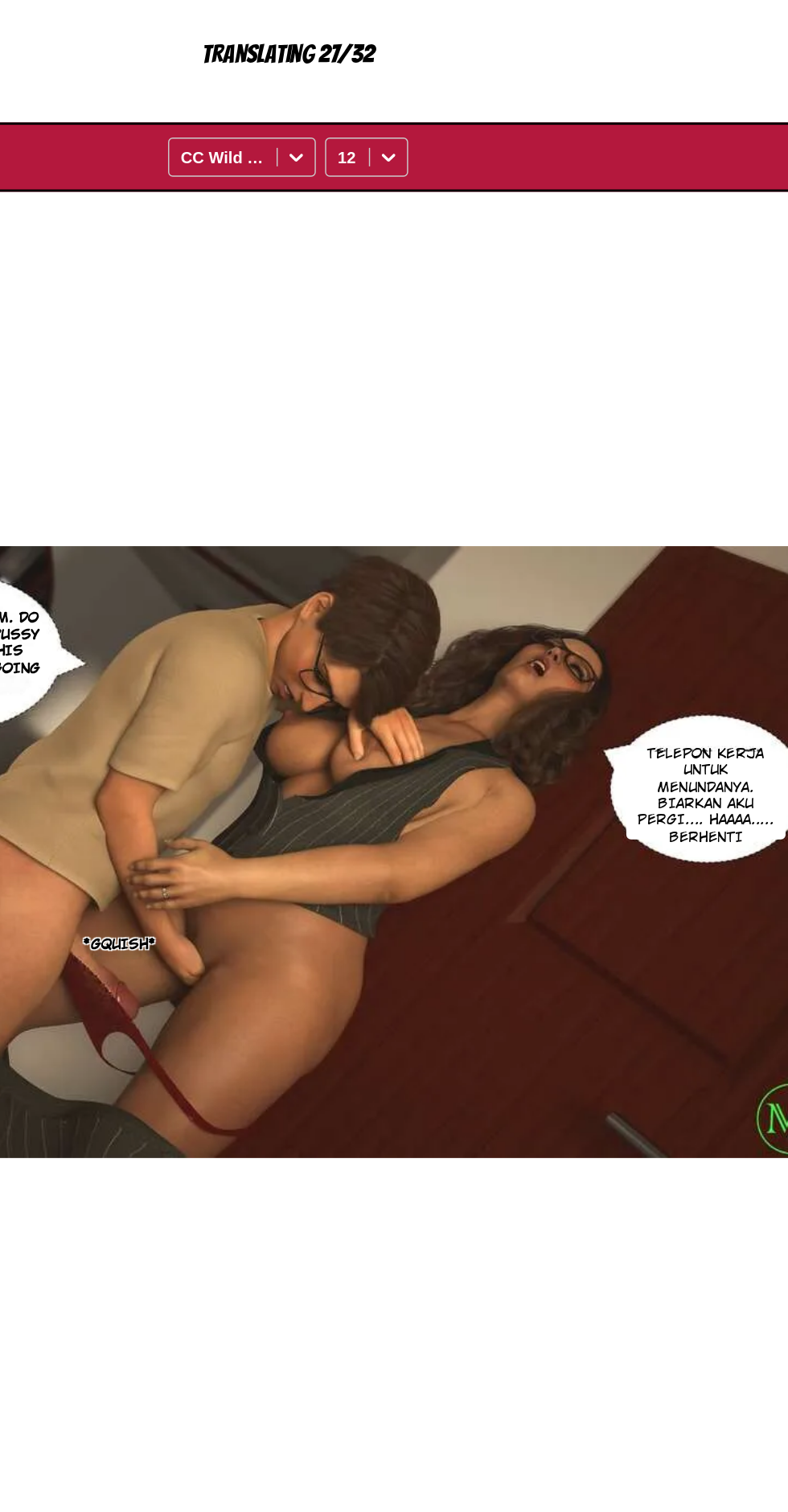
scroll to position [80, 0]
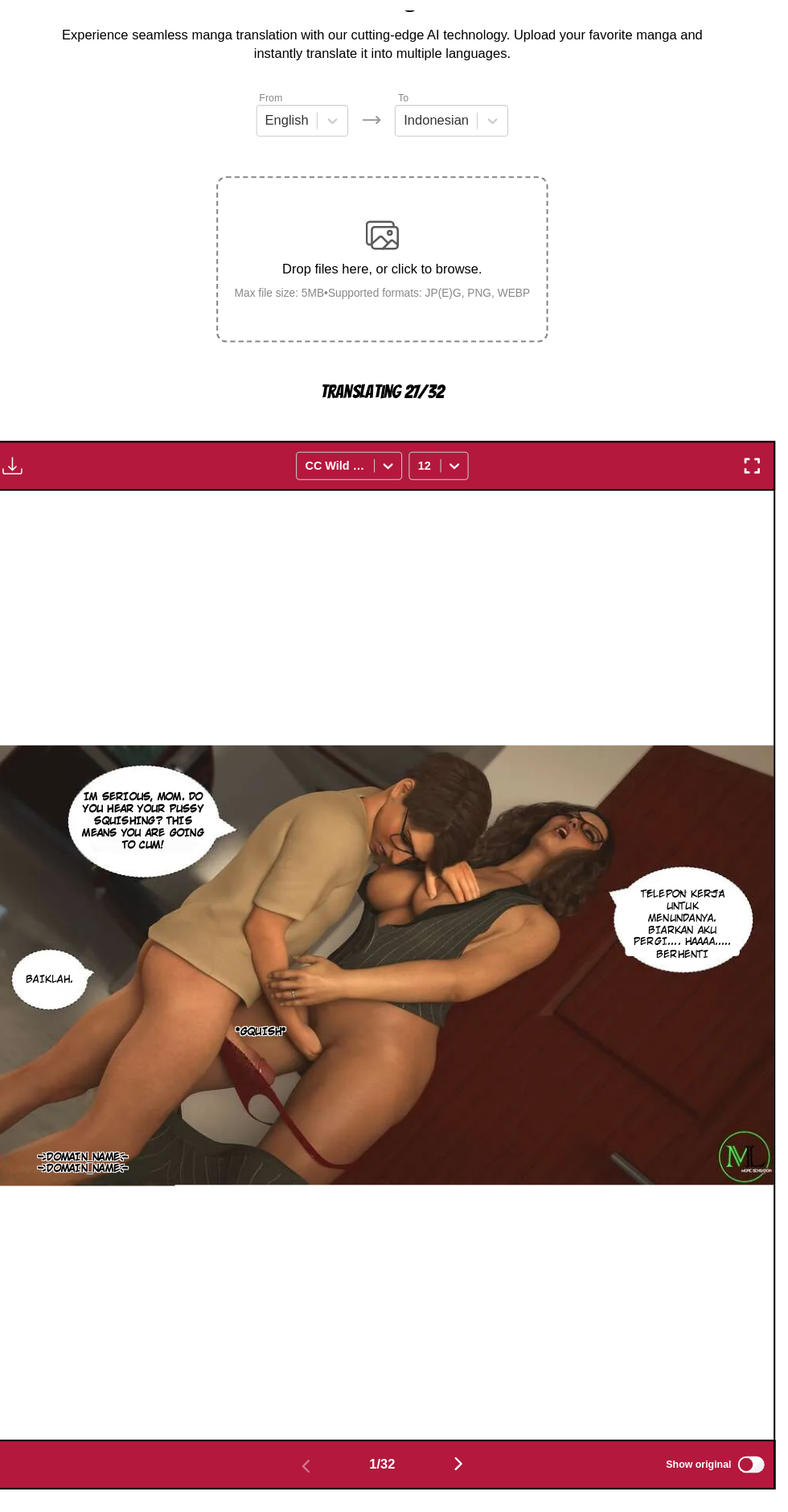
click at [479, 1451] on button "button" at bounding box center [468, 1463] width 97 height 23
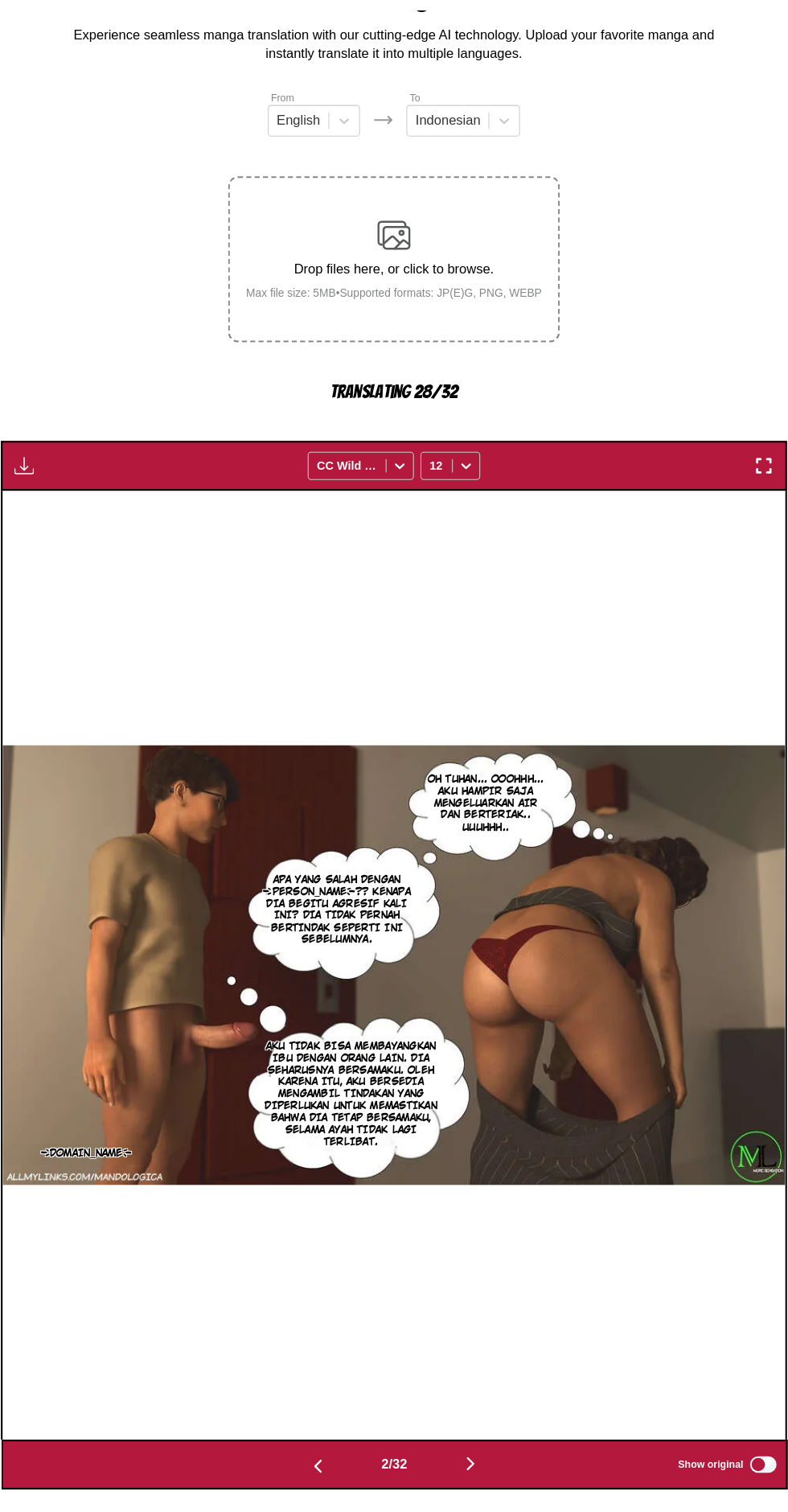
click at [480, 1451] on button "button" at bounding box center [468, 1463] width 97 height 23
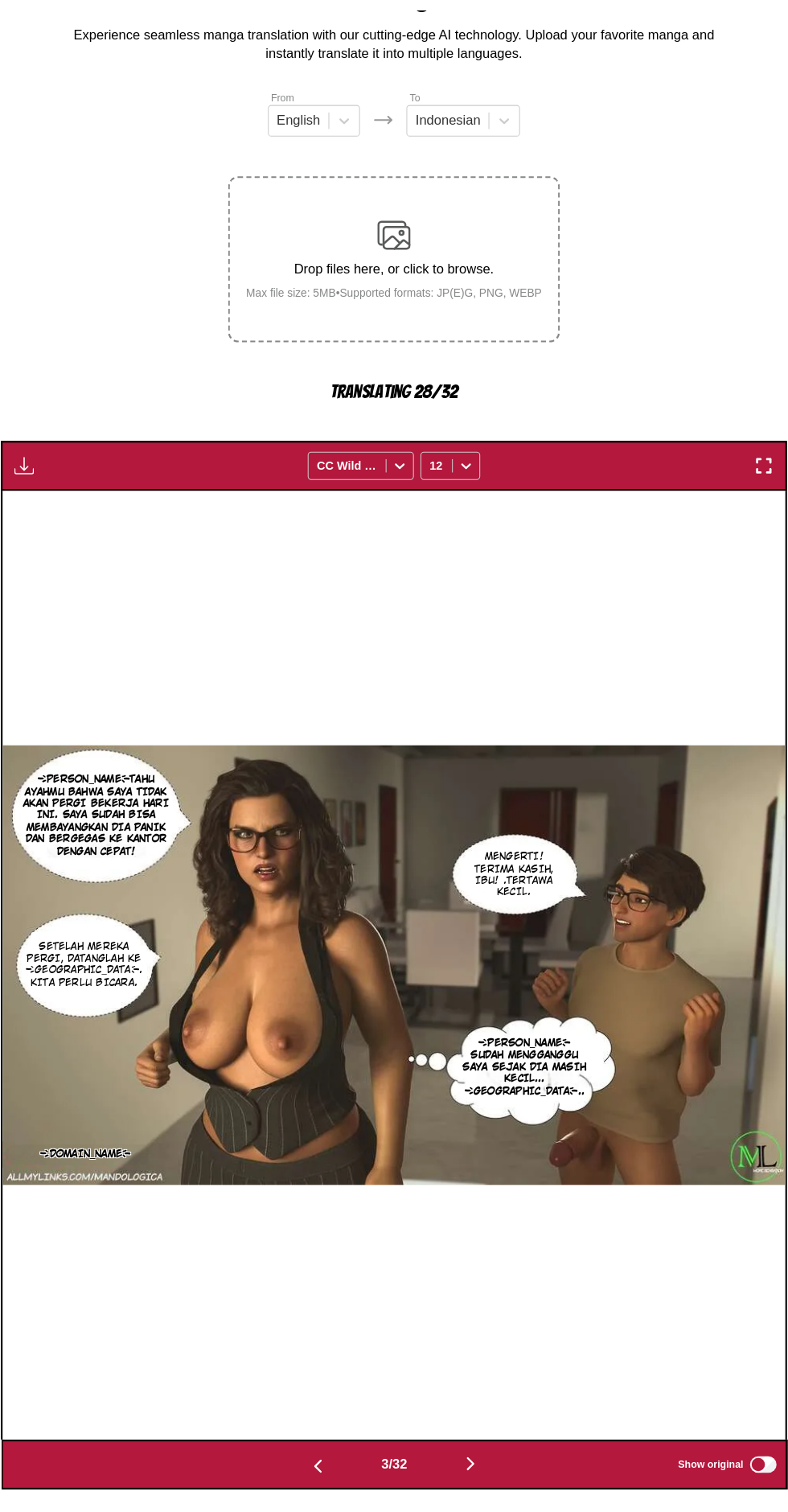
click at [301, 1451] on button "button" at bounding box center [319, 1463] width 97 height 23
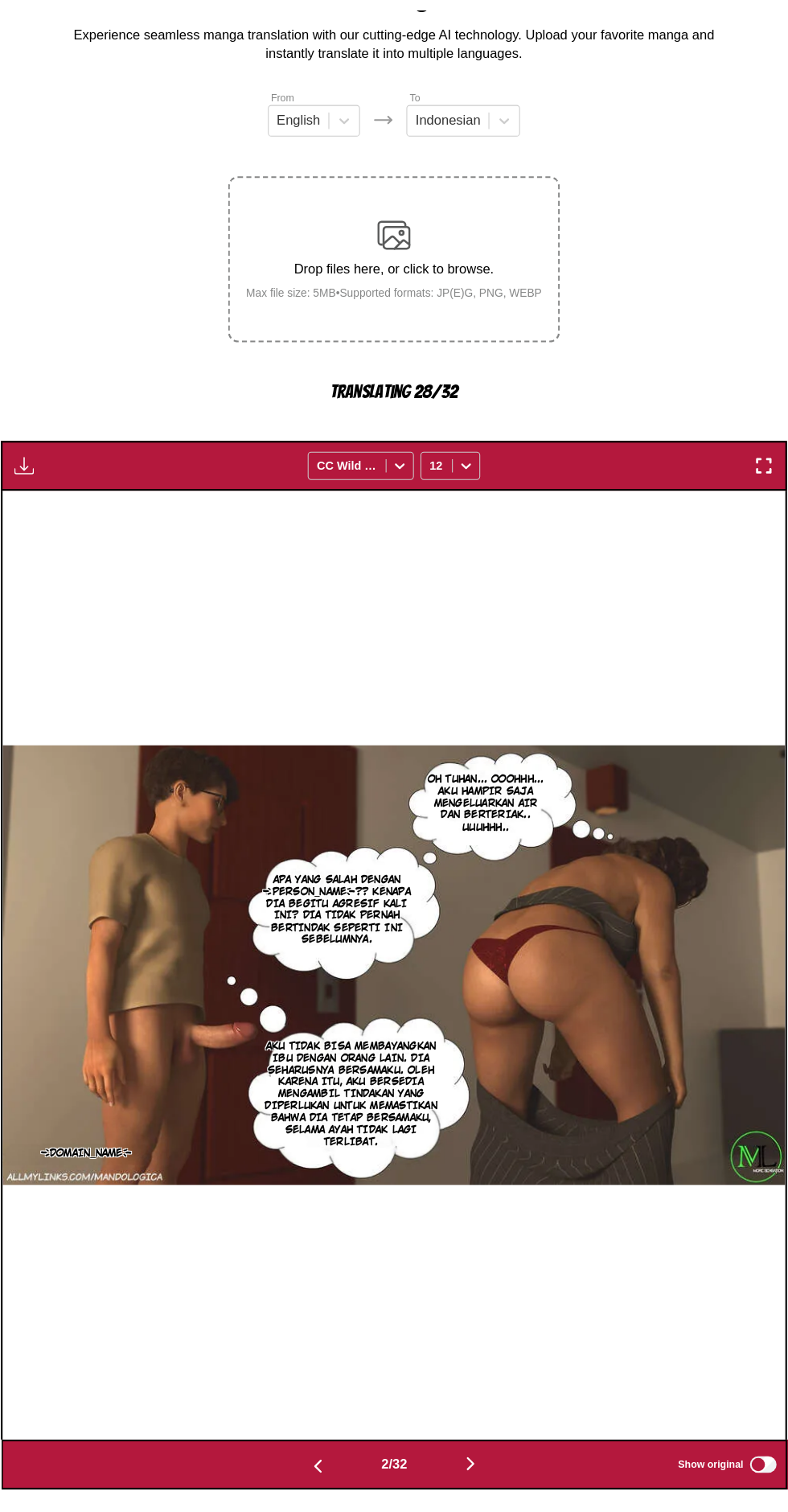
click at [490, 1451] on button "button" at bounding box center [468, 1463] width 97 height 23
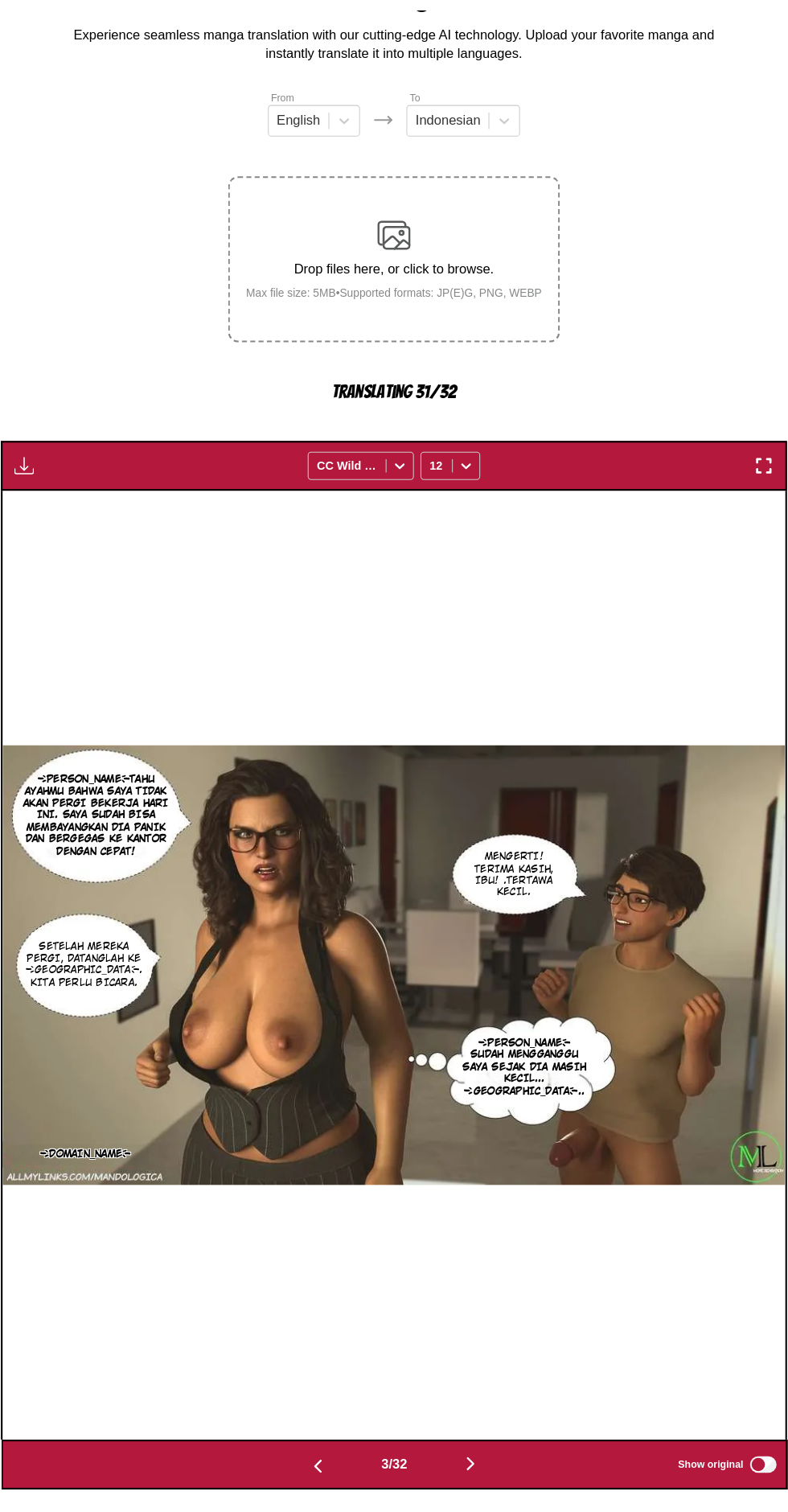
click at [479, 1451] on button "button" at bounding box center [468, 1463] width 97 height 23
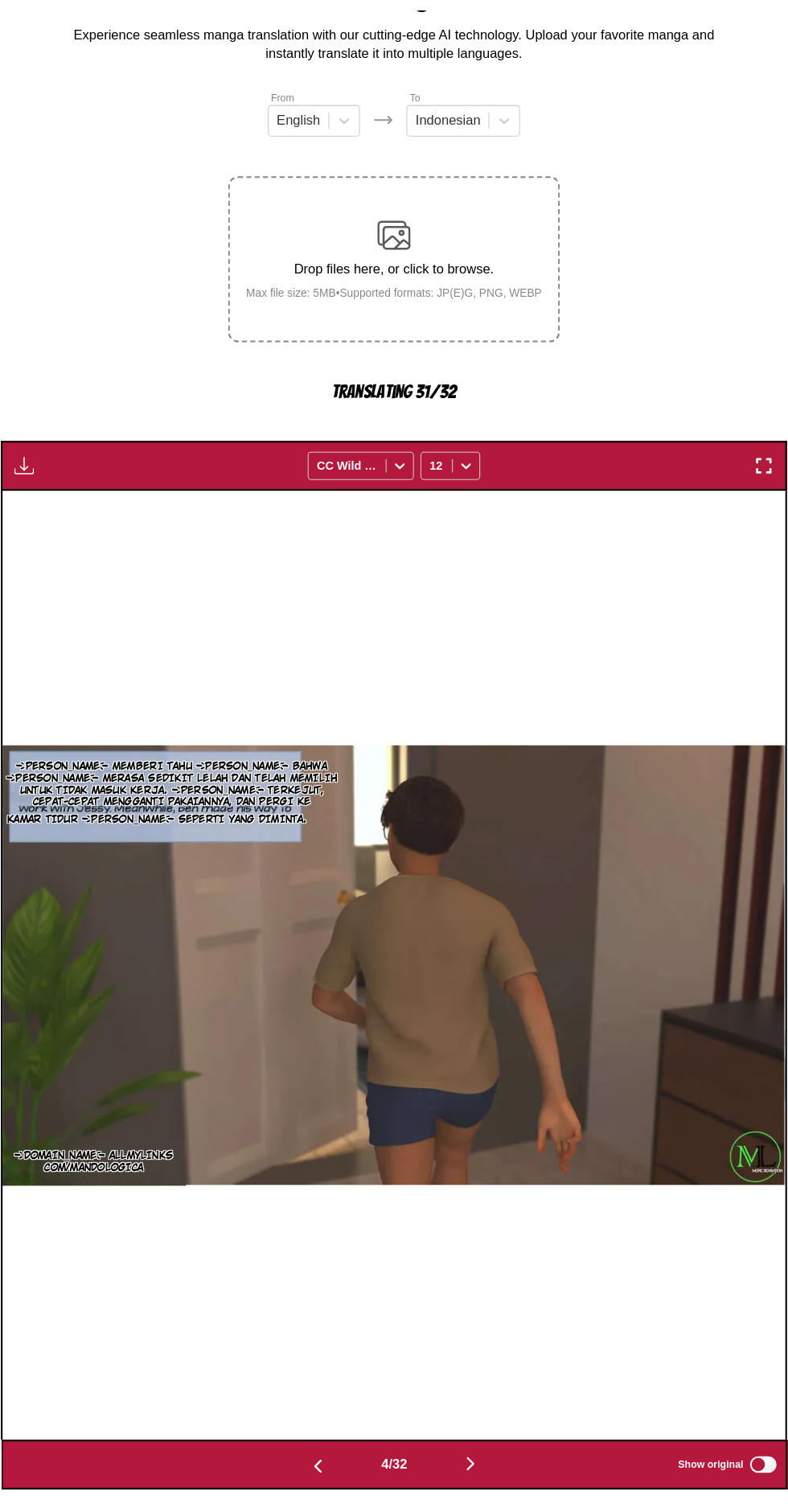
click at [487, 1451] on button "button" at bounding box center [468, 1463] width 97 height 23
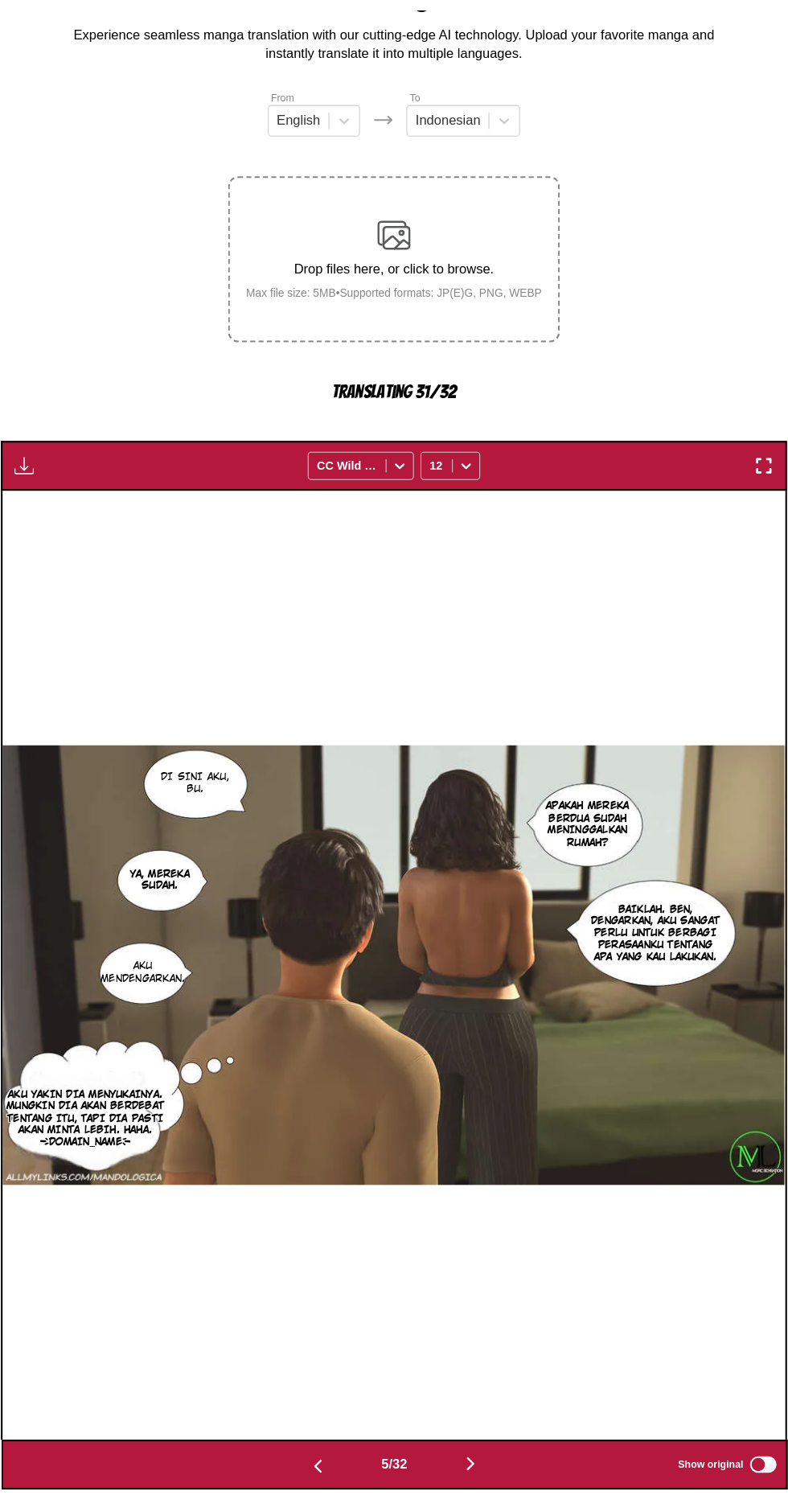
click at [494, 1451] on button "button" at bounding box center [468, 1463] width 97 height 23
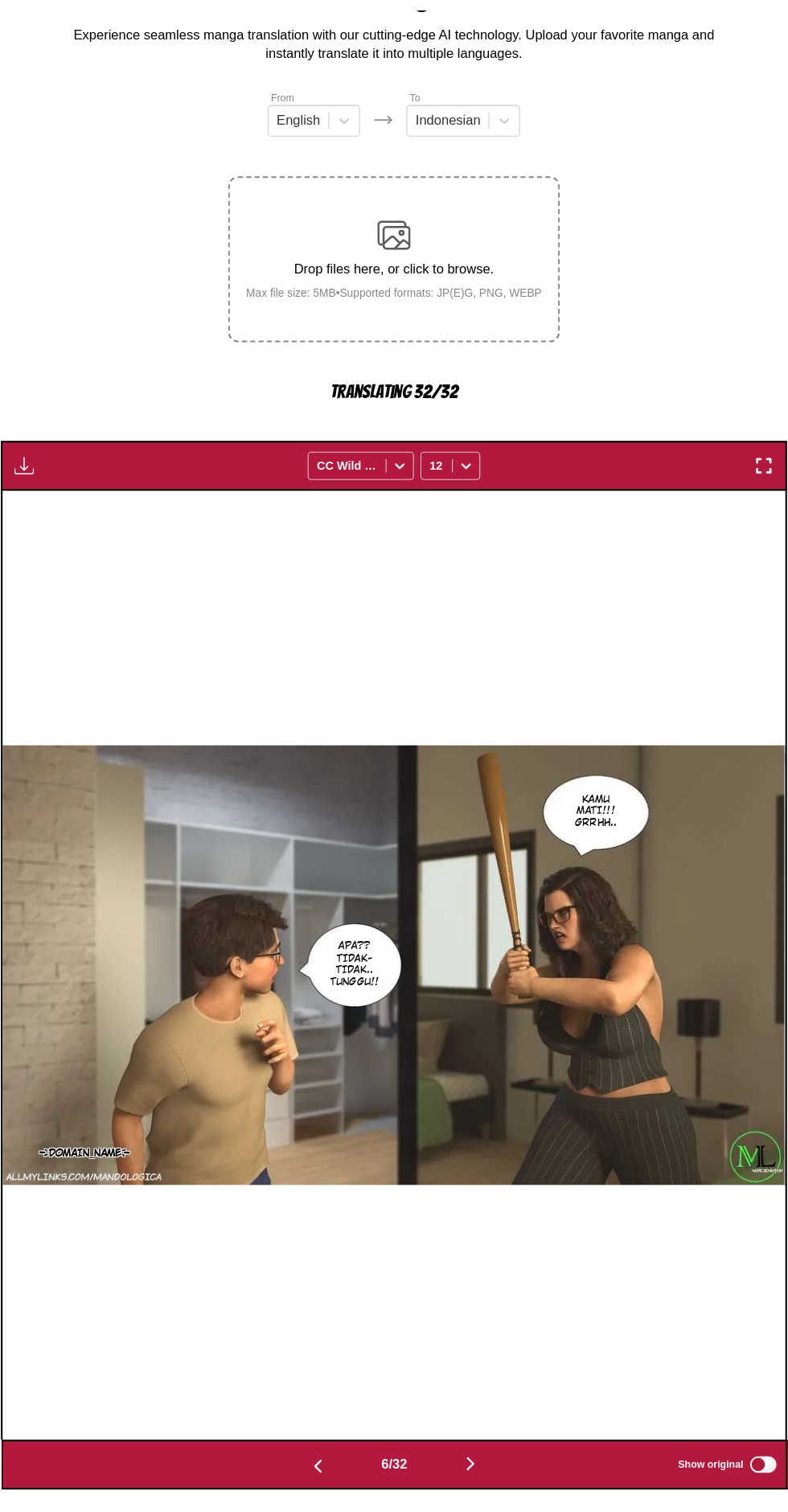
click at [494, 1451] on button "button" at bounding box center [468, 1463] width 97 height 23
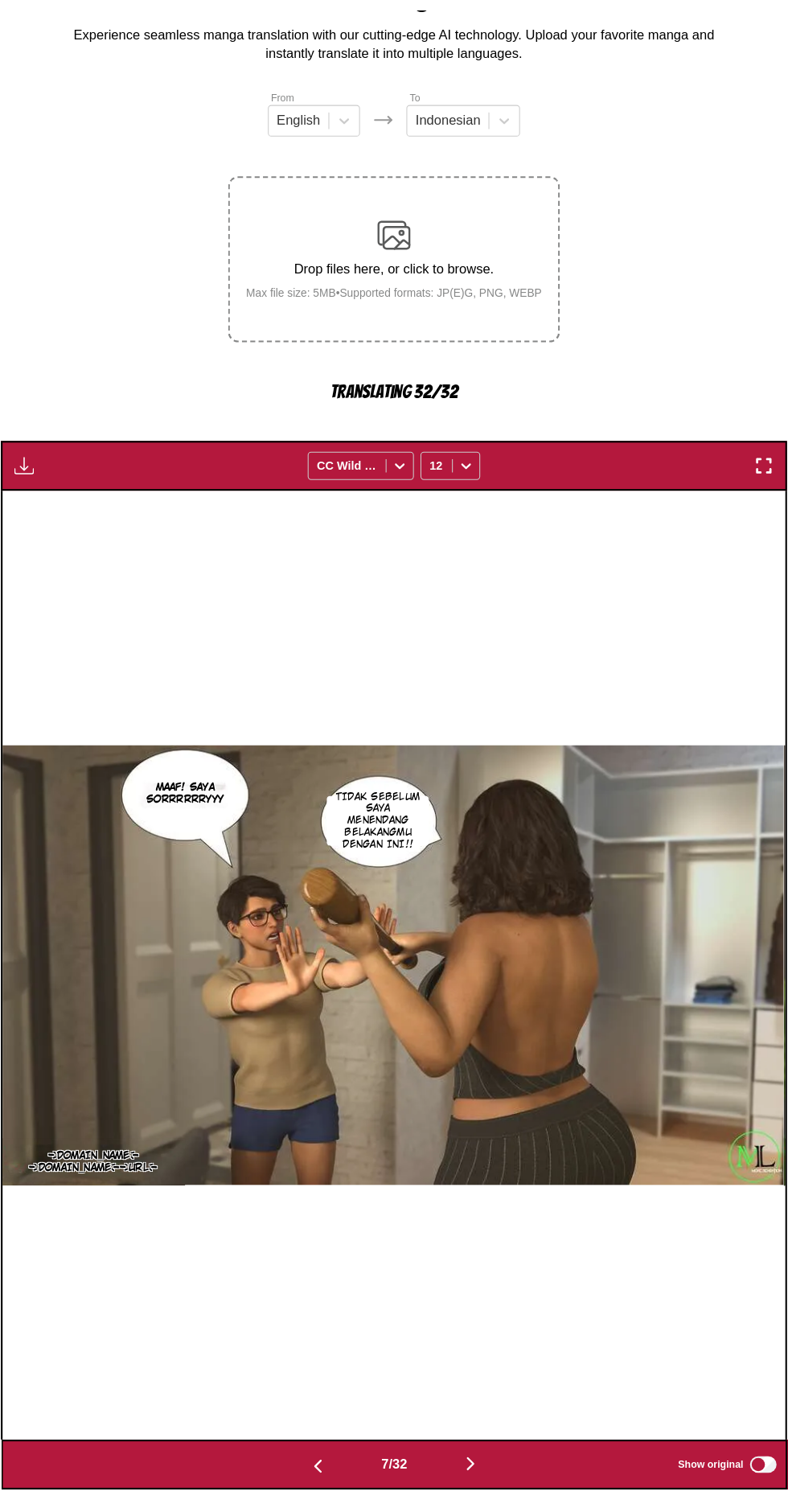
click at [484, 1451] on button "button" at bounding box center [468, 1463] width 97 height 23
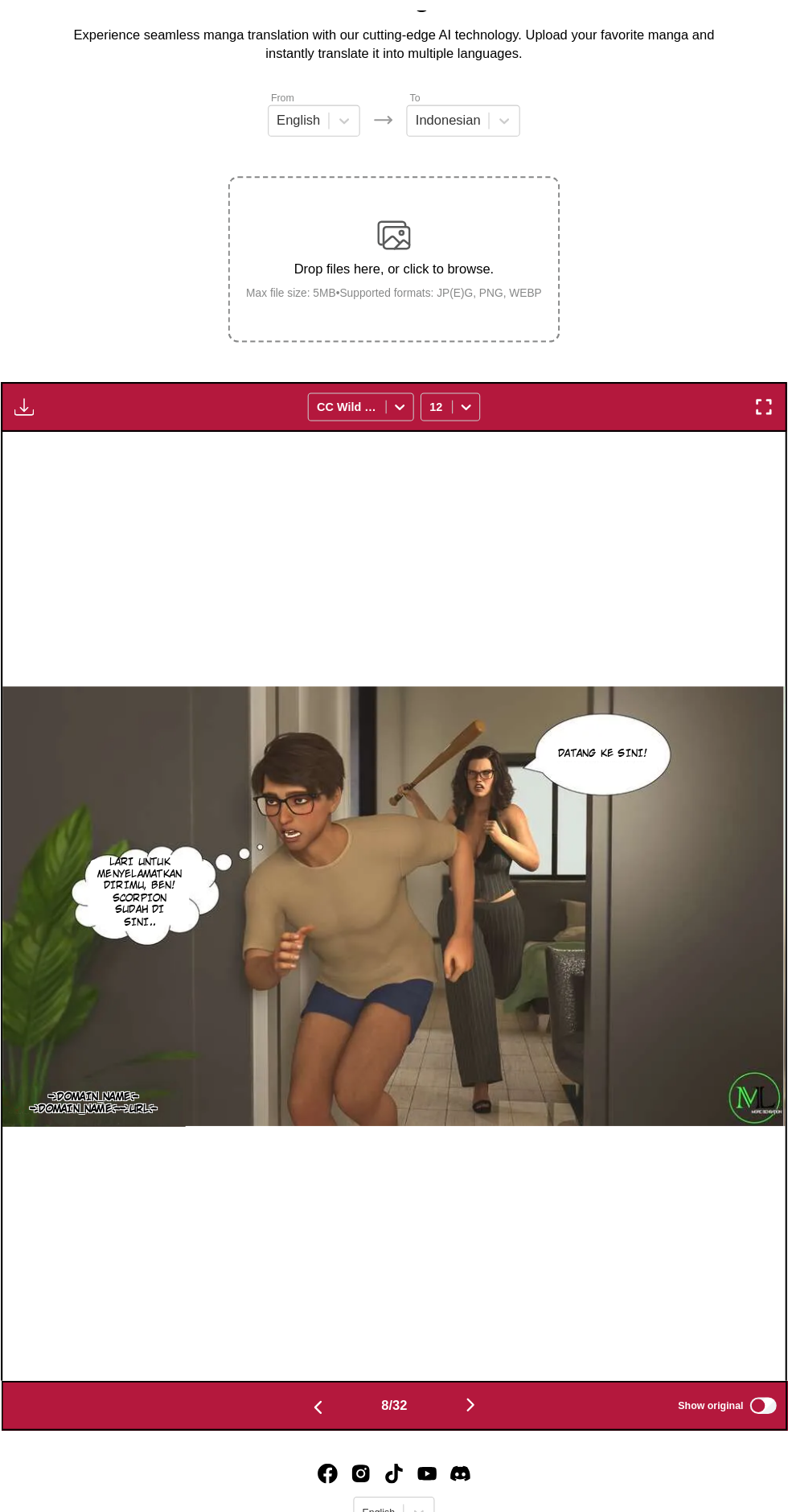
click at [481, 1394] on button "button" at bounding box center [468, 1406] width 97 height 23
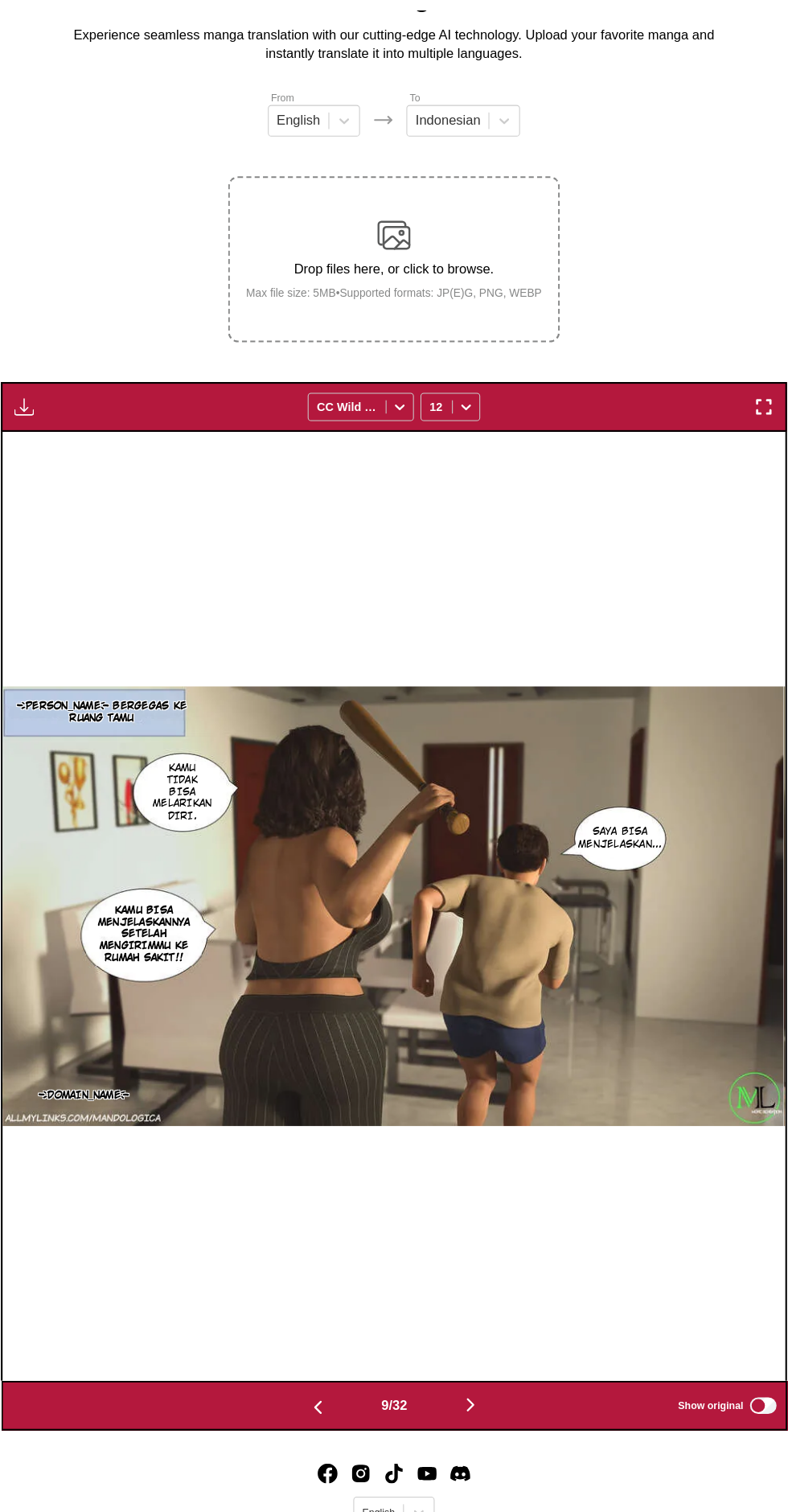
click at [485, 1394] on button "button" at bounding box center [468, 1406] width 97 height 23
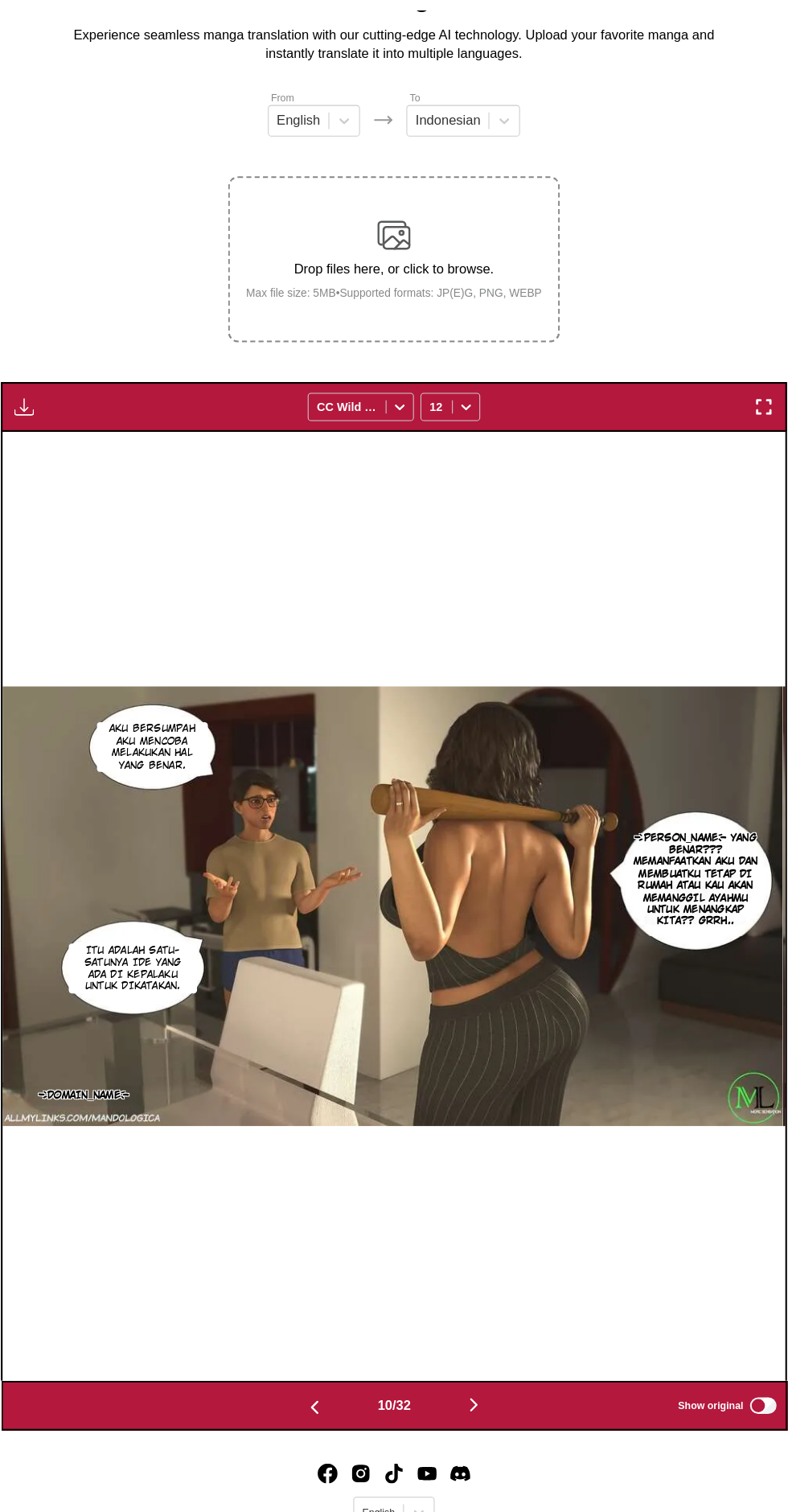
click at [41, 427] on img "button" at bounding box center [35, 437] width 20 height 20
click at [100, 472] on button "Download All" at bounding box center [78, 491] width 103 height 39
click at [766, 82] on div "AI-Powered Manga Translator Experience seamless manga translation with our cutt…" at bounding box center [394, 64] width 763 height 79
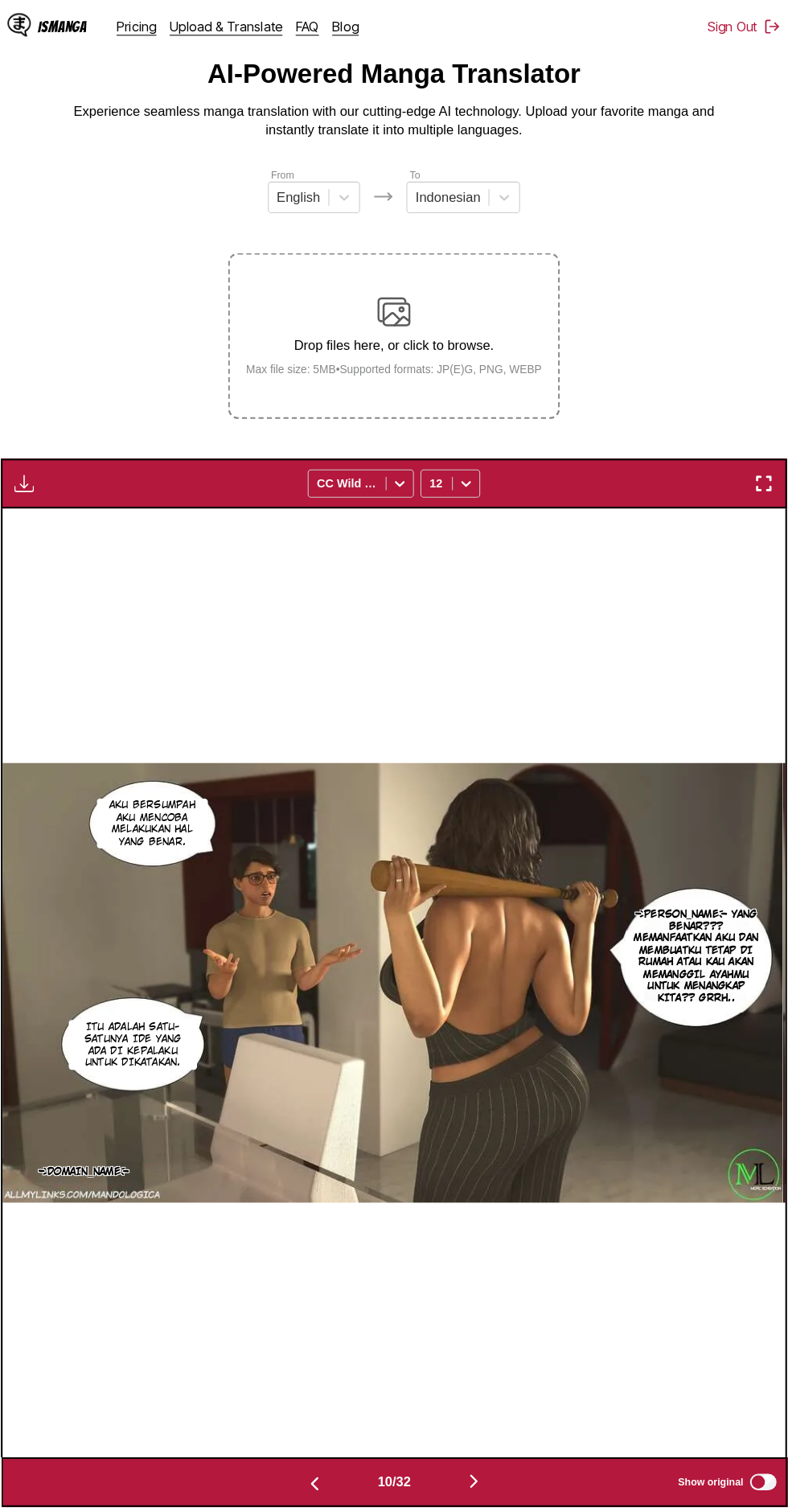
scroll to position [0, 0]
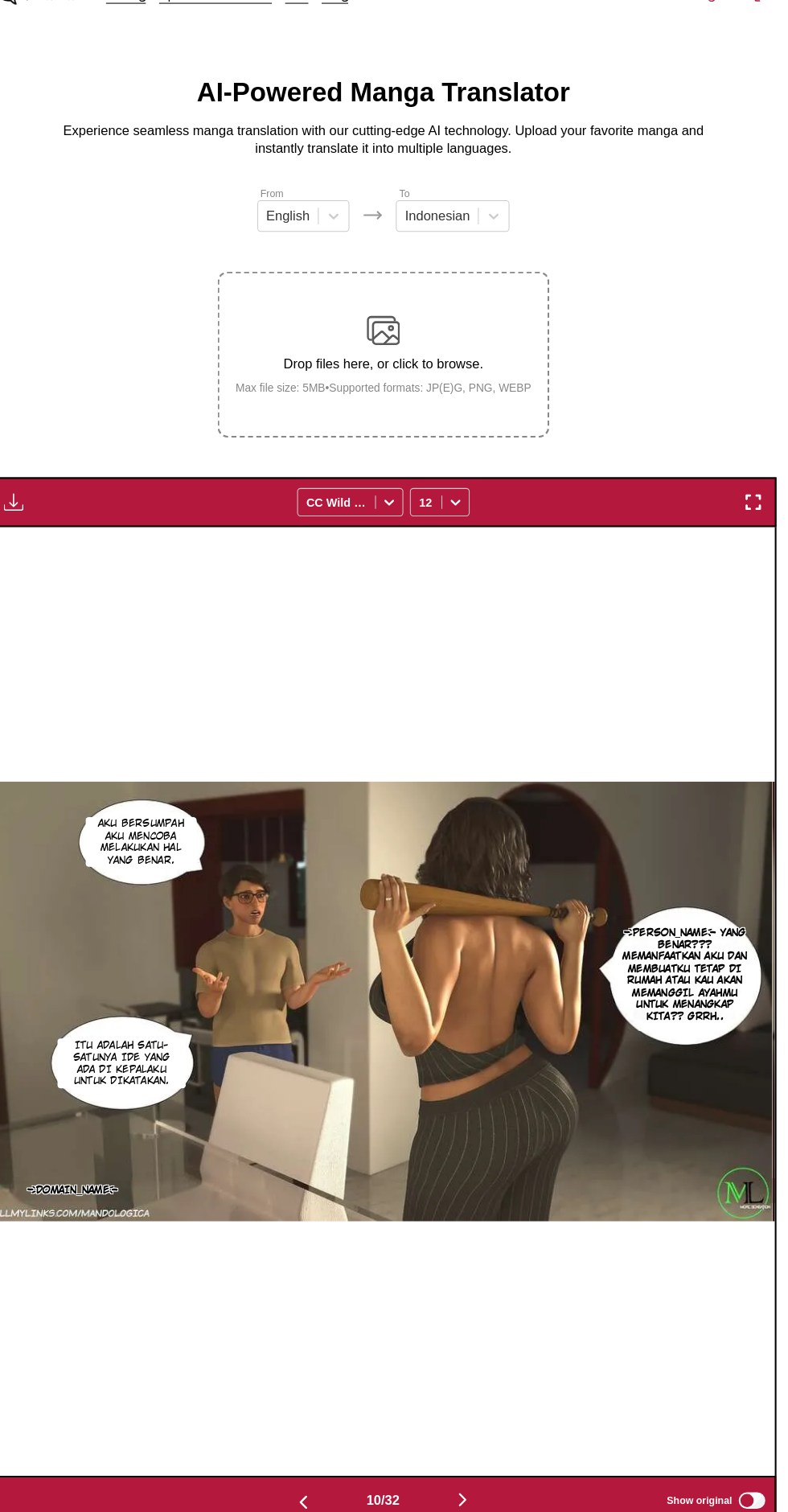
click at [36, 508] on img "button" at bounding box center [35, 518] width 20 height 20
click at [480, 1476] on img "button" at bounding box center [472, 1486] width 20 height 20
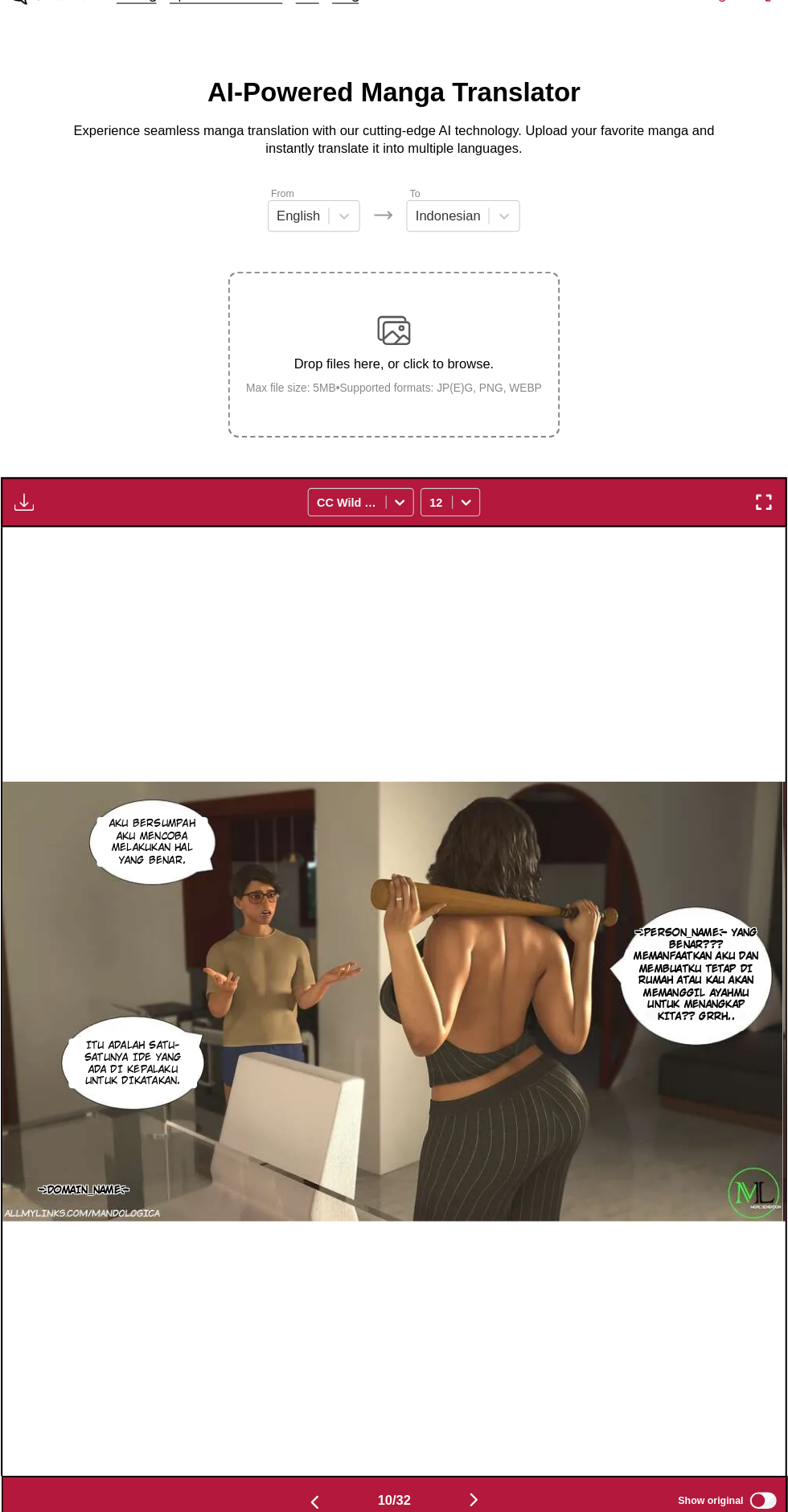
scroll to position [0, 7593]
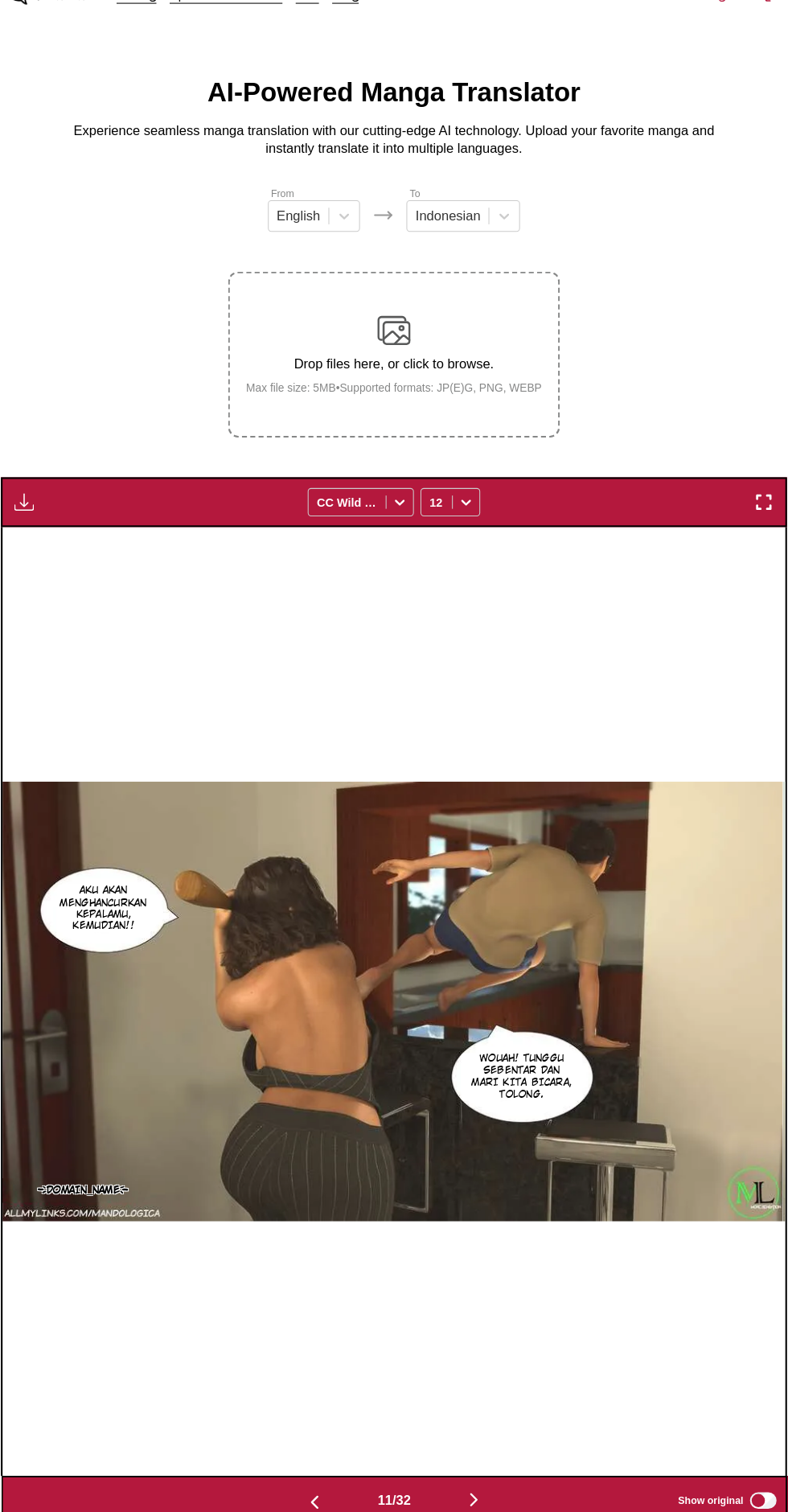
click at [495, 1475] on button "button" at bounding box center [471, 1487] width 97 height 23
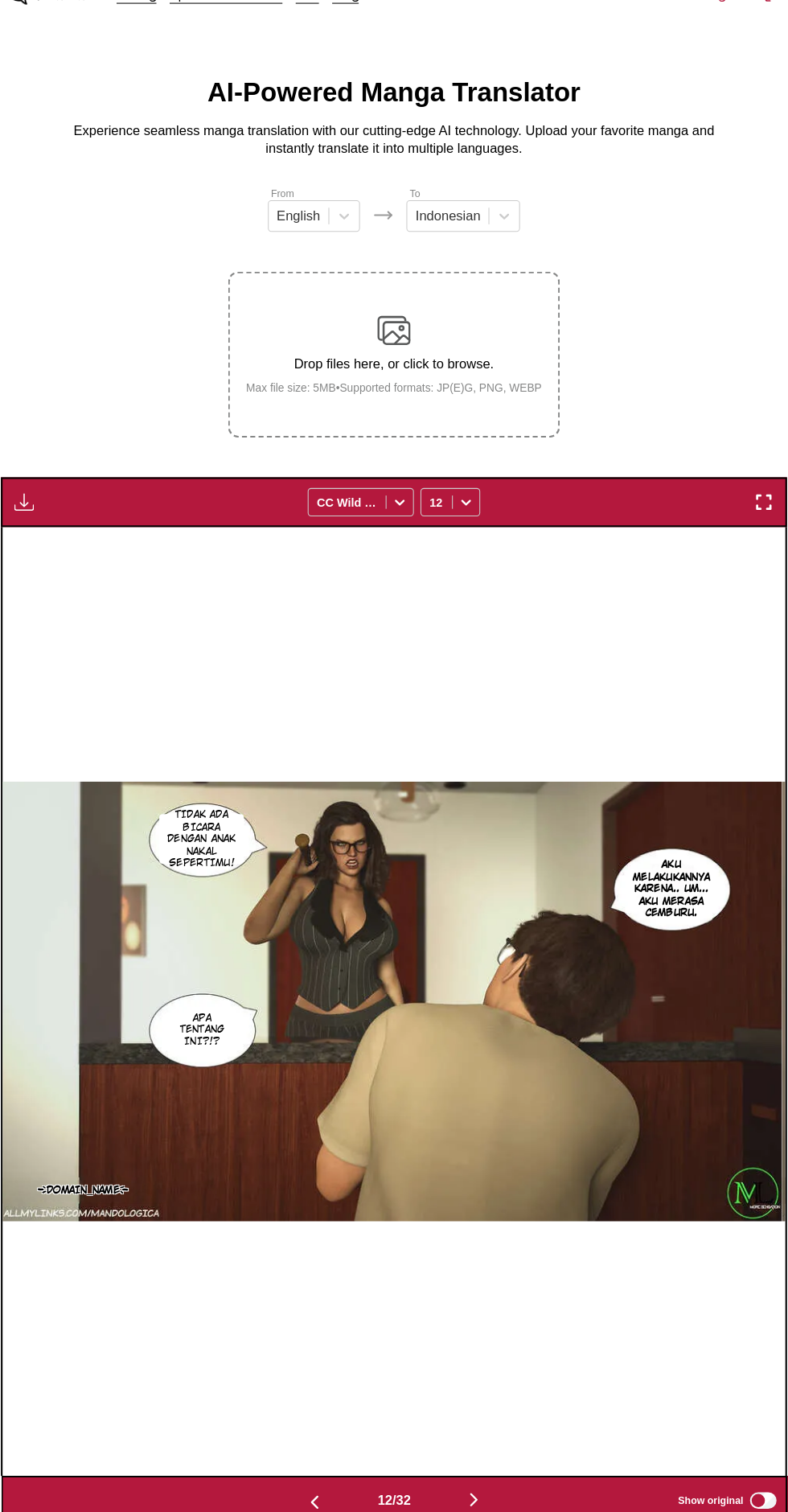
click at [486, 1475] on button "button" at bounding box center [471, 1487] width 97 height 23
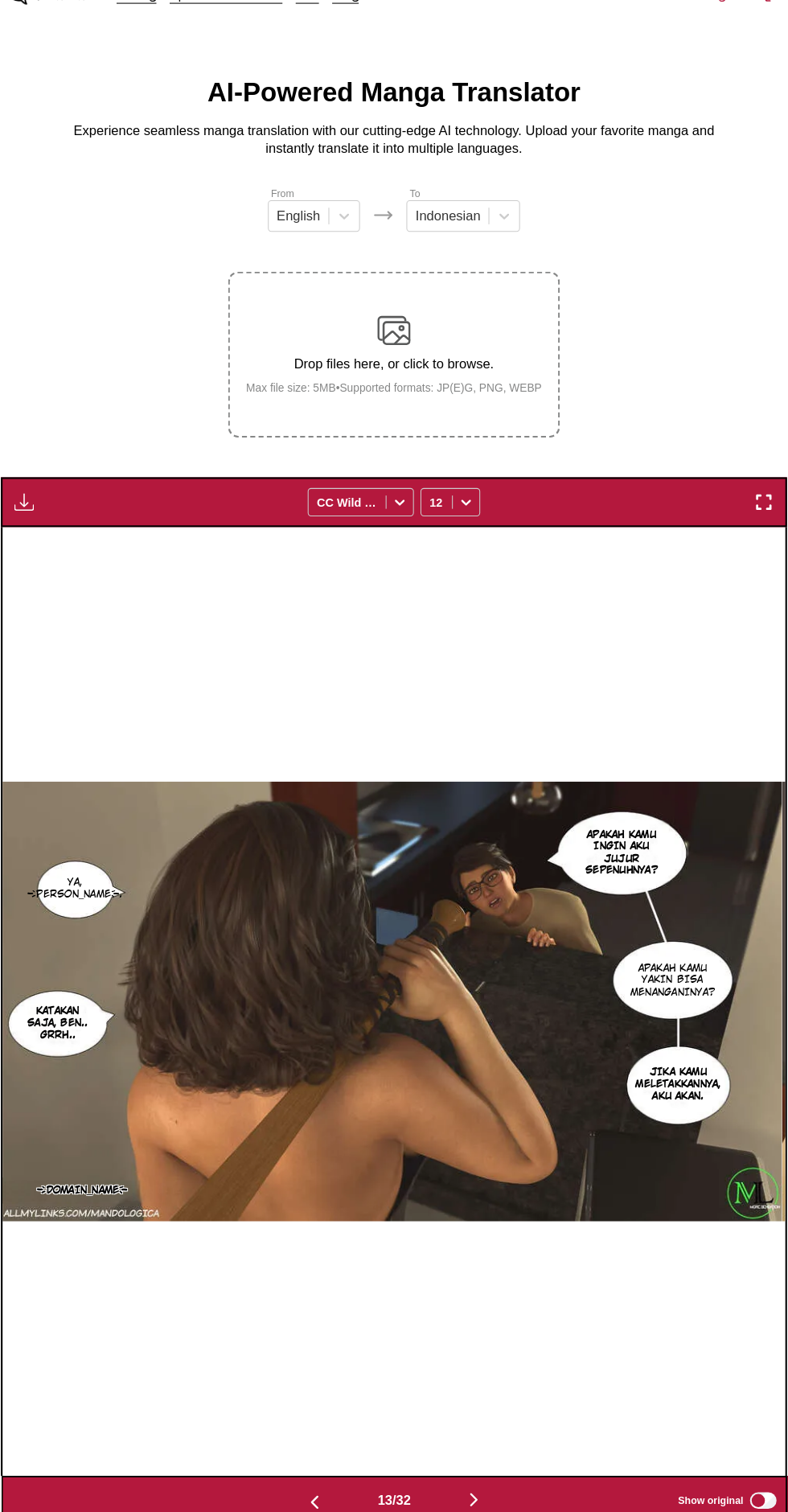
click at [504, 1475] on button "button" at bounding box center [471, 1487] width 97 height 23
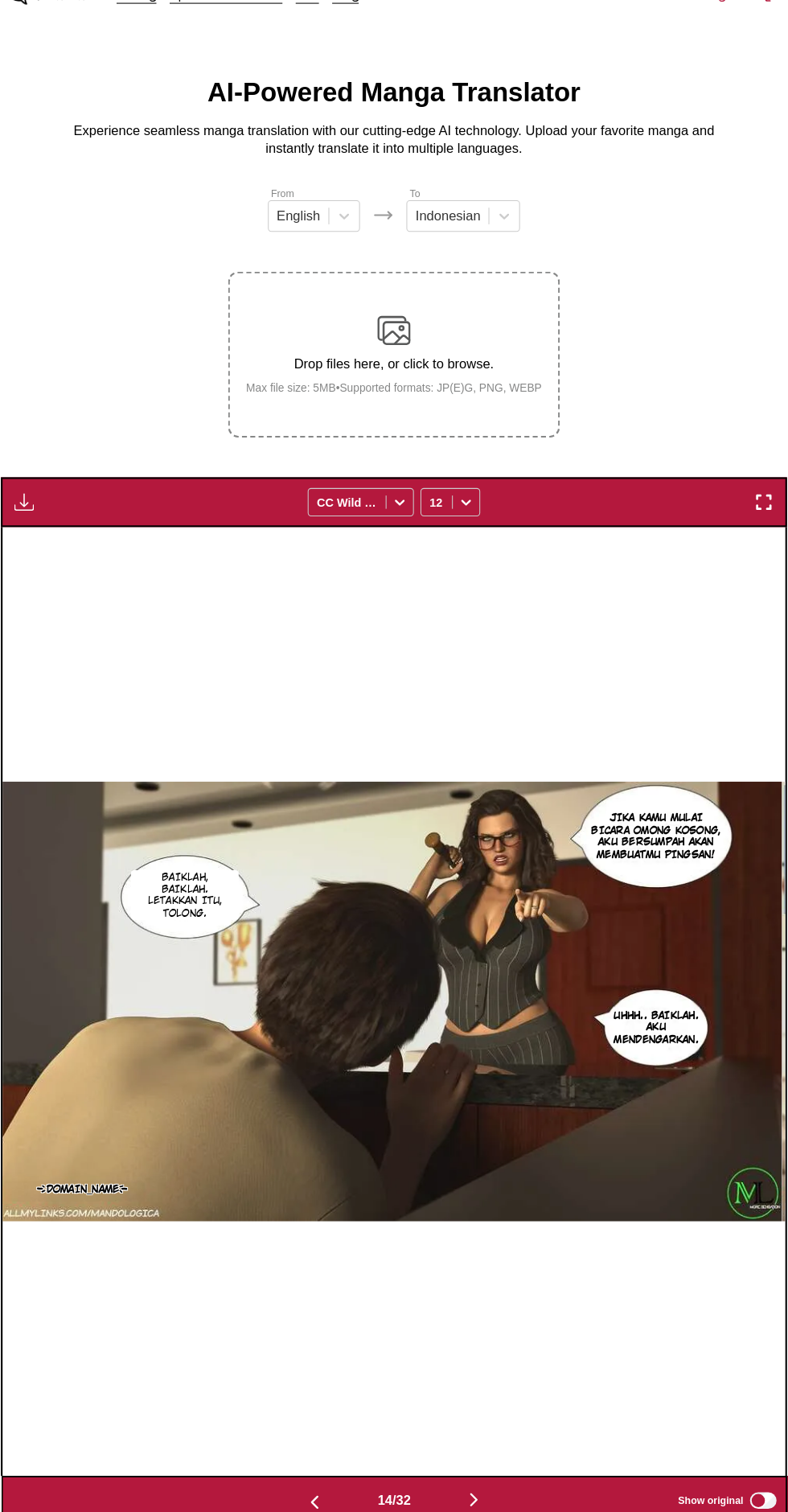
click at [513, 1475] on button "button" at bounding box center [471, 1487] width 97 height 23
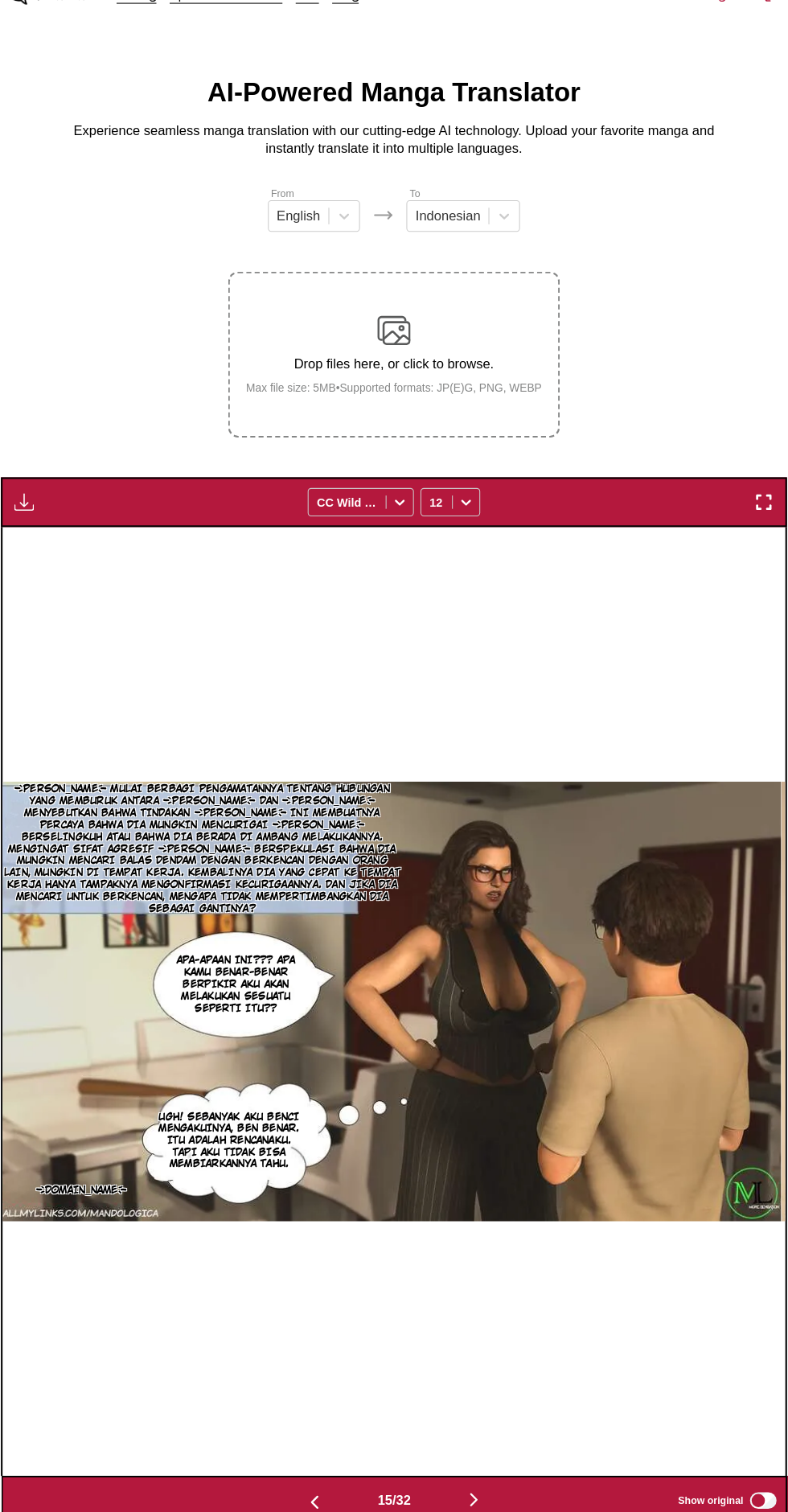
click at [510, 1475] on button "button" at bounding box center [471, 1487] width 97 height 23
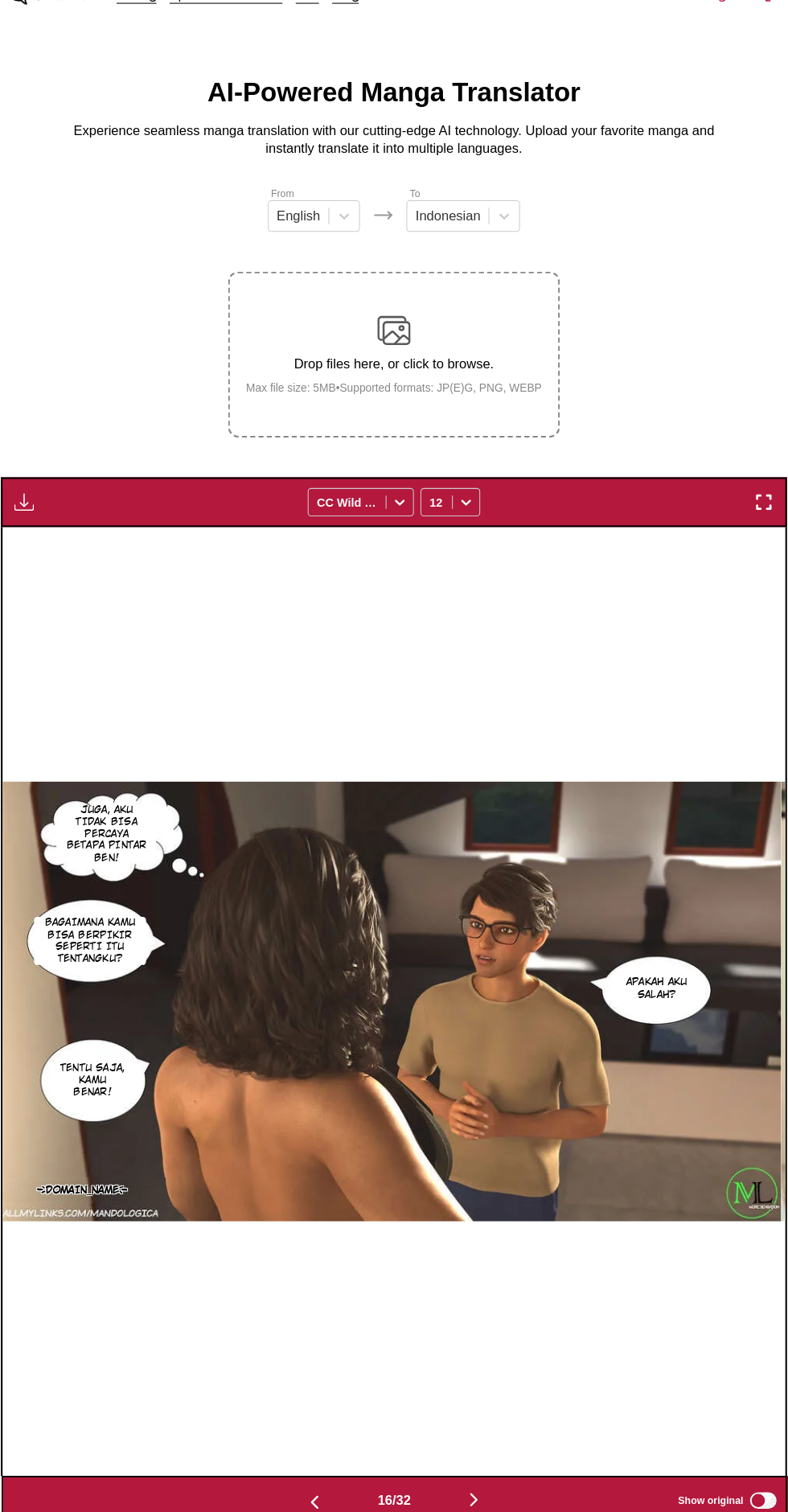
click at [495, 1475] on button "button" at bounding box center [471, 1487] width 97 height 23
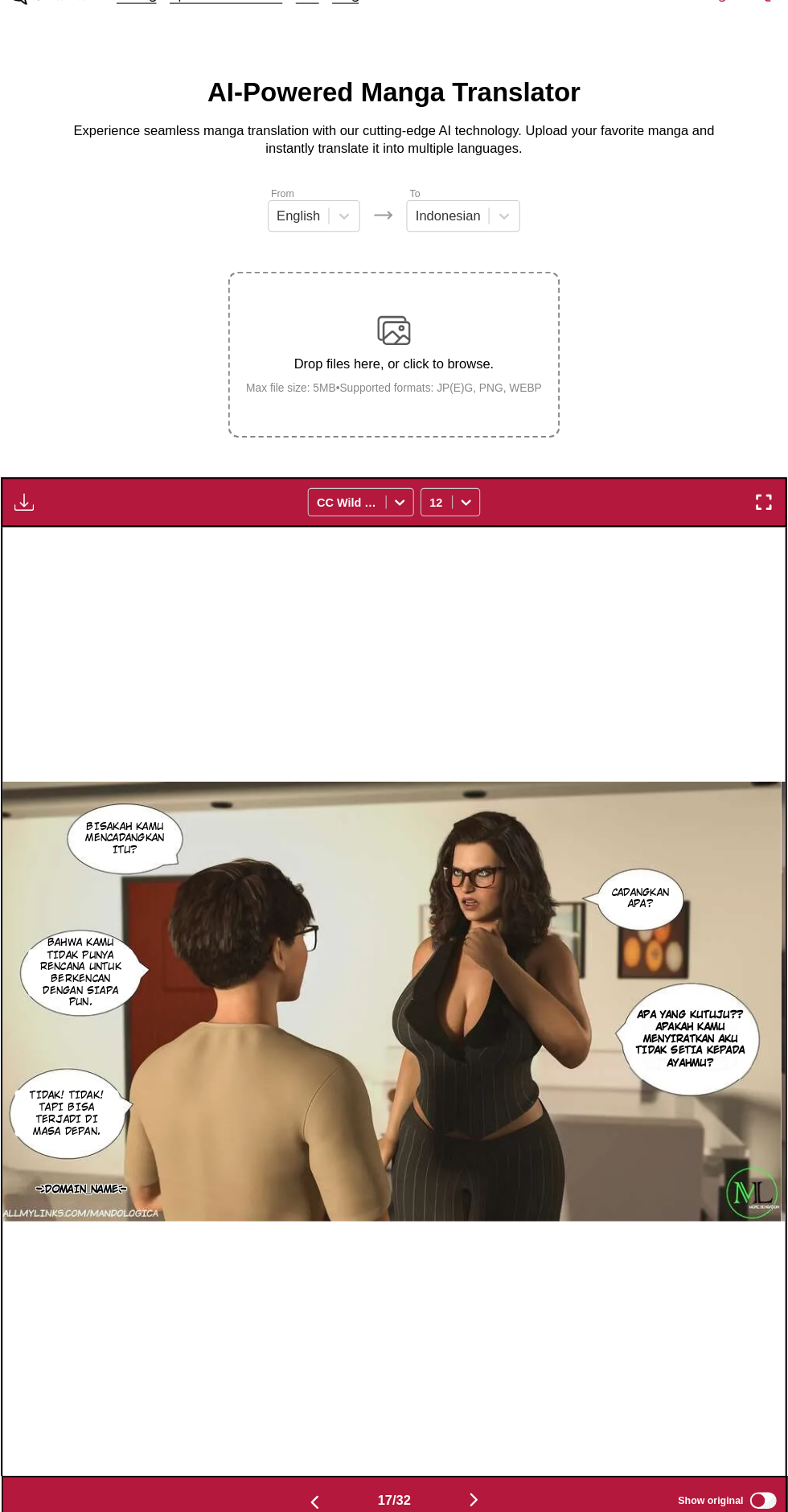
click at [502, 1475] on button "button" at bounding box center [471, 1487] width 97 height 23
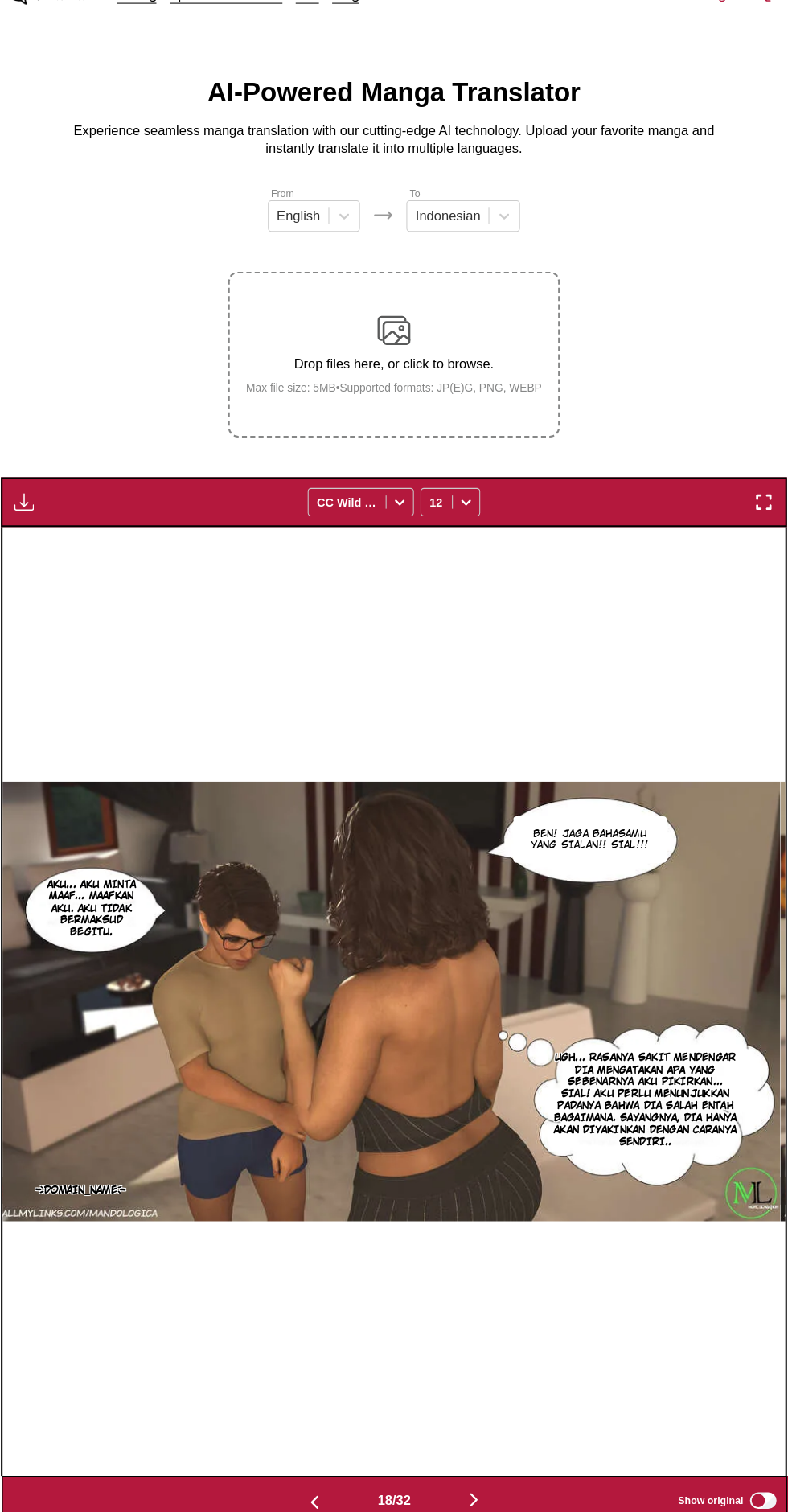
click at [504, 1475] on button "button" at bounding box center [471, 1487] width 97 height 23
